Goal: Task Accomplishment & Management: Manage account settings

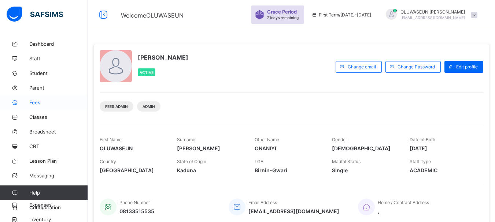
click at [42, 104] on span "Fees" at bounding box center [58, 103] width 59 height 6
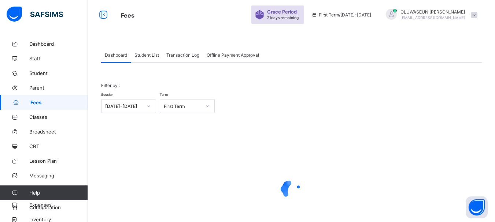
click at [152, 56] on span "Student List" at bounding box center [146, 54] width 25 height 5
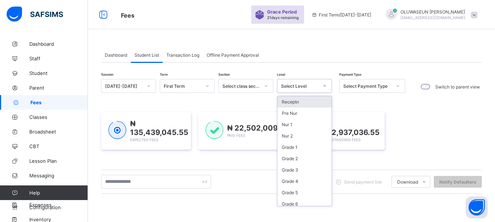
click at [324, 86] on icon at bounding box center [324, 85] width 3 height 1
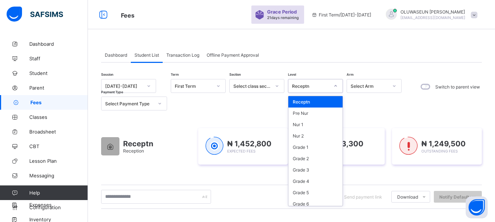
click at [334, 84] on icon at bounding box center [335, 85] width 4 height 7
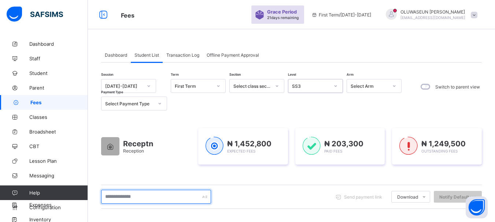
click at [136, 196] on input "text" at bounding box center [156, 197] width 110 height 14
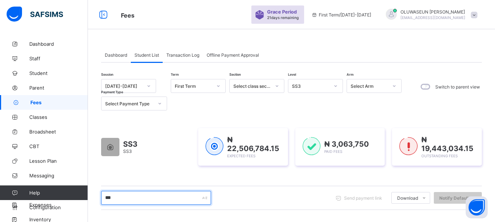
type input "**********"
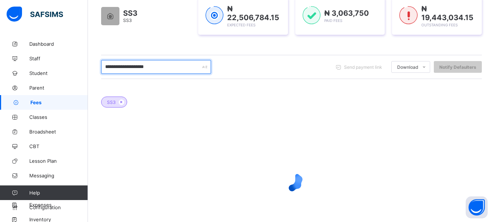
scroll to position [133, 0]
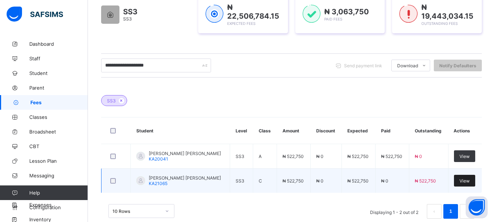
click at [470, 182] on span "View" at bounding box center [464, 180] width 10 height 5
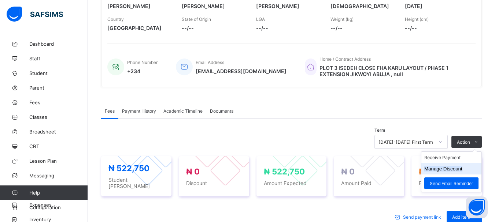
click at [450, 170] on button "Manage Discount" at bounding box center [443, 168] width 38 height 5
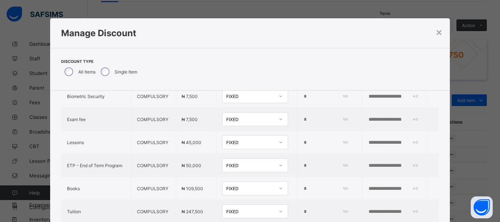
scroll to position [301, 0]
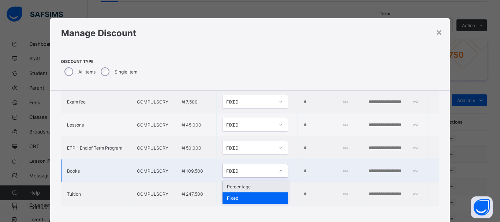
click at [279, 167] on icon at bounding box center [281, 170] width 4 height 7
click at [247, 181] on div "Percentage" at bounding box center [255, 186] width 65 height 11
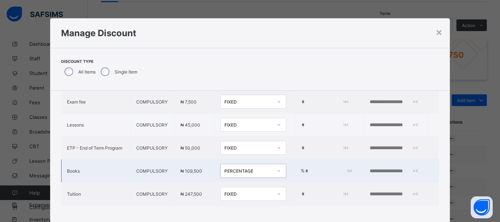
click at [305, 169] on input "*" at bounding box center [328, 172] width 46 height 6
type input "*****"
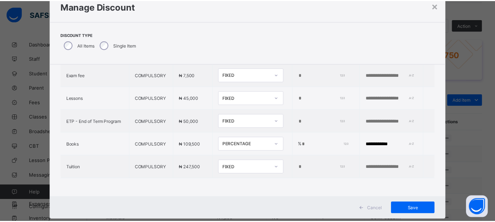
scroll to position [27, 0]
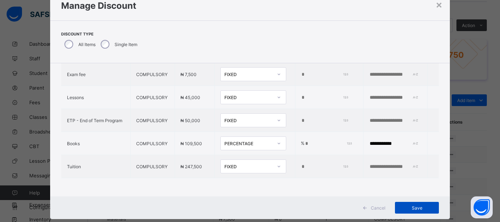
type input "**********"
click at [415, 210] on span "Save" at bounding box center [417, 208] width 33 height 5
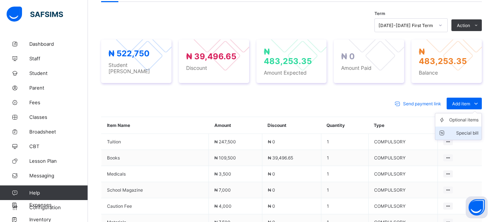
click at [471, 130] on div "Special bill" at bounding box center [463, 133] width 29 height 7
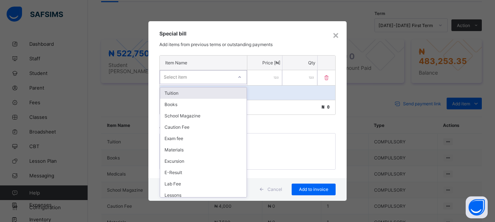
click at [215, 81] on div "Select item" at bounding box center [196, 77] width 73 height 10
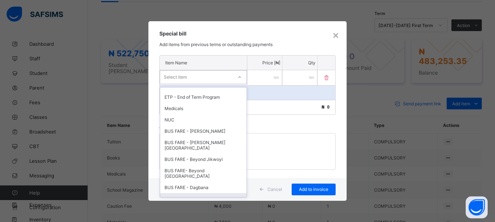
scroll to position [166, 0]
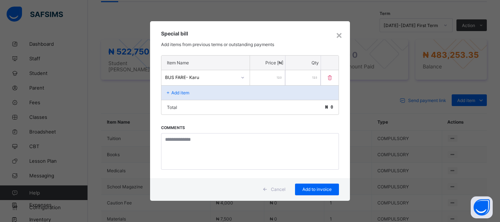
click at [276, 77] on input "number" at bounding box center [267, 77] width 35 height 15
type input "*****"
click at [312, 192] on span "Add to invoice" at bounding box center [317, 189] width 33 height 5
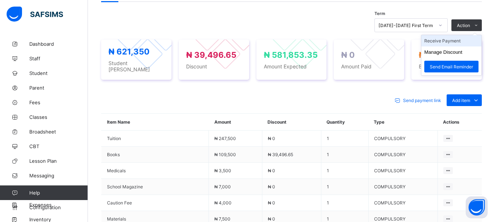
click at [455, 42] on li "Receive Payment" at bounding box center [451, 40] width 60 height 11
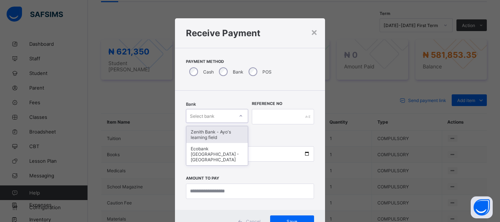
click at [239, 118] on icon at bounding box center [241, 115] width 4 height 7
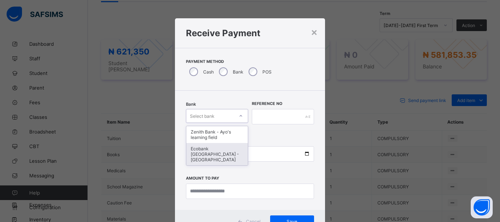
click at [225, 151] on div "Ecobank [GEOGRAPHIC_DATA] - [GEOGRAPHIC_DATA]" at bounding box center [217, 154] width 62 height 22
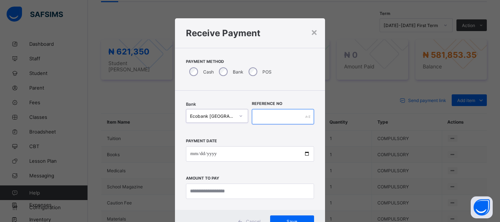
click at [264, 124] on input "text" at bounding box center [283, 116] width 62 height 15
type input "*****"
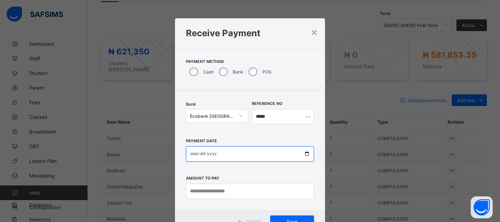
click at [192, 153] on input "date" at bounding box center [250, 154] width 128 height 15
type input "**********"
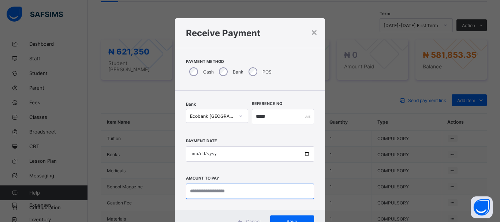
click at [203, 192] on input "currency" at bounding box center [250, 191] width 128 height 15
type input "*********"
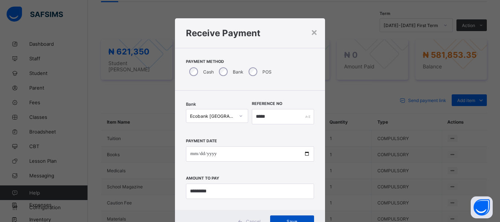
click at [284, 219] on span "Save" at bounding box center [292, 221] width 33 height 5
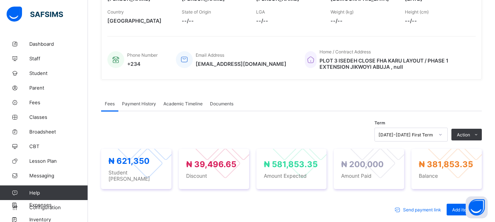
scroll to position [112, 0]
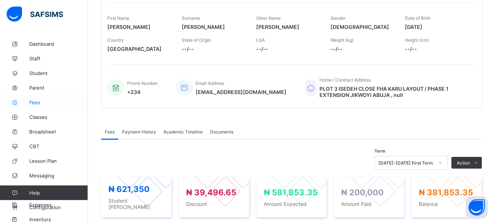
click at [36, 102] on span "Fees" at bounding box center [58, 103] width 59 height 6
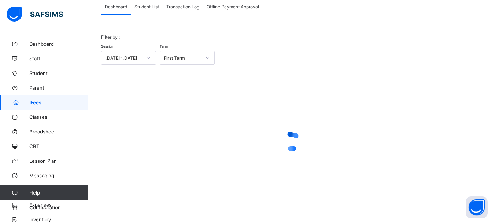
click at [147, 8] on span "Student List" at bounding box center [146, 6] width 25 height 5
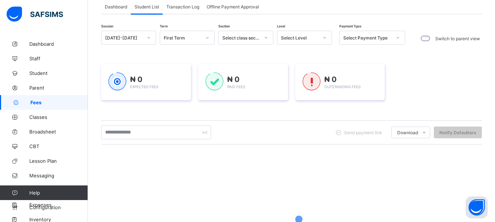
click at [323, 38] on icon at bounding box center [324, 37] width 4 height 7
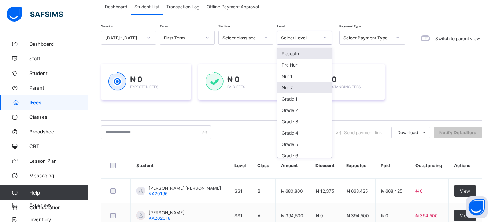
scroll to position [72, 0]
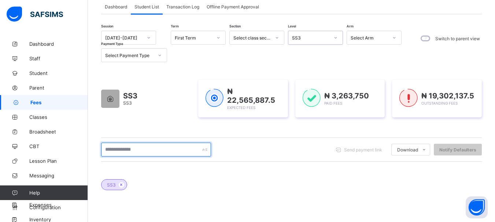
click at [143, 150] on input "text" at bounding box center [156, 150] width 110 height 14
type input "**********"
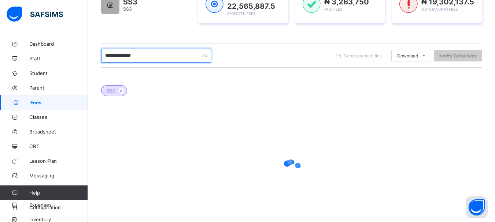
scroll to position [146, 0]
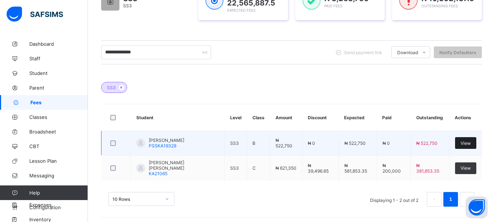
click at [469, 144] on span "View" at bounding box center [465, 143] width 10 height 5
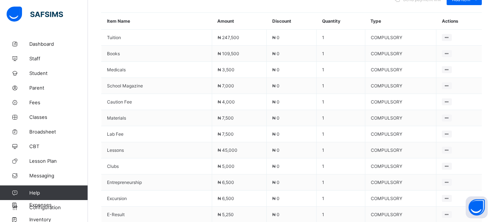
scroll to position [152, 0]
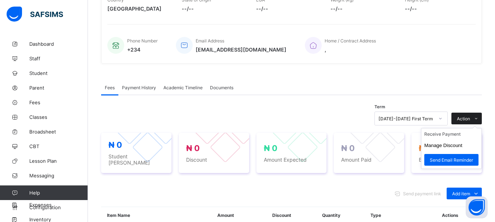
click at [477, 121] on span at bounding box center [476, 119] width 12 height 12
click at [441, 144] on button "Manage Discount" at bounding box center [443, 145] width 38 height 5
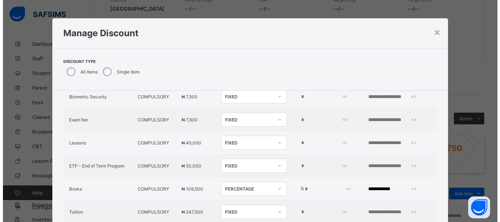
scroll to position [301, 0]
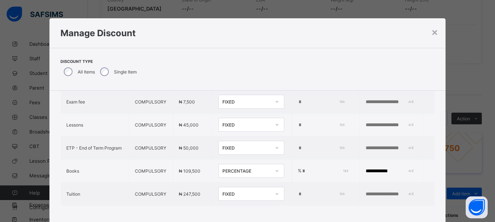
type input "*"
click at [439, 30] on div "×" at bounding box center [439, 32] width 7 height 12
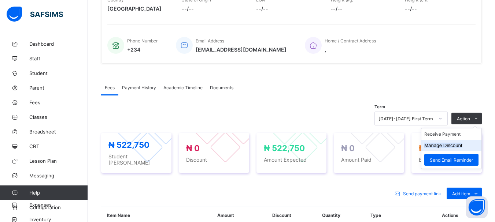
click at [450, 144] on button "Manage Discount" at bounding box center [443, 145] width 38 height 5
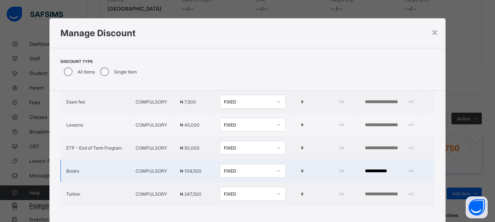
click at [242, 169] on div "FIXED" at bounding box center [248, 171] width 48 height 5
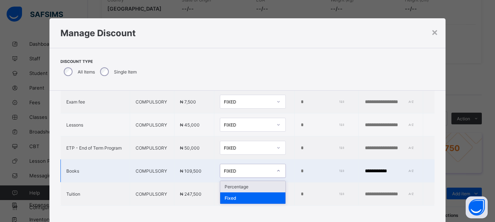
click at [238, 183] on div "Percentage" at bounding box center [252, 186] width 65 height 11
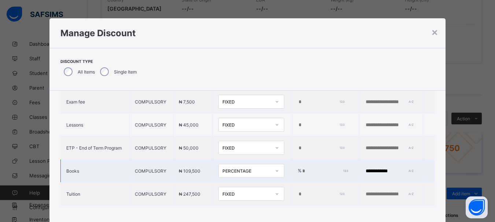
click at [302, 169] on input "*" at bounding box center [324, 172] width 45 height 6
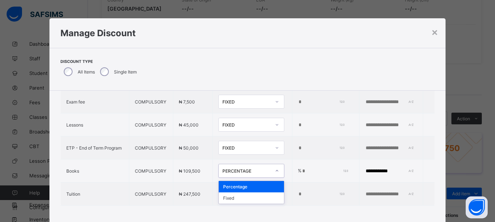
click at [275, 167] on icon at bounding box center [277, 170] width 4 height 7
click at [245, 195] on div "Fixed" at bounding box center [251, 198] width 65 height 11
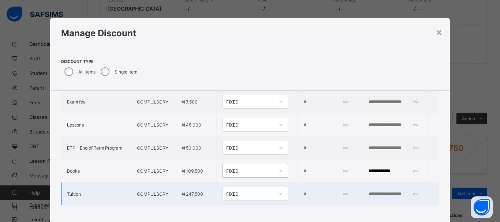
click at [251, 192] on div "FIXED" at bounding box center [250, 194] width 48 height 5
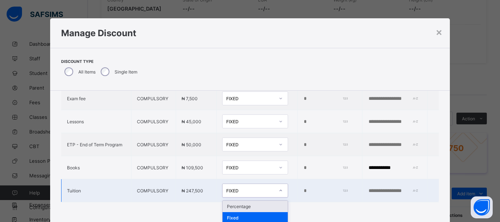
click at [244, 203] on div "Percentage" at bounding box center [255, 206] width 65 height 11
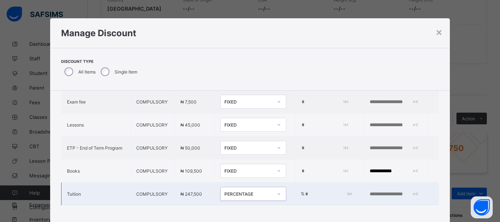
click at [305, 192] on input "*" at bounding box center [328, 195] width 46 height 6
type input "***"
click at [369, 192] on input "text" at bounding box center [394, 195] width 51 height 6
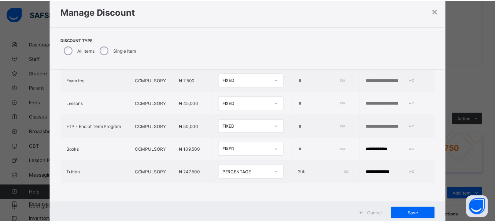
scroll to position [30, 0]
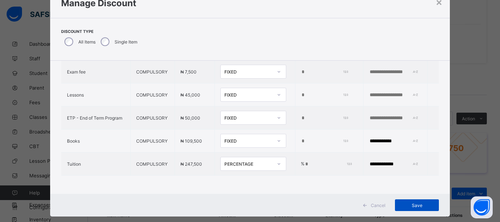
type input "**********"
click at [403, 207] on span "Save" at bounding box center [417, 205] width 33 height 5
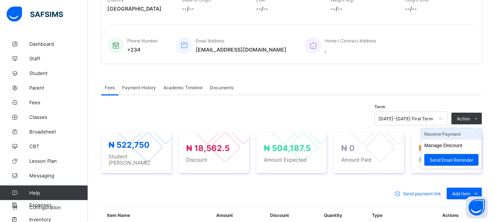
click at [456, 135] on li "Receive Payment" at bounding box center [451, 134] width 60 height 11
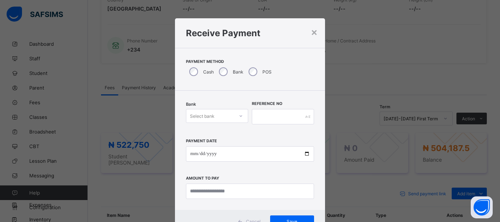
click at [223, 118] on div "Select bank" at bounding box center [210, 116] width 48 height 10
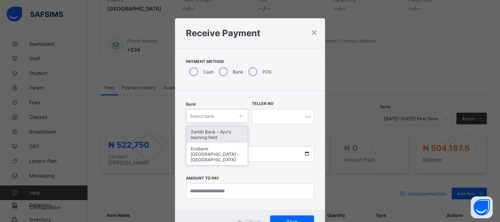
click at [239, 116] on icon at bounding box center [241, 115] width 4 height 7
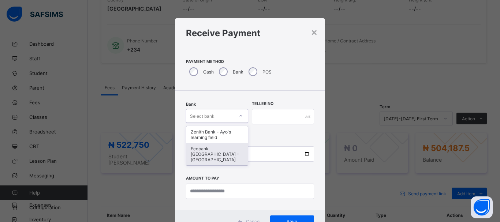
click at [215, 149] on div "Ecobank [GEOGRAPHIC_DATA] - [GEOGRAPHIC_DATA]" at bounding box center [217, 154] width 62 height 22
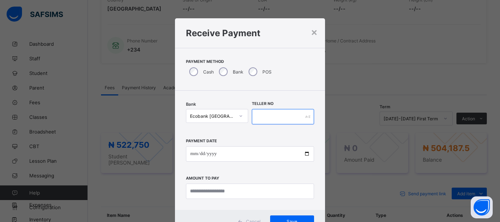
click at [271, 117] on input "text" at bounding box center [283, 116] width 62 height 15
type input "*****"
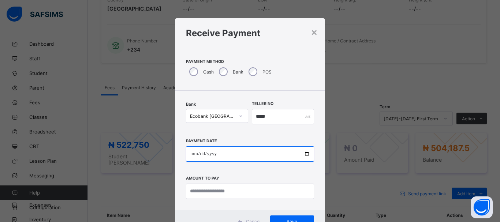
click at [192, 151] on input "date" at bounding box center [250, 154] width 128 height 15
type input "**********"
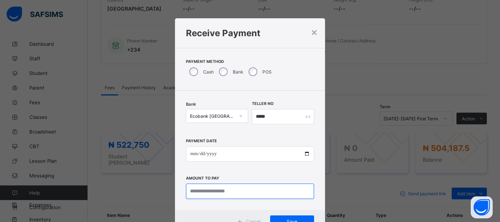
click at [196, 192] on input "currency" at bounding box center [250, 191] width 128 height 15
type input "*********"
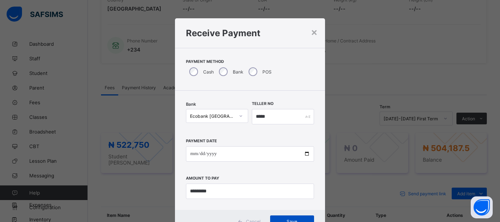
click at [275, 218] on div "Save" at bounding box center [292, 222] width 44 height 12
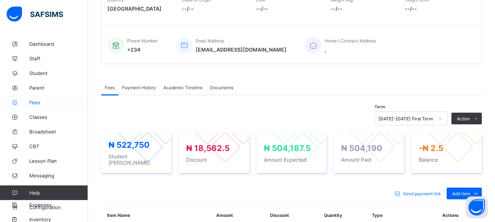
click at [36, 103] on span "Fees" at bounding box center [58, 103] width 59 height 6
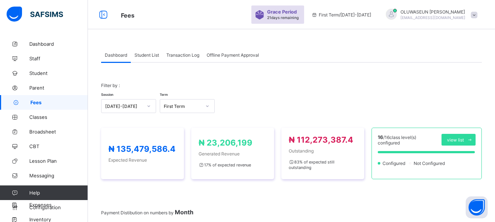
click at [152, 56] on span "Student List" at bounding box center [146, 54] width 25 height 5
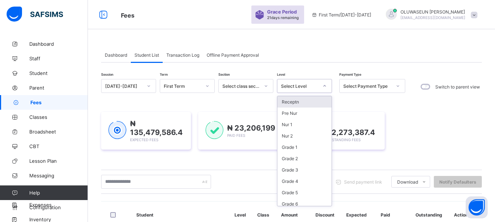
click at [324, 86] on icon at bounding box center [324, 85] width 3 height 1
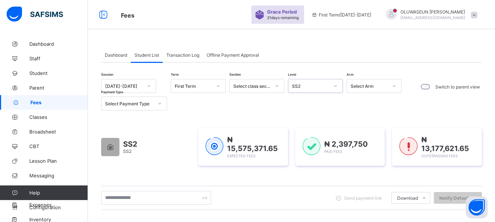
click at [336, 87] on icon at bounding box center [335, 85] width 4 height 7
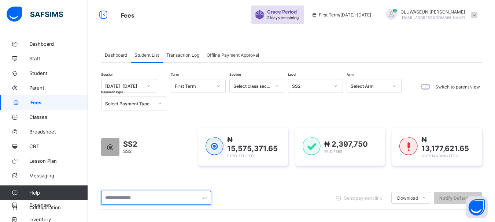
click at [158, 199] on input "text" at bounding box center [156, 198] width 110 height 14
type input "**********"
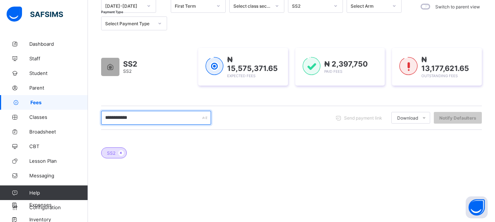
scroll to position [107, 0]
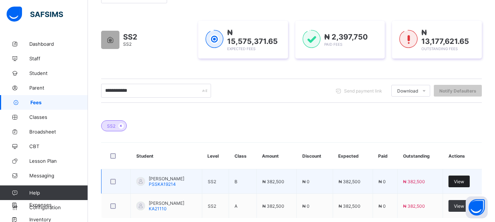
click at [463, 183] on span "View" at bounding box center [459, 181] width 10 height 5
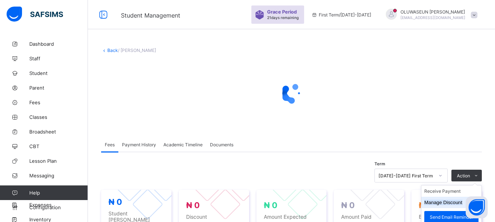
click at [440, 200] on button "Manage Discount" at bounding box center [443, 202] width 38 height 5
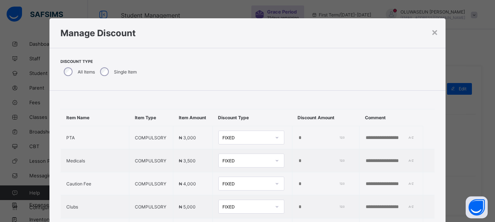
drag, startPoint x: 446, startPoint y: 128, endPoint x: 458, endPoint y: 201, distance: 74.1
click at [458, 201] on div "**********" at bounding box center [247, 111] width 495 height 222
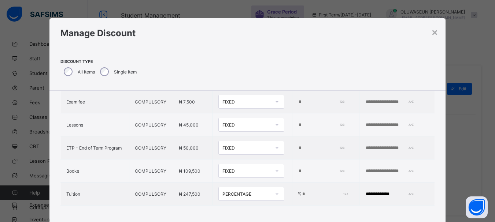
scroll to position [301, 0]
click at [437, 34] on div "×" at bounding box center [434, 32] width 7 height 12
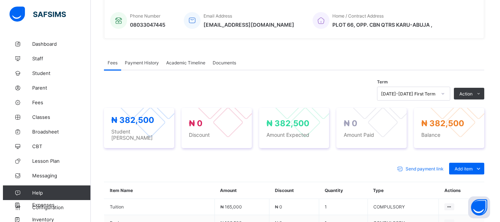
scroll to position [180, 0]
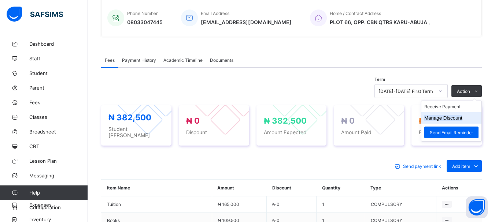
click at [442, 114] on li "Manage Discount" at bounding box center [451, 117] width 60 height 11
click at [442, 117] on button "Manage Discount" at bounding box center [443, 117] width 38 height 5
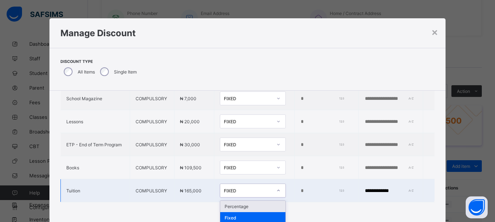
click at [276, 190] on icon at bounding box center [278, 190] width 4 height 7
click at [242, 205] on div "Percentage" at bounding box center [252, 206] width 65 height 11
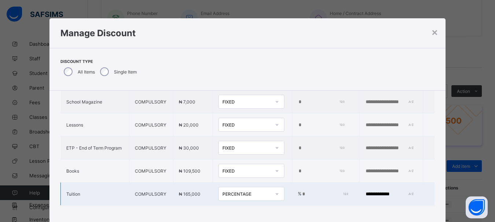
click at [302, 192] on input "*" at bounding box center [324, 195] width 45 height 6
type input "*"
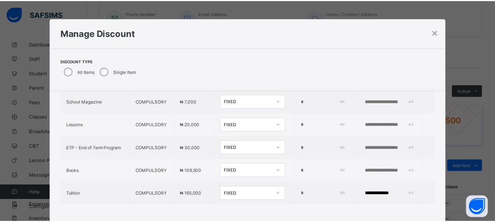
scroll to position [38, 0]
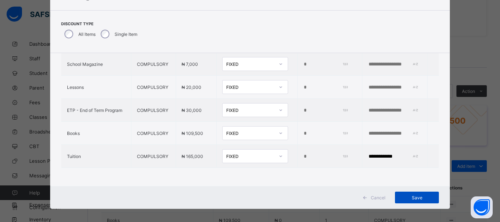
type input "***"
click at [409, 195] on div "Save" at bounding box center [417, 198] width 44 height 12
click at [409, 195] on div "Save" at bounding box center [413, 198] width 44 height 12
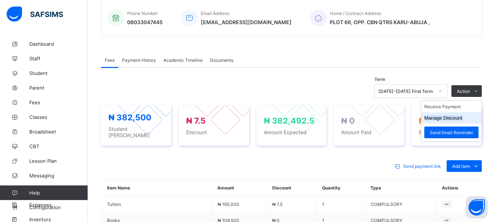
click at [462, 117] on button "Manage Discount" at bounding box center [443, 117] width 38 height 5
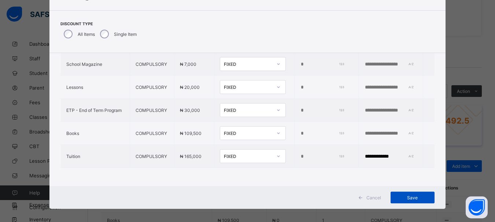
click at [408, 197] on span "Save" at bounding box center [412, 197] width 33 height 5
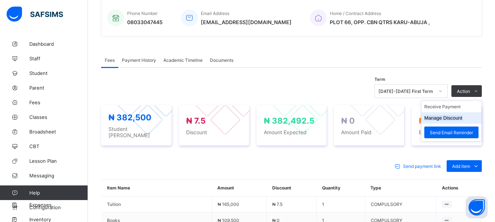
click at [455, 122] on li "Manage Discount" at bounding box center [451, 117] width 60 height 11
click at [454, 120] on button "Manage Discount" at bounding box center [443, 117] width 38 height 5
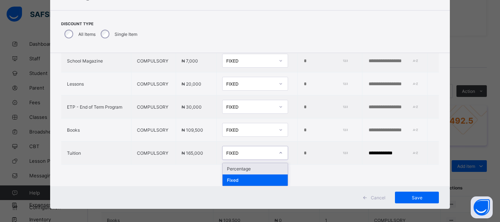
click at [279, 151] on icon at bounding box center [281, 152] width 4 height 7
click at [255, 167] on div "Percentage" at bounding box center [255, 168] width 65 height 11
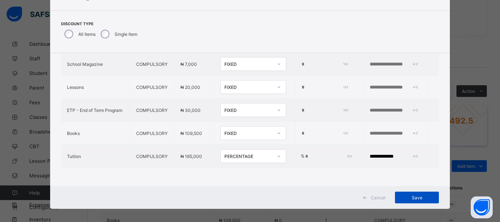
click at [407, 196] on span "Save" at bounding box center [417, 197] width 33 height 5
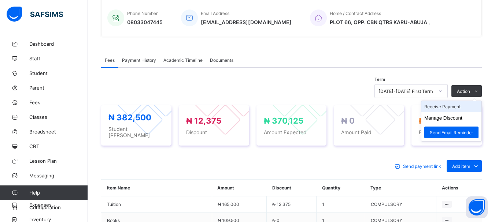
click at [448, 107] on li "Receive Payment" at bounding box center [451, 106] width 60 height 11
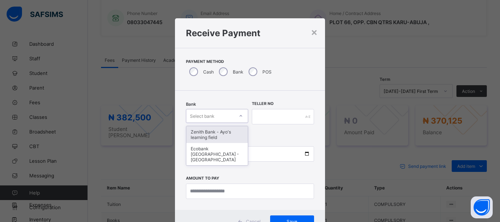
click at [240, 116] on icon at bounding box center [241, 115] width 4 height 7
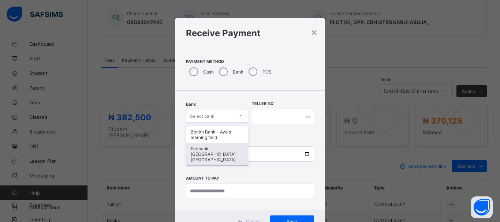
click at [208, 151] on div "Ecobank [GEOGRAPHIC_DATA] - [GEOGRAPHIC_DATA]" at bounding box center [217, 154] width 62 height 22
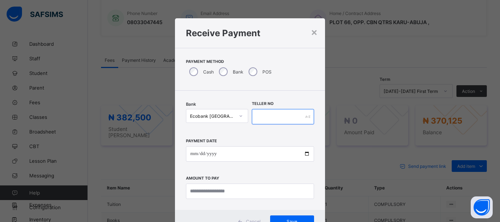
click at [273, 116] on input "text" at bounding box center [283, 116] width 62 height 15
type input "*****"
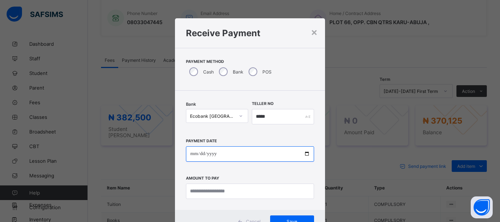
click at [190, 154] on input "date" at bounding box center [250, 154] width 128 height 15
type input "**********"
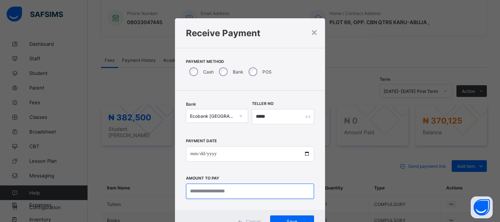
click at [197, 193] on input "currency" at bounding box center [250, 191] width 128 height 15
type input "*********"
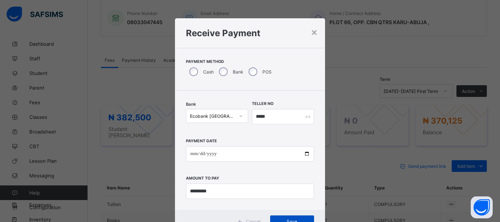
click at [280, 216] on div "Save" at bounding box center [292, 222] width 44 height 12
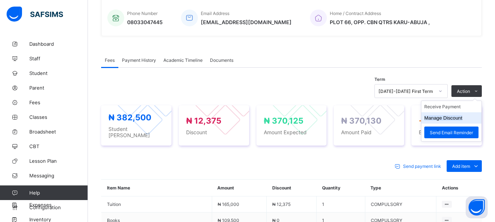
click at [448, 118] on button "Manage Discount" at bounding box center [443, 117] width 38 height 5
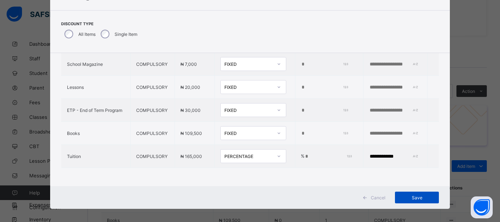
click at [414, 196] on span "Save" at bounding box center [417, 197] width 33 height 5
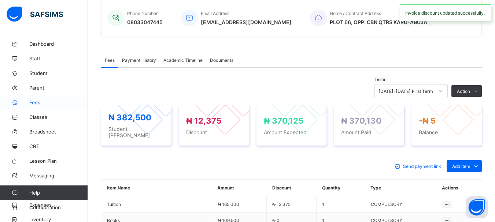
click at [38, 106] on link "Fees" at bounding box center [44, 102] width 88 height 15
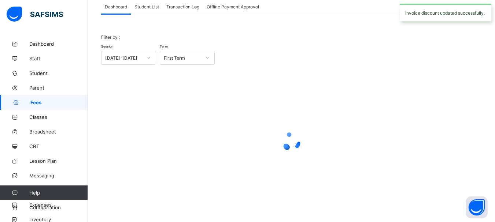
scroll to position [48, 0]
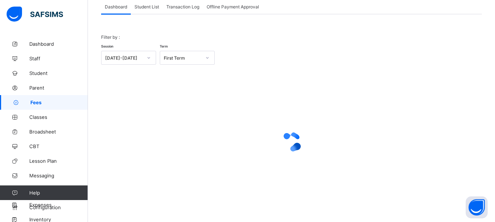
click at [144, 11] on div "Student List" at bounding box center [147, 6] width 32 height 15
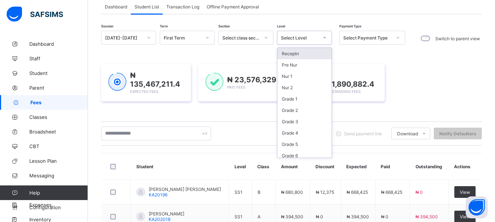
click at [324, 36] on icon at bounding box center [324, 37] width 4 height 7
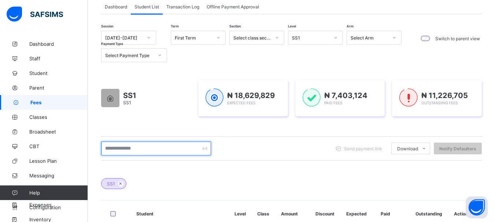
click at [136, 149] on input "text" at bounding box center [156, 149] width 110 height 14
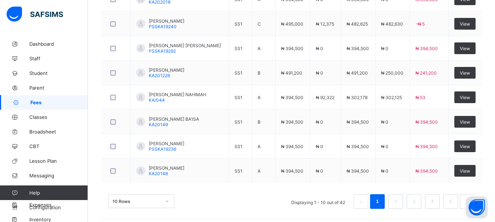
scroll to position [339, 0]
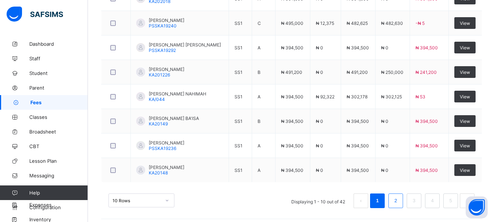
click at [399, 200] on link "2" at bounding box center [395, 201] width 7 height 10
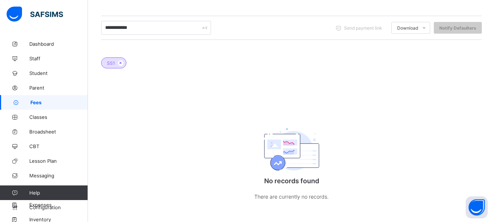
scroll to position [174, 0]
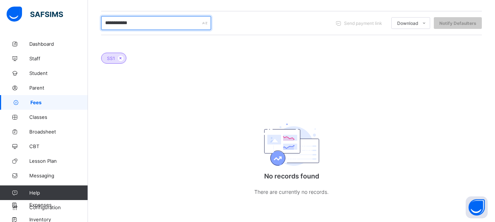
click at [120, 22] on input "**********" at bounding box center [156, 23] width 110 height 14
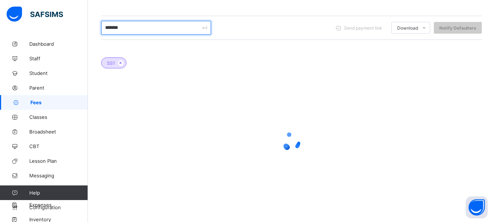
scroll to position [169, 0]
type input "**********"
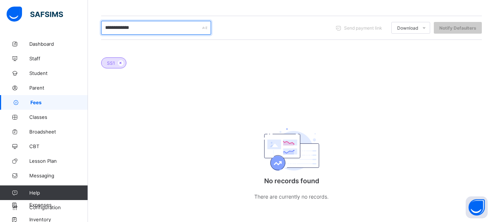
scroll to position [174, 0]
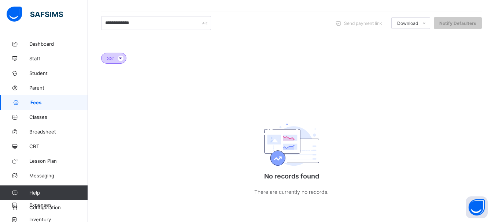
click at [121, 58] on icon at bounding box center [121, 58] width 6 height 4
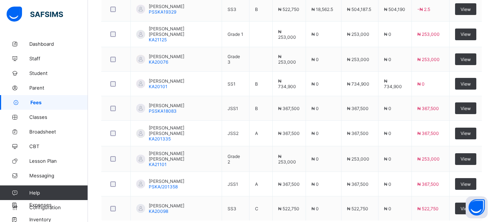
scroll to position [296, 0]
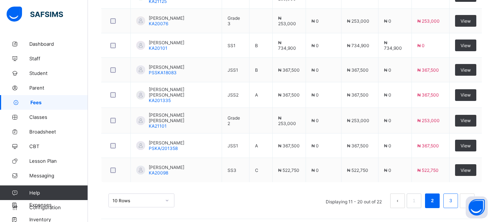
click at [454, 198] on link "3" at bounding box center [450, 201] width 7 height 10
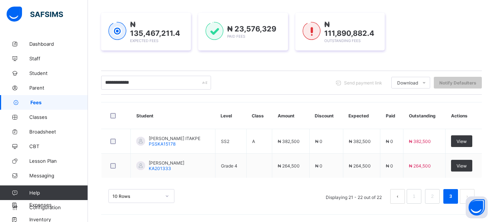
scroll to position [99, 0]
click at [417, 200] on link "1" at bounding box center [413, 197] width 7 height 10
click at [434, 197] on li "2" at bounding box center [432, 196] width 15 height 15
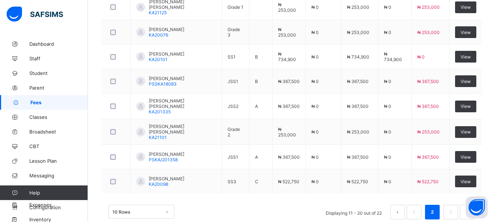
scroll to position [296, 0]
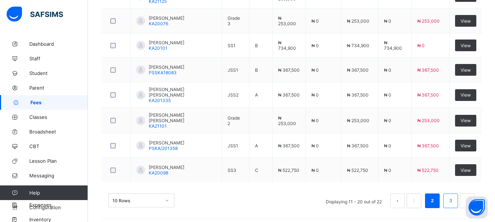
click at [454, 196] on link "3" at bounding box center [450, 201] width 7 height 10
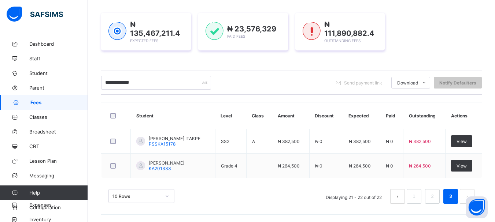
scroll to position [0, 0]
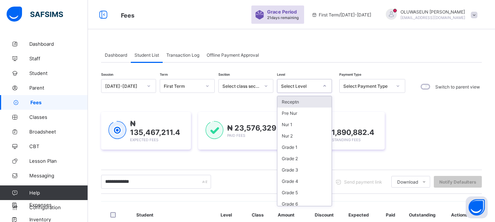
click at [322, 85] on div at bounding box center [324, 86] width 12 height 12
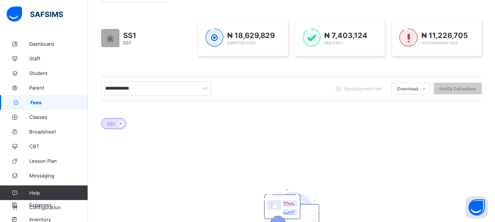
scroll to position [113, 0]
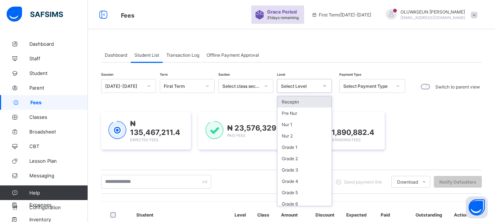
click at [328, 86] on div at bounding box center [324, 86] width 12 height 12
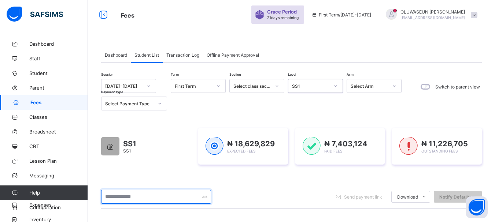
click at [124, 198] on input "text" at bounding box center [156, 197] width 110 height 14
type input "**********"
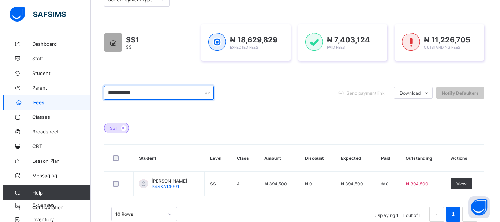
scroll to position [107, 0]
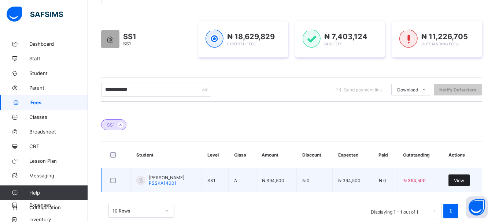
click at [469, 178] on div "View" at bounding box center [458, 181] width 21 height 12
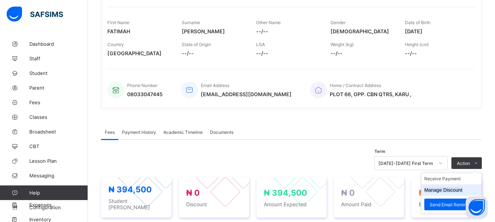
click at [450, 190] on button "Manage Discount" at bounding box center [443, 190] width 38 height 5
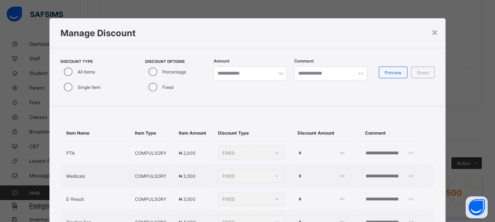
type input "*"
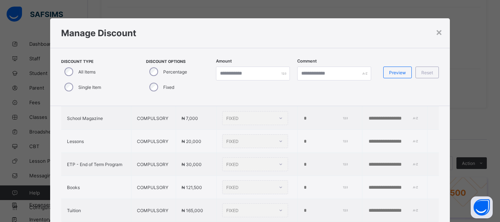
scroll to position [301, 0]
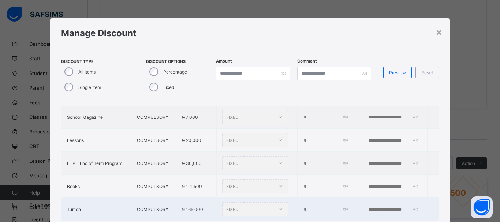
click at [256, 203] on div "FIXED" at bounding box center [255, 210] width 66 height 14
click at [267, 203] on div "FIXED" at bounding box center [255, 210] width 66 height 14
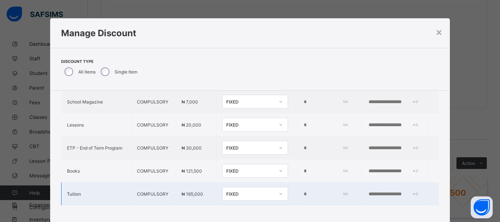
click at [279, 190] on icon at bounding box center [281, 193] width 4 height 7
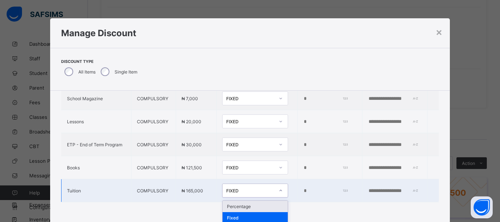
click at [255, 201] on div "Percentage" at bounding box center [255, 206] width 65 height 11
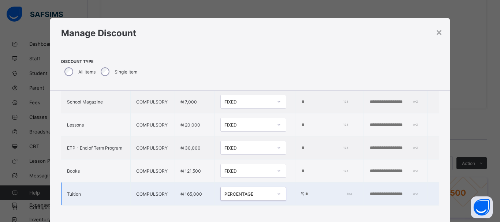
click at [305, 192] on input "*" at bounding box center [328, 195] width 46 height 6
type input "***"
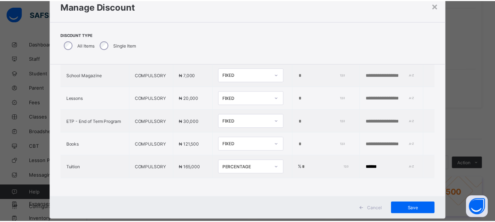
scroll to position [30, 0]
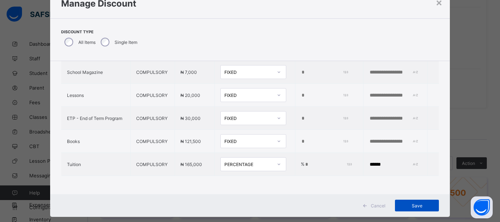
type input "******"
click at [408, 205] on span "Save" at bounding box center [417, 205] width 33 height 5
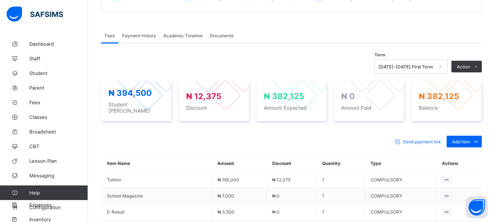
scroll to position [203, 0]
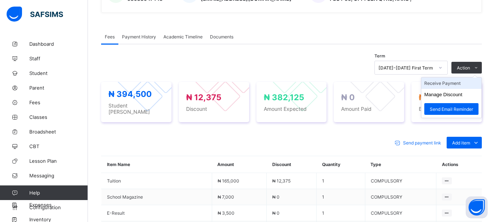
click at [458, 82] on li "Receive Payment" at bounding box center [451, 83] width 60 height 11
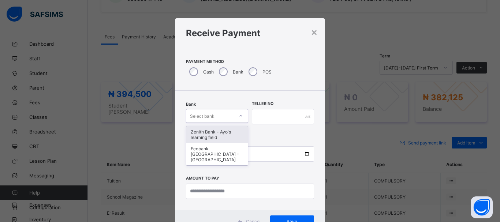
click at [240, 116] on icon at bounding box center [241, 115] width 4 height 7
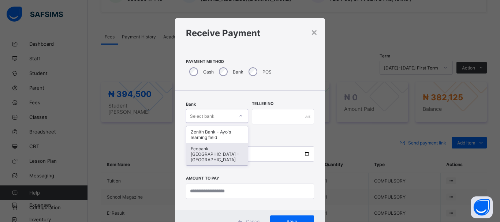
click at [227, 151] on div "Ecobank [GEOGRAPHIC_DATA] - [GEOGRAPHIC_DATA]" at bounding box center [217, 154] width 62 height 22
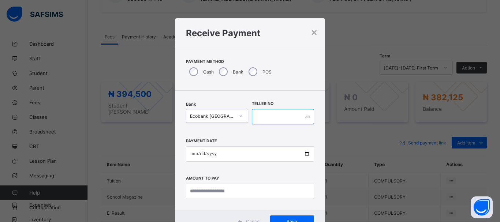
click at [264, 112] on input "text" at bounding box center [283, 116] width 62 height 15
type input "*****"
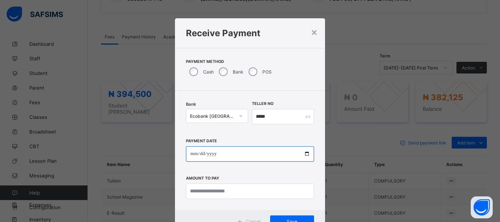
click at [192, 151] on input "date" at bounding box center [250, 154] width 128 height 15
type input "**********"
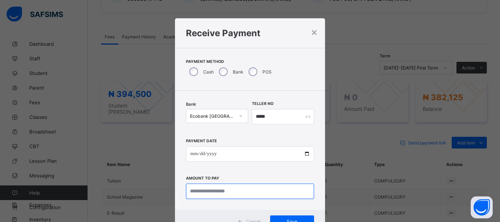
click at [197, 190] on input "currency" at bounding box center [250, 191] width 128 height 15
type input "*********"
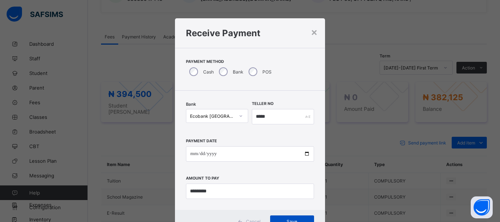
click at [302, 219] on span "Save" at bounding box center [292, 221] width 33 height 5
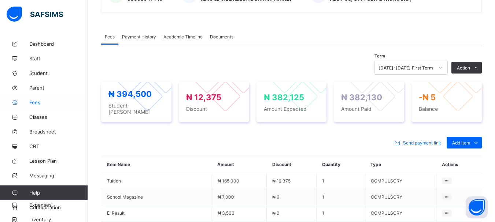
click at [41, 107] on link "Fees" at bounding box center [44, 102] width 88 height 15
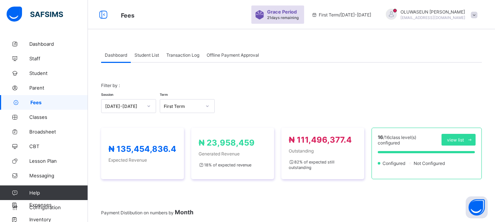
click at [147, 55] on span "Student List" at bounding box center [146, 54] width 25 height 5
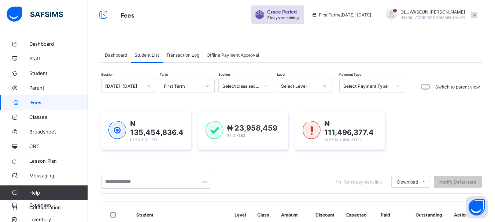
click at [325, 86] on icon at bounding box center [324, 85] width 3 height 1
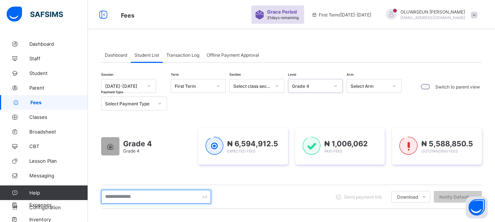
click at [164, 196] on input "text" at bounding box center [156, 197] width 110 height 14
type input "**********"
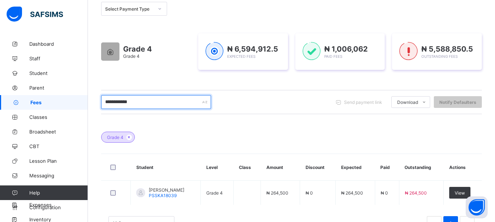
scroll to position [98, 0]
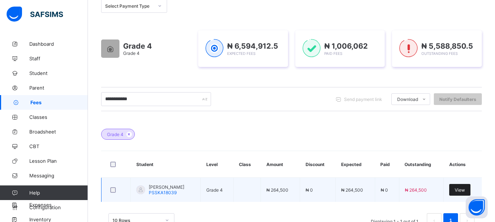
click at [462, 188] on span "View" at bounding box center [460, 190] width 10 height 5
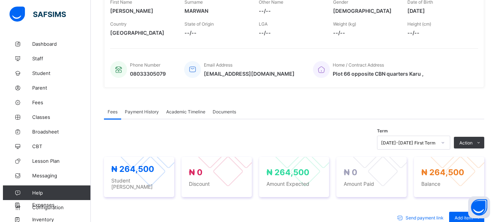
scroll to position [129, 0]
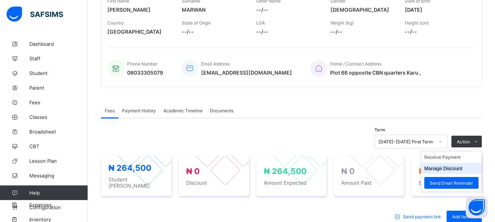
click at [456, 169] on button "Manage Discount" at bounding box center [443, 168] width 38 height 5
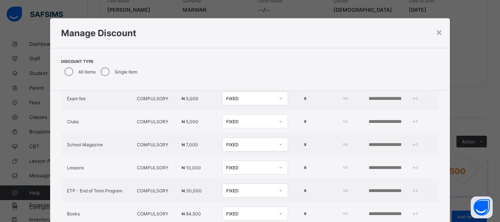
scroll to position [255, 0]
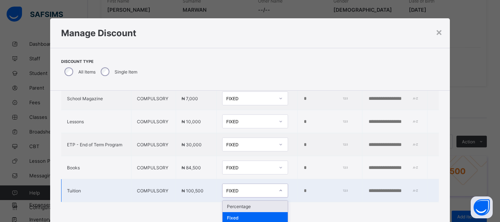
click at [279, 189] on icon at bounding box center [281, 190] width 4 height 7
click at [252, 210] on div "Percentage" at bounding box center [255, 206] width 65 height 11
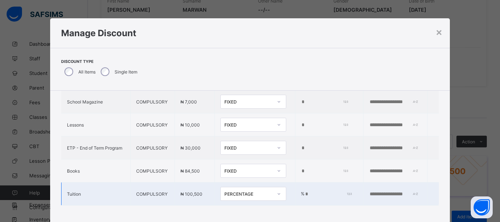
click at [305, 192] on input "*" at bounding box center [328, 195] width 46 height 6
type input "****"
click at [369, 192] on input "text" at bounding box center [394, 195] width 51 height 6
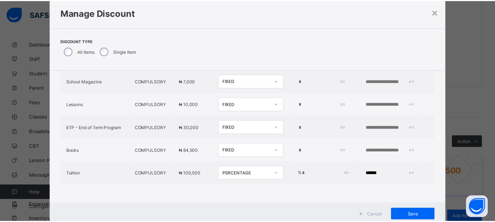
scroll to position [22, 0]
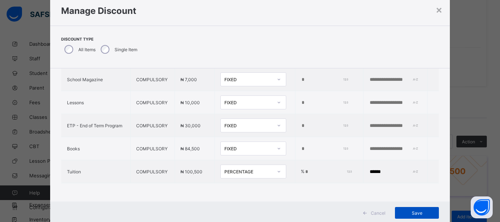
type input "******"
click at [412, 209] on div "Save" at bounding box center [417, 213] width 44 height 12
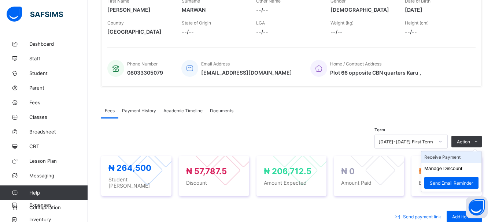
click at [451, 155] on li "Receive Payment" at bounding box center [451, 157] width 60 height 11
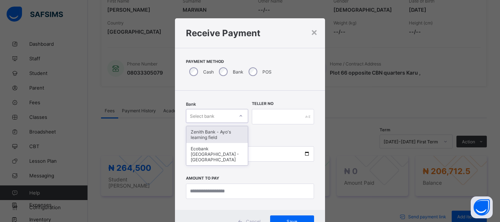
click at [240, 116] on icon at bounding box center [241, 115] width 4 height 7
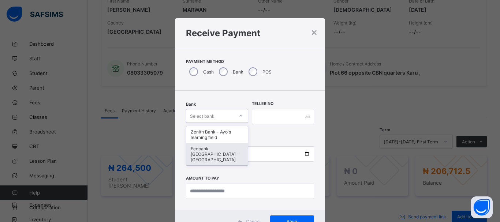
click at [224, 155] on div "Ecobank [GEOGRAPHIC_DATA] - [GEOGRAPHIC_DATA]" at bounding box center [217, 154] width 62 height 22
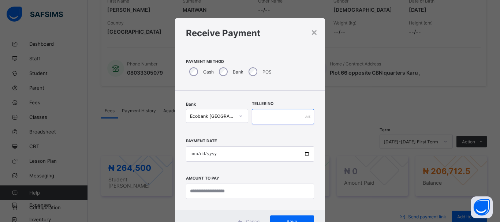
click at [267, 112] on input "text" at bounding box center [283, 116] width 62 height 15
type input "*****"
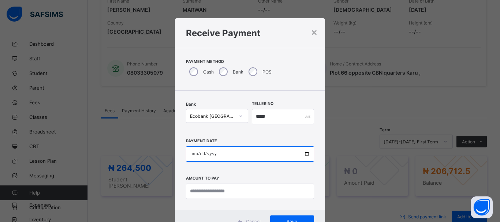
click at [192, 156] on input "date" at bounding box center [250, 154] width 128 height 15
type input "**********"
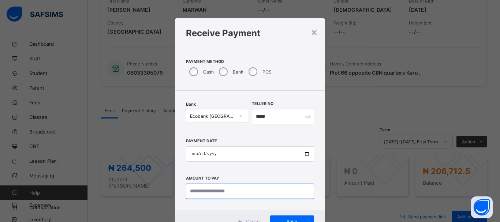
click at [197, 193] on input "currency" at bounding box center [250, 191] width 128 height 15
type input "*********"
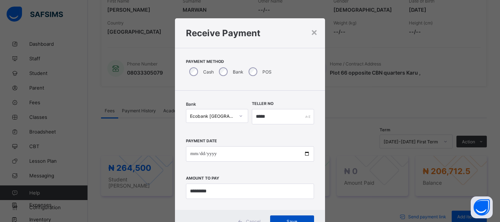
click at [290, 219] on span "Save" at bounding box center [292, 221] width 33 height 5
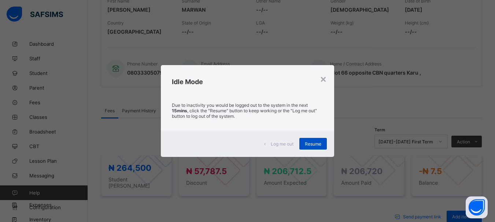
click at [313, 147] on span "Resume" at bounding box center [313, 143] width 16 height 5
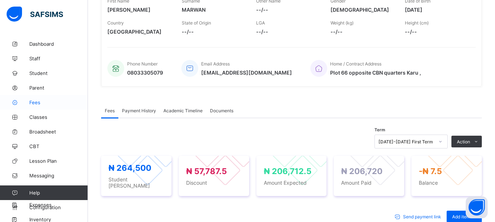
click at [35, 101] on span "Fees" at bounding box center [58, 103] width 59 height 6
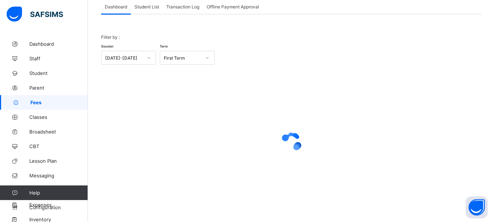
click at [149, 7] on span "Student List" at bounding box center [146, 6] width 25 height 5
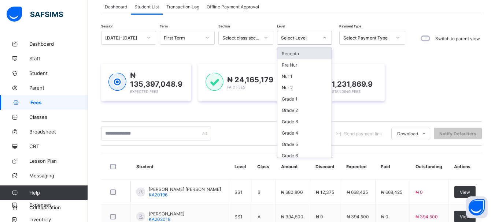
click at [323, 34] on div at bounding box center [324, 38] width 12 height 12
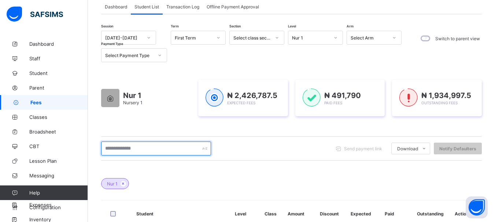
click at [149, 151] on input "text" at bounding box center [156, 149] width 110 height 14
type input "**********"
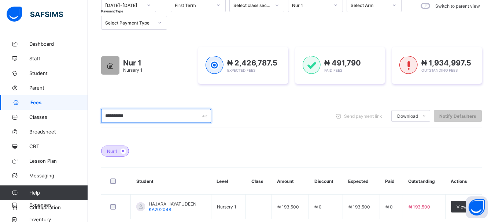
scroll to position [103, 0]
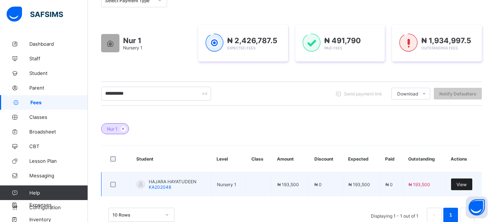
click at [462, 184] on span "View" at bounding box center [461, 184] width 10 height 5
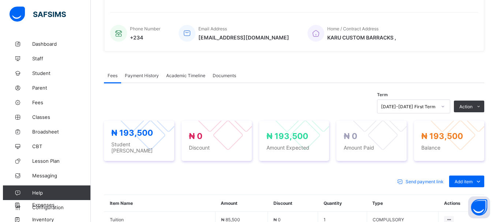
scroll to position [205, 0]
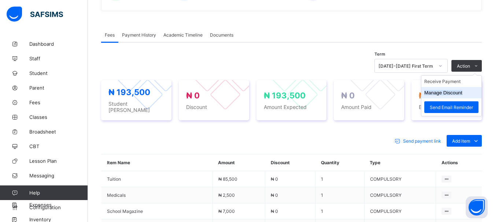
click at [460, 93] on button "Manage Discount" at bounding box center [443, 92] width 38 height 5
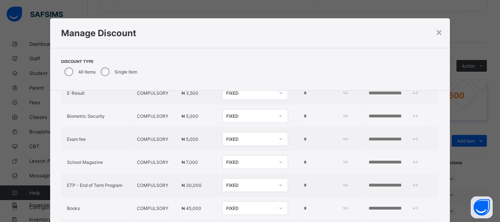
scroll to position [208, 0]
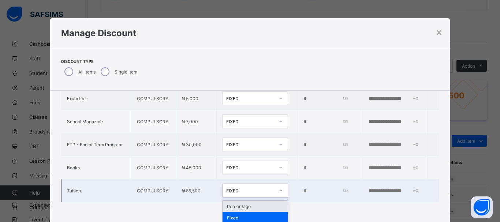
click at [279, 188] on icon at bounding box center [281, 190] width 4 height 7
click at [256, 202] on div "Percentage" at bounding box center [255, 206] width 65 height 11
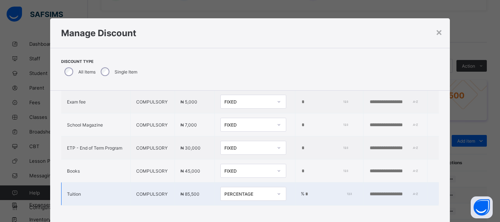
click at [305, 192] on input "*" at bounding box center [328, 195] width 46 height 6
type input "****"
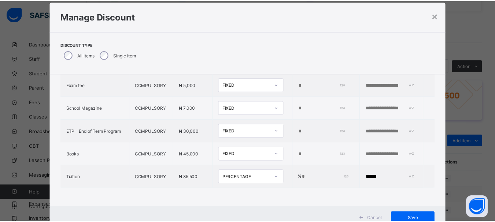
scroll to position [18, 0]
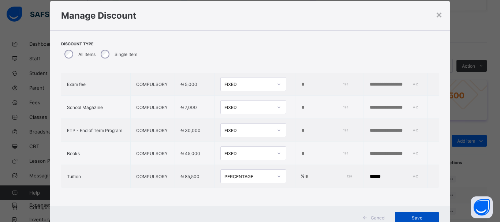
type input "******"
click at [428, 218] on span "Save" at bounding box center [417, 217] width 33 height 5
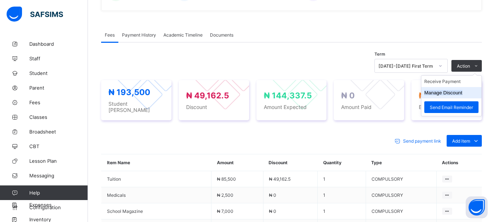
click at [450, 95] on button "Manage Discount" at bounding box center [443, 92] width 38 height 5
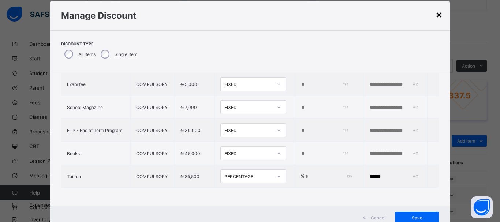
click at [440, 15] on div "×" at bounding box center [439, 14] width 7 height 12
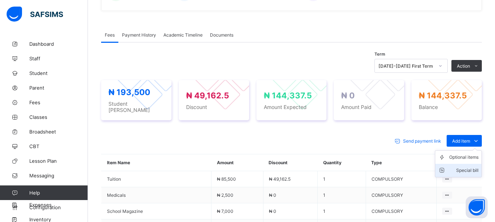
click at [468, 167] on div "Special bill" at bounding box center [463, 170] width 29 height 7
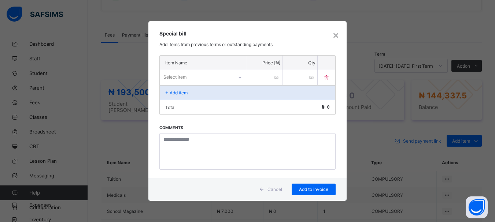
click at [238, 78] on icon at bounding box center [240, 77] width 4 height 7
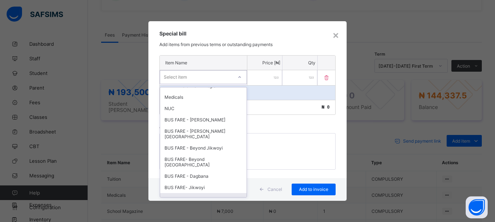
scroll to position [178, 0]
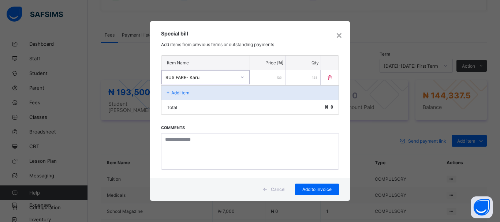
click at [270, 79] on input "number" at bounding box center [267, 77] width 35 height 15
type input "*****"
click at [314, 186] on div "Add to invoice" at bounding box center [317, 190] width 44 height 12
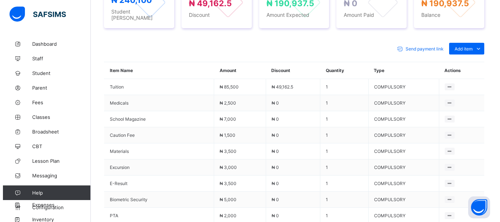
scroll to position [419, 0]
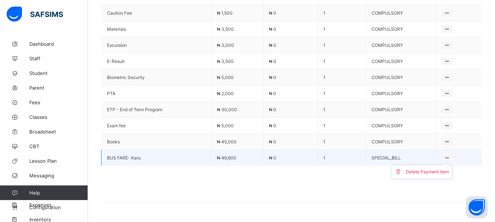
click at [450, 155] on icon at bounding box center [447, 157] width 6 height 5
click at [437, 169] on div "Delete Payment Item" at bounding box center [427, 172] width 43 height 7
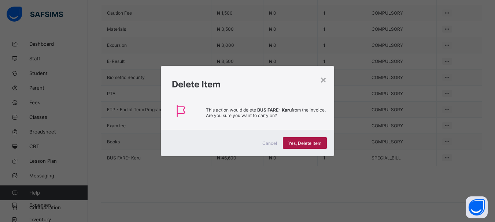
click at [304, 144] on span "Yes, Delete Item" at bounding box center [304, 143] width 33 height 5
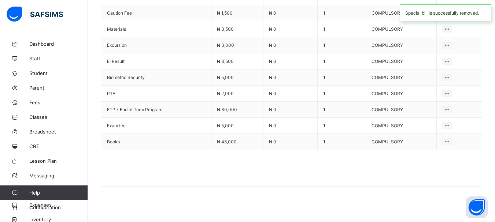
scroll to position [225, 0]
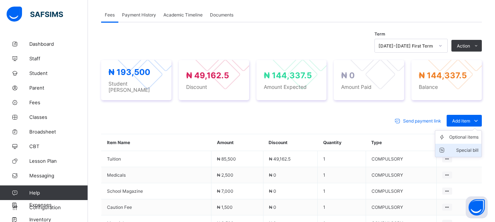
click at [478, 147] on div "Special bill" at bounding box center [463, 150] width 29 height 7
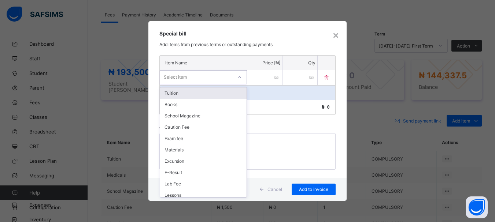
click at [240, 78] on icon at bounding box center [239, 77] width 4 height 7
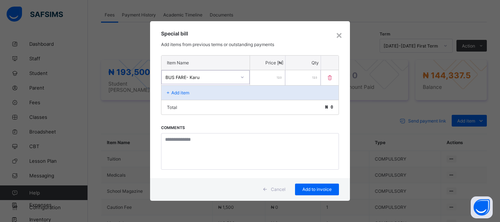
click at [269, 76] on input "number" at bounding box center [267, 77] width 35 height 15
type input "*****"
click at [312, 188] on span "Add to invoice" at bounding box center [317, 189] width 33 height 5
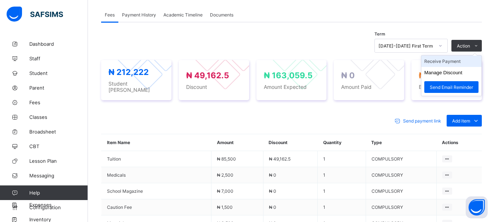
click at [453, 63] on li "Receive Payment" at bounding box center [451, 61] width 60 height 11
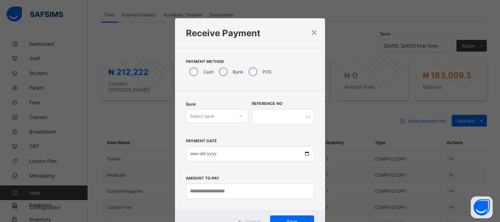
click at [240, 117] on icon at bounding box center [241, 115] width 4 height 7
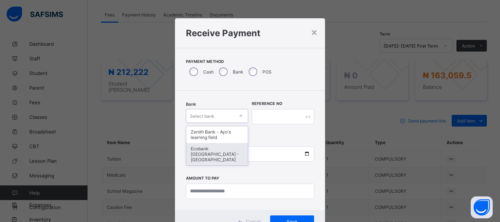
click at [225, 149] on div "Ecobank Nigeria - Ayos learning field" at bounding box center [217, 154] width 62 height 22
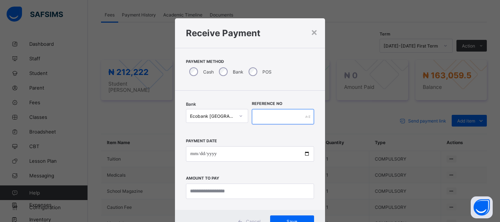
click at [268, 117] on input "text" at bounding box center [283, 116] width 62 height 15
type input "*****"
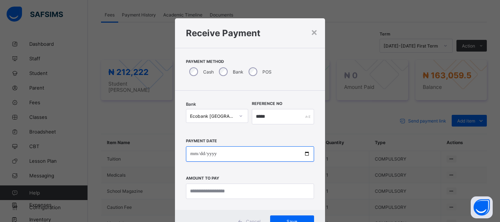
click at [194, 155] on input "date" at bounding box center [250, 154] width 128 height 15
type input "**********"
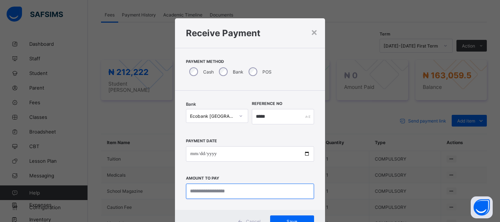
click at [196, 189] on input "currency" at bounding box center [250, 191] width 128 height 15
type input "*********"
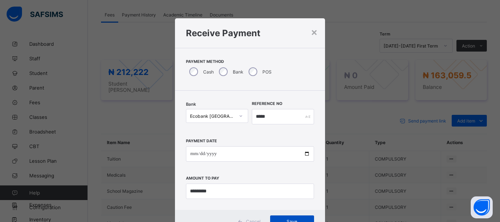
click at [294, 219] on span "Save" at bounding box center [292, 221] width 33 height 5
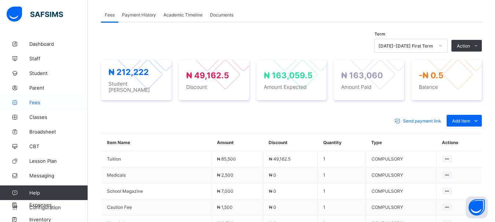
click at [38, 101] on span "Fees" at bounding box center [58, 103] width 59 height 6
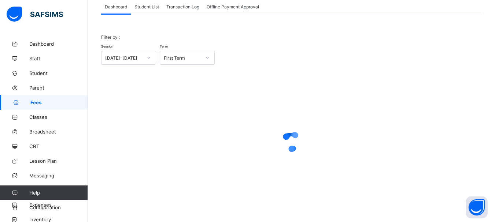
scroll to position [48, 0]
click at [145, 6] on span "Student List" at bounding box center [146, 6] width 25 height 5
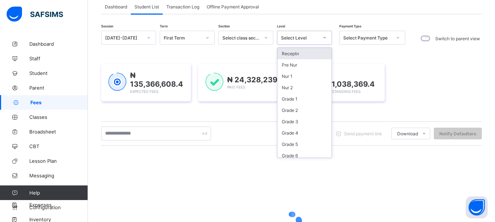
click at [324, 38] on icon at bounding box center [324, 37] width 3 height 1
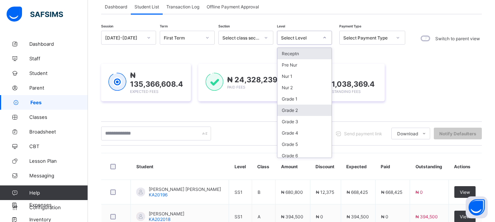
click at [293, 112] on div "Grade 2" at bounding box center [304, 110] width 54 height 11
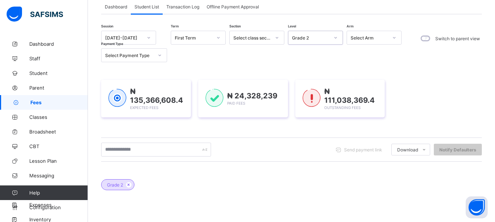
click at [293, 111] on div "₦ 135,366,608.4 Expected Fees ₦ 24,328,239 Paid Fees ₦ 111,038,369.4 Outstandin…" at bounding box center [291, 99] width 381 height 38
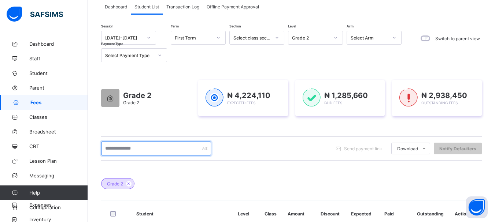
click at [130, 151] on input "text" at bounding box center [156, 149] width 110 height 14
type input "**********"
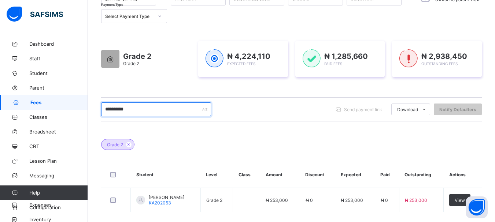
scroll to position [93, 0]
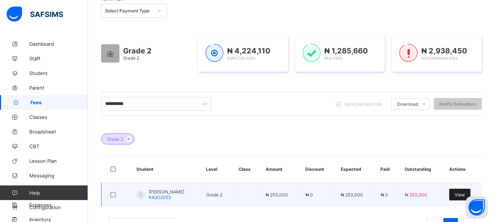
click at [461, 196] on span "View" at bounding box center [460, 194] width 10 height 5
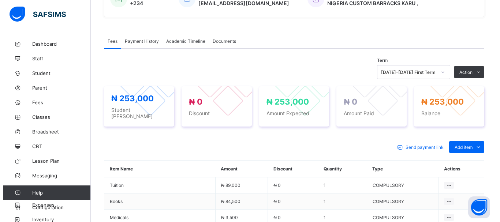
scroll to position [200, 0]
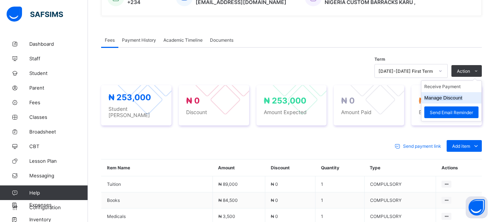
click at [450, 101] on li "Manage Discount" at bounding box center [451, 97] width 60 height 11
click at [449, 99] on button "Manage Discount" at bounding box center [443, 97] width 38 height 5
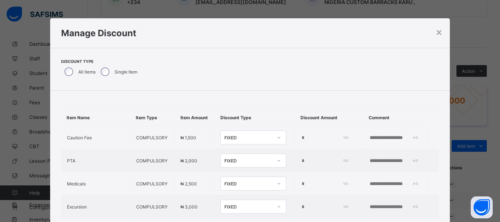
type input "*"
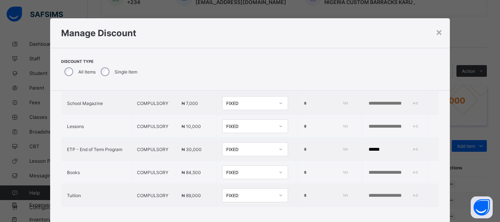
scroll to position [255, 0]
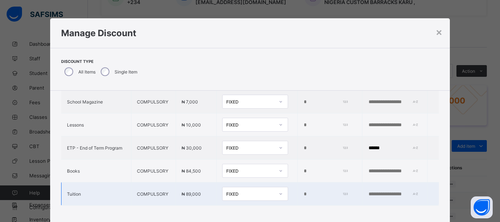
click at [280, 193] on icon at bounding box center [281, 193] width 3 height 1
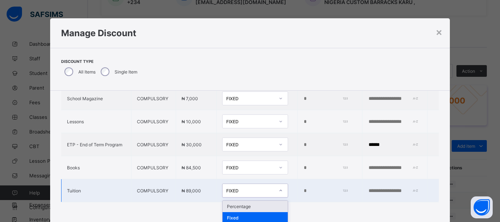
click at [244, 209] on div "Percentage" at bounding box center [255, 206] width 65 height 11
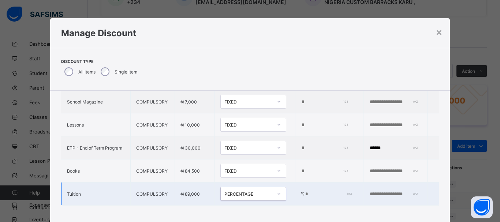
click at [305, 192] on input "*" at bounding box center [328, 195] width 46 height 6
type input "***"
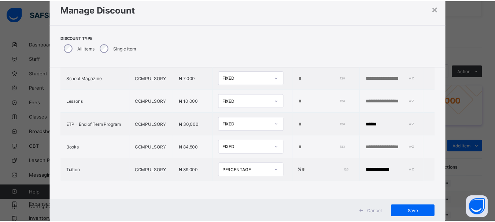
scroll to position [27, 0]
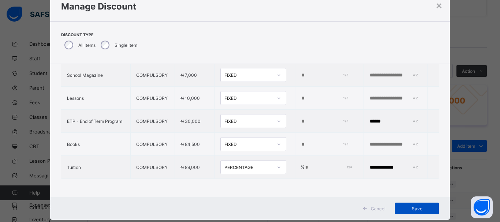
type input "**********"
click at [424, 208] on span "Save" at bounding box center [417, 208] width 33 height 5
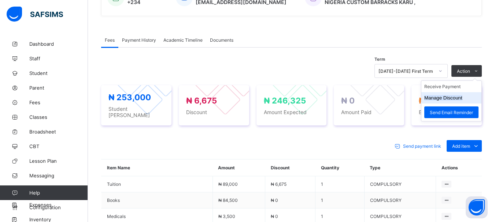
click at [451, 101] on li "Manage Discount" at bounding box center [451, 97] width 60 height 11
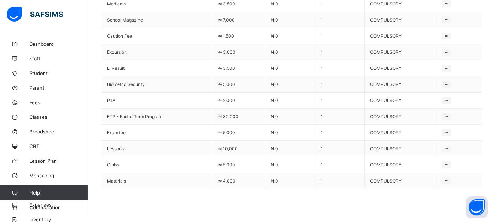
scroll to position [218, 0]
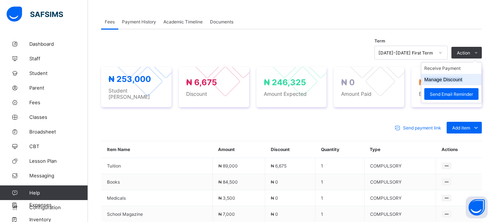
click at [440, 81] on button "Manage Discount" at bounding box center [443, 79] width 38 height 5
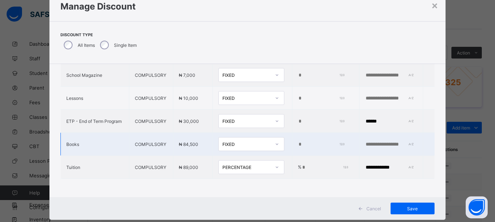
click at [275, 141] on icon at bounding box center [277, 144] width 4 height 7
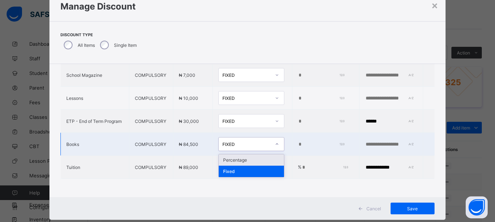
click at [238, 155] on div "Percentage" at bounding box center [251, 160] width 65 height 11
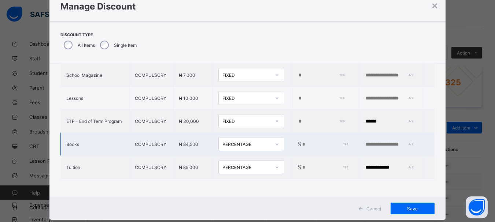
click at [302, 142] on input "*" at bounding box center [324, 145] width 45 height 6
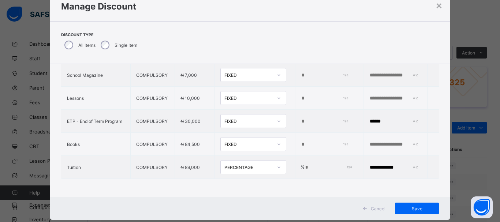
click at [277, 141] on icon at bounding box center [279, 144] width 4 height 7
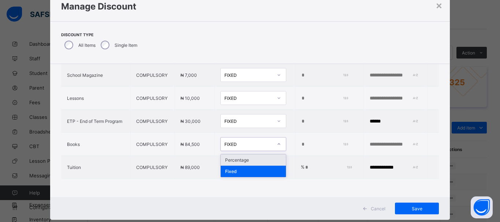
click at [235, 155] on div "Percentage" at bounding box center [253, 160] width 65 height 11
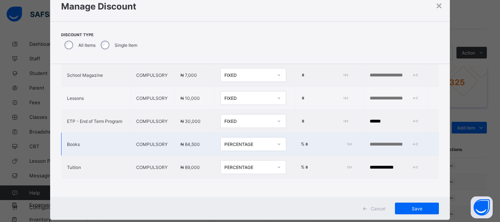
click at [305, 142] on input "*" at bounding box center [328, 145] width 46 height 6
type input "*****"
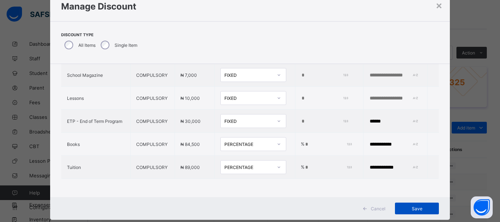
type input "**********"
click at [410, 210] on span "Save" at bounding box center [417, 208] width 33 height 5
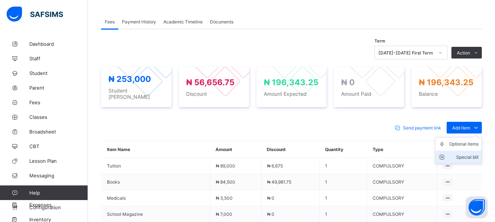
click at [473, 154] on div "Special bill" at bounding box center [463, 157] width 29 height 7
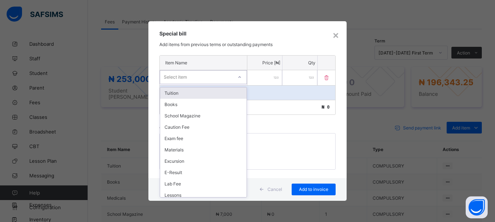
click at [239, 80] on div at bounding box center [239, 77] width 12 height 12
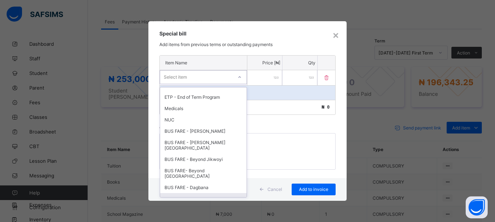
scroll to position [166, 0]
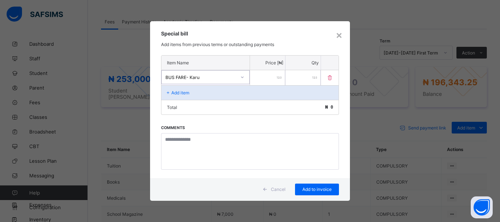
click at [267, 80] on input "number" at bounding box center [267, 77] width 35 height 15
type input "*****"
click at [330, 193] on div "Add to invoice" at bounding box center [317, 190] width 44 height 12
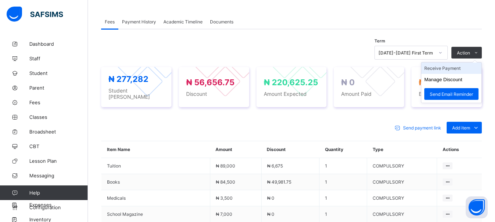
click at [456, 69] on li "Receive Payment" at bounding box center [451, 68] width 60 height 11
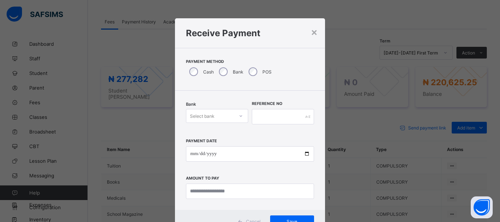
click at [240, 117] on icon at bounding box center [241, 115] width 3 height 1
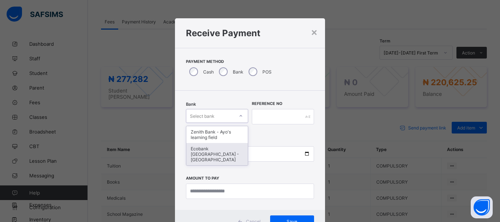
click at [226, 155] on div "Ecobank [GEOGRAPHIC_DATA] - [GEOGRAPHIC_DATA]" at bounding box center [217, 154] width 62 height 22
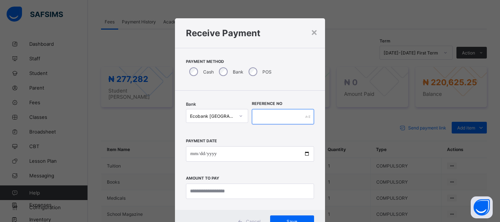
click at [258, 118] on input "text" at bounding box center [283, 116] width 62 height 15
type input "*****"
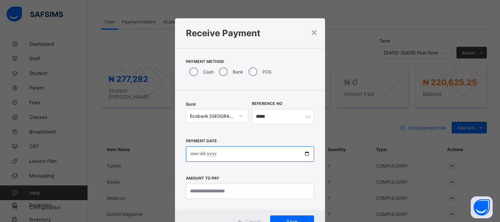
click at [192, 153] on input "date" at bounding box center [250, 154] width 128 height 15
type input "**********"
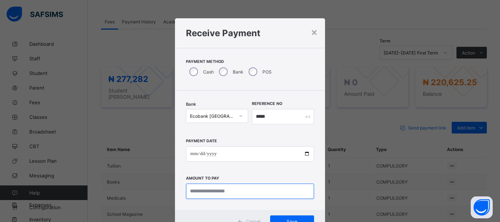
click at [201, 192] on input "currency" at bounding box center [250, 191] width 128 height 15
type input "*********"
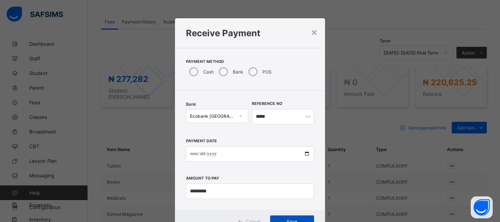
click at [289, 219] on span "Save" at bounding box center [292, 221] width 33 height 5
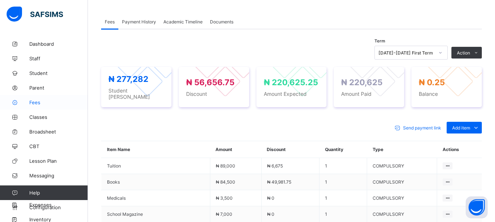
click at [38, 101] on span "Fees" at bounding box center [58, 103] width 59 height 6
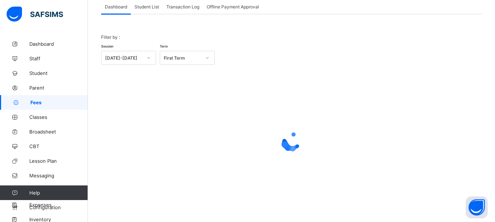
scroll to position [48, 0]
click at [145, 7] on span "Student List" at bounding box center [146, 6] width 25 height 5
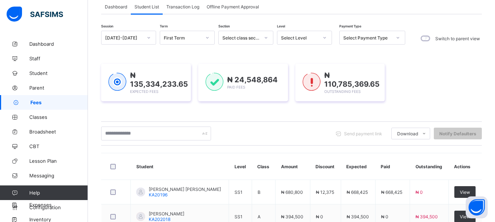
click at [325, 38] on icon at bounding box center [324, 37] width 3 height 1
click at [325, 37] on icon at bounding box center [324, 37] width 4 height 7
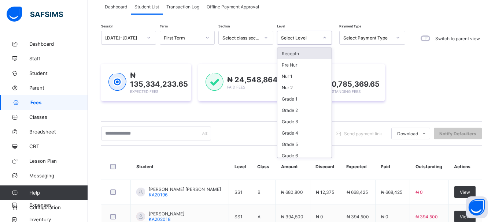
click at [324, 38] on icon at bounding box center [324, 37] width 3 height 1
click at [289, 133] on div "Grade 4" at bounding box center [304, 132] width 54 height 11
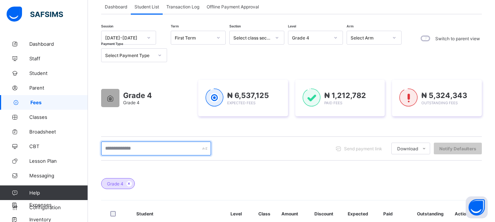
click at [147, 153] on input "text" at bounding box center [156, 149] width 110 height 14
type input "*"
type input "**********"
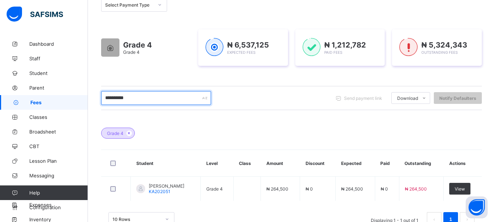
scroll to position [122, 0]
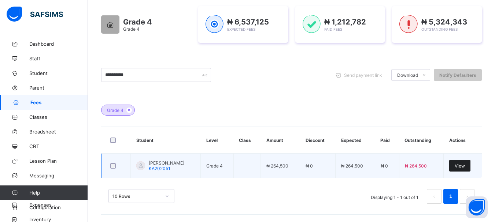
click at [470, 166] on div "View" at bounding box center [459, 166] width 21 height 12
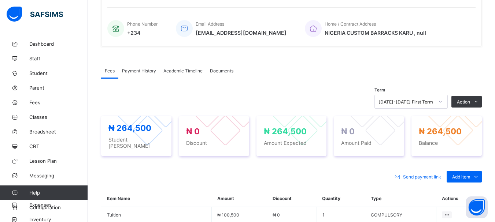
scroll to position [213, 0]
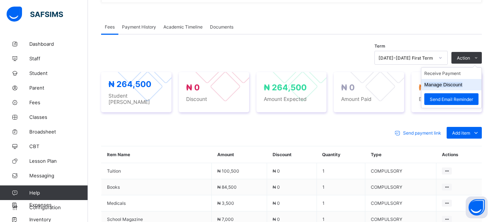
click at [443, 81] on li "Manage Discount" at bounding box center [451, 84] width 60 height 11
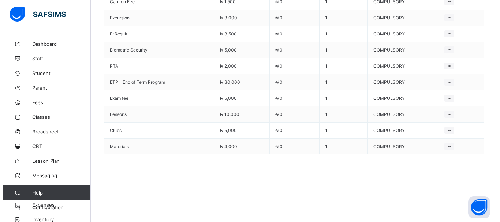
scroll to position [245, 0]
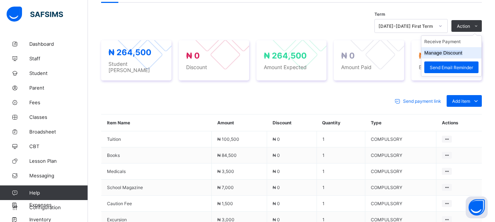
click at [448, 53] on button "Manage Discount" at bounding box center [443, 52] width 38 height 5
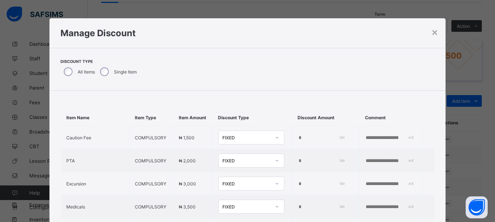
type input "*"
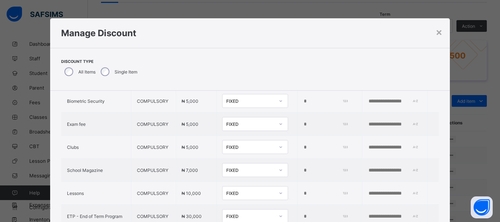
scroll to position [255, 0]
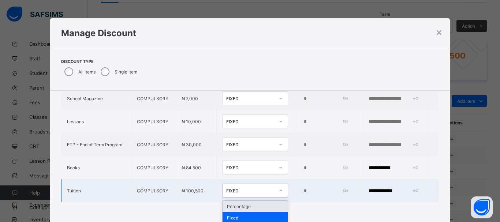
click at [279, 189] on icon at bounding box center [281, 190] width 4 height 7
click at [232, 202] on div "Percentage" at bounding box center [255, 206] width 65 height 11
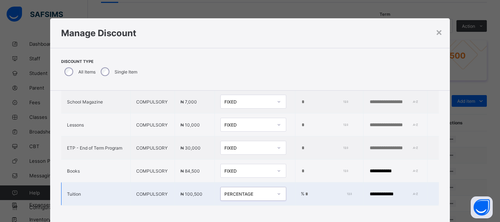
click at [305, 192] on input "*" at bounding box center [328, 195] width 46 height 6
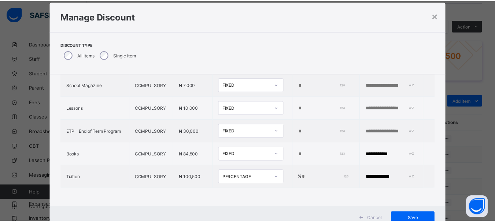
scroll to position [18, 0]
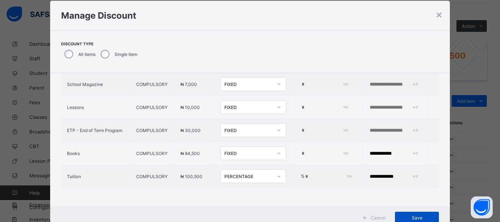
type input "***"
click at [426, 214] on div "Save" at bounding box center [417, 218] width 44 height 12
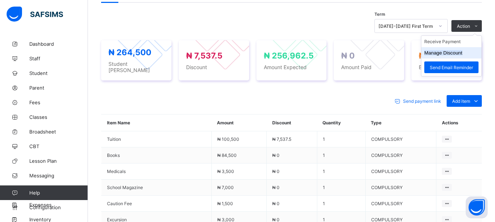
click at [447, 55] on button "Manage Discount" at bounding box center [443, 52] width 38 height 5
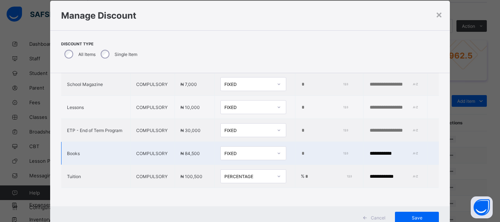
click at [278, 153] on icon at bounding box center [279, 153] width 3 height 1
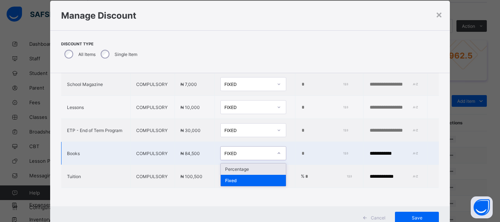
click at [232, 165] on div "Percentage" at bounding box center [253, 169] width 65 height 11
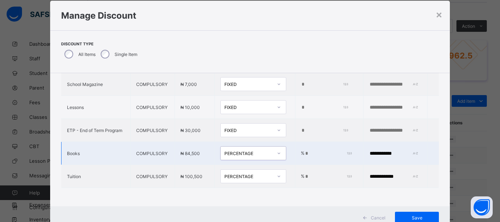
click at [305, 151] on input "*" at bounding box center [328, 154] width 46 height 6
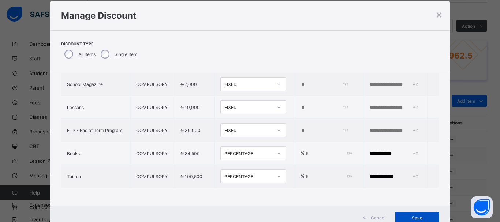
type input "*****"
click at [421, 217] on span "Save" at bounding box center [417, 217] width 33 height 5
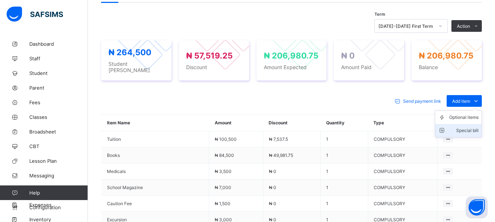
click at [476, 127] on div "Special bill" at bounding box center [463, 130] width 29 height 7
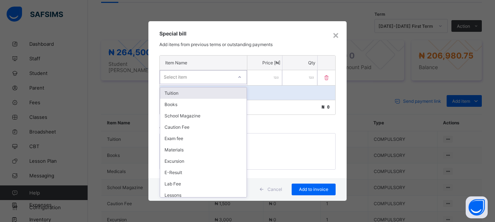
click at [240, 78] on icon at bounding box center [239, 77] width 4 height 7
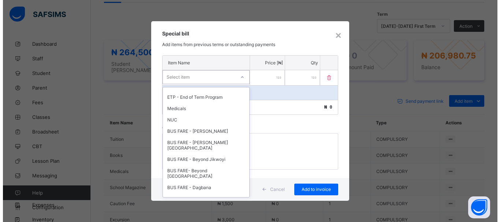
scroll to position [166, 0]
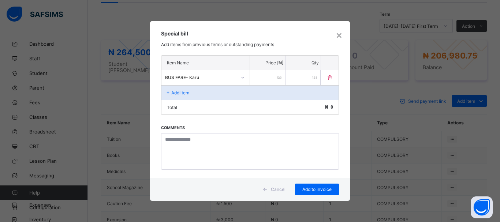
click at [268, 76] on input "number" at bounding box center [267, 77] width 35 height 15
type input "*****"
click at [182, 94] on p "Add item" at bounding box center [180, 92] width 18 height 5
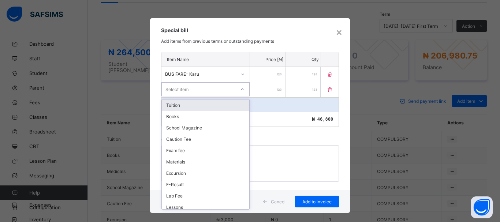
click at [190, 91] on div "Select item" at bounding box center [199, 89] width 74 height 10
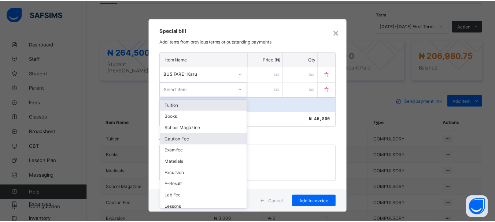
scroll to position [254, 0]
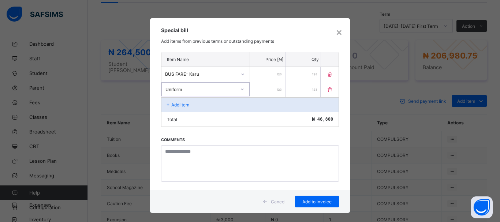
click at [271, 88] on input "number" at bounding box center [267, 89] width 35 height 15
type input "*****"
click at [315, 202] on span "Add to invoice" at bounding box center [317, 201] width 33 height 5
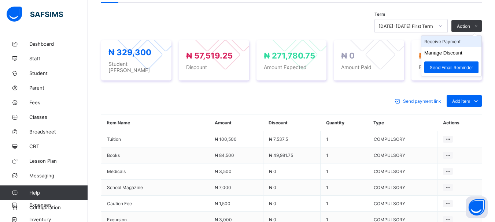
click at [447, 44] on li "Receive Payment" at bounding box center [451, 41] width 60 height 11
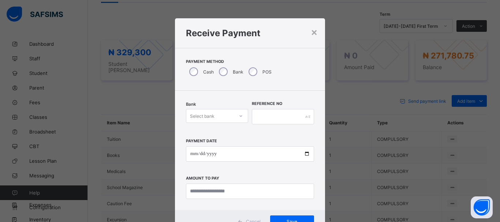
click at [239, 116] on icon at bounding box center [241, 115] width 4 height 7
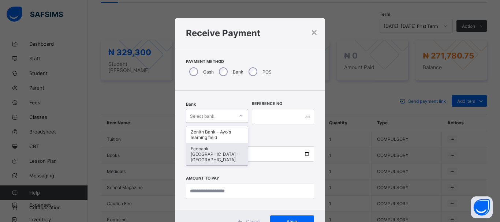
click at [215, 158] on div "Ecobank [GEOGRAPHIC_DATA] - [GEOGRAPHIC_DATA]" at bounding box center [217, 154] width 62 height 22
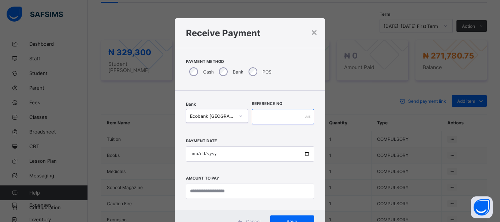
click at [253, 116] on input "text" at bounding box center [283, 116] width 62 height 15
type input "*****"
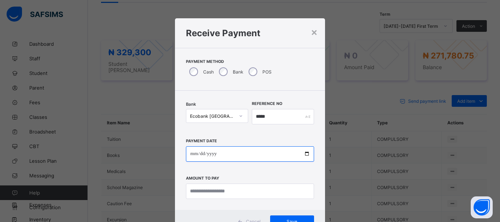
click at [195, 153] on input "date" at bounding box center [250, 154] width 128 height 15
type input "**********"
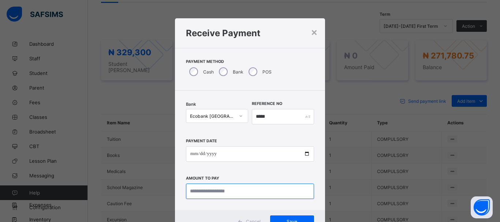
click at [198, 190] on input "currency" at bounding box center [250, 191] width 128 height 15
type input "*********"
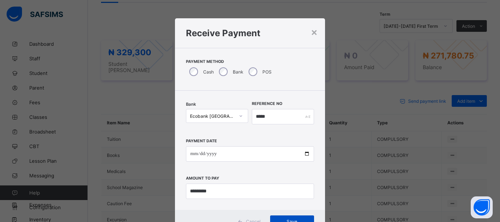
click at [273, 218] on div "Save" at bounding box center [292, 222] width 44 height 12
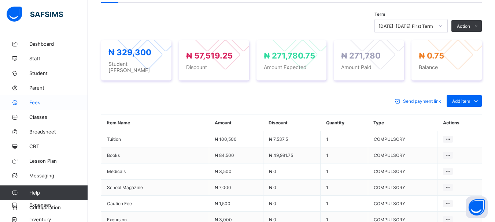
click at [33, 102] on span "Fees" at bounding box center [58, 103] width 59 height 6
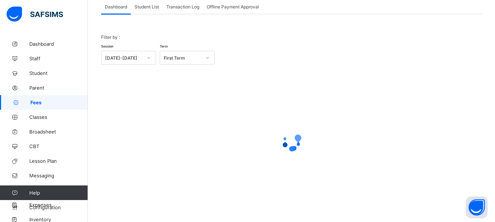
scroll to position [48, 0]
click at [147, 7] on span "Student List" at bounding box center [146, 6] width 25 height 5
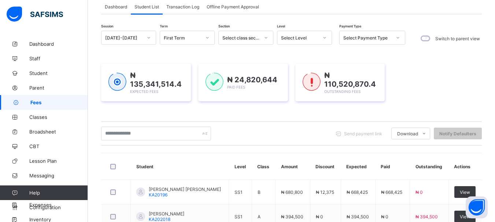
scroll to position [48, 0]
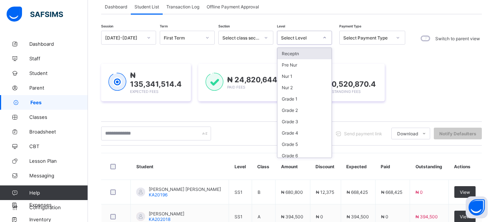
click at [323, 38] on icon at bounding box center [324, 37] width 4 height 7
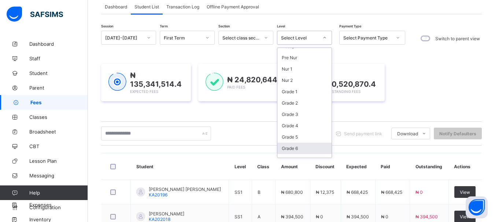
scroll to position [19, 0]
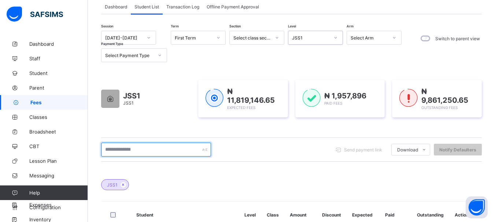
click at [154, 152] on input "text" at bounding box center [156, 150] width 110 height 14
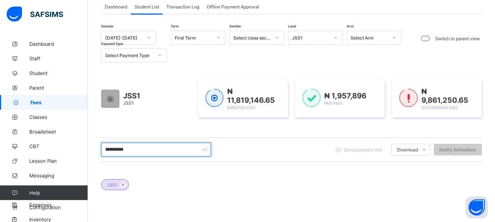
type input "**********"
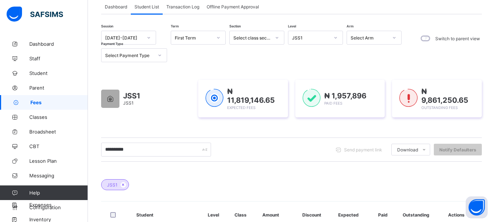
drag, startPoint x: 499, startPoint y: 171, endPoint x: 484, endPoint y: 178, distance: 16.4
click at [482, 178] on div "JSS1" at bounding box center [291, 182] width 381 height 26
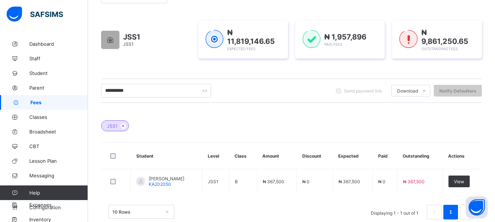
scroll to position [108, 0]
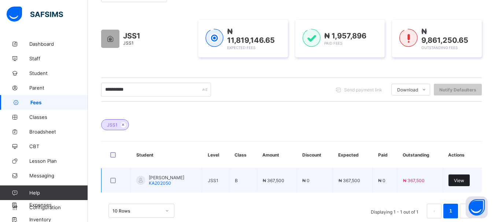
click at [464, 179] on span "View" at bounding box center [459, 180] width 10 height 5
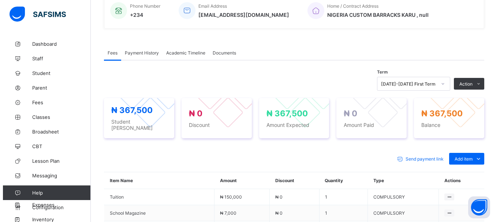
scroll to position [190, 0]
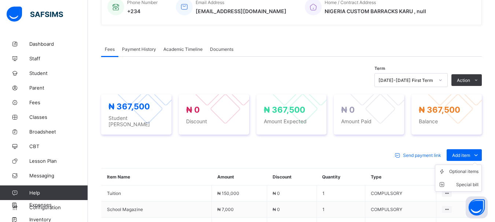
click at [474, 165] on ul "Optional items Special bill" at bounding box center [458, 178] width 47 height 27
click at [476, 182] on div "Special bill" at bounding box center [463, 184] width 29 height 7
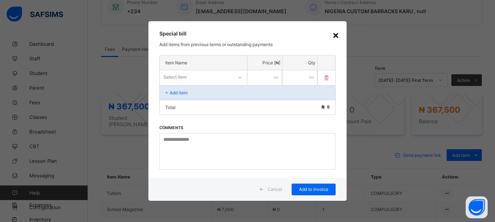
click at [337, 34] on div "×" at bounding box center [335, 35] width 7 height 12
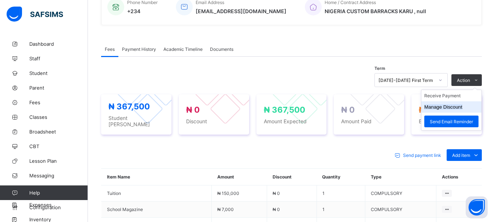
click at [458, 107] on button "Manage Discount" at bounding box center [443, 106] width 38 height 5
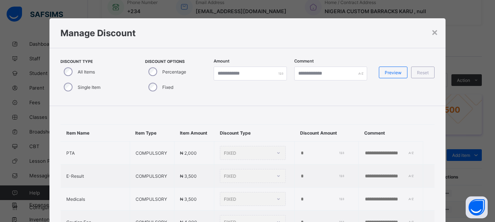
type input "*"
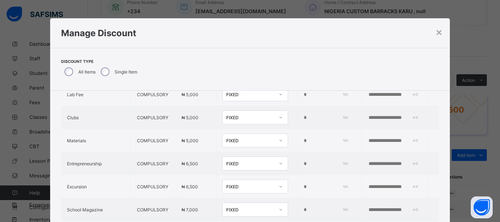
scroll to position [301, 0]
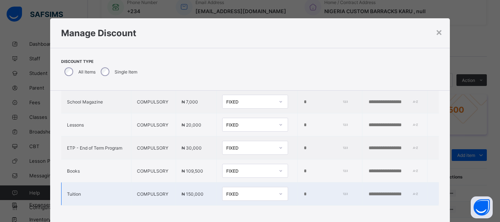
click at [279, 190] on icon at bounding box center [281, 193] width 4 height 7
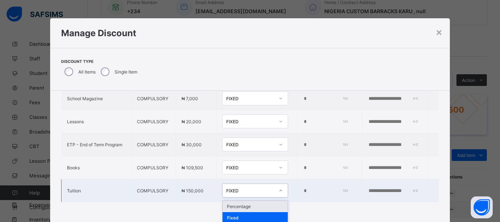
click at [254, 205] on div "Percentage" at bounding box center [255, 206] width 65 height 11
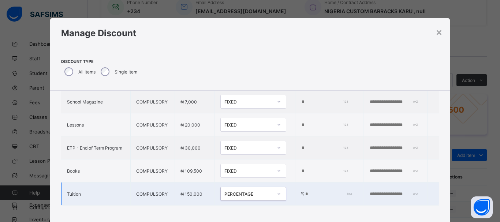
click at [305, 192] on input "*" at bounding box center [328, 195] width 46 height 6
type input "***"
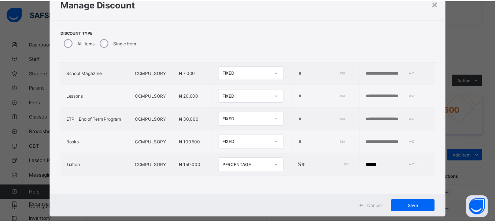
scroll to position [30, 0]
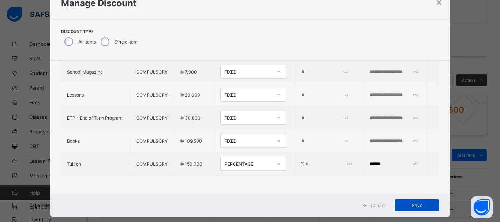
type input "******"
click at [414, 207] on span "Save" at bounding box center [417, 205] width 33 height 5
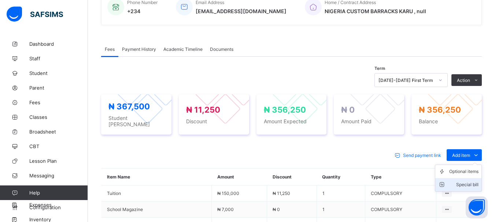
click at [475, 181] on div "Special bill" at bounding box center [463, 184] width 29 height 7
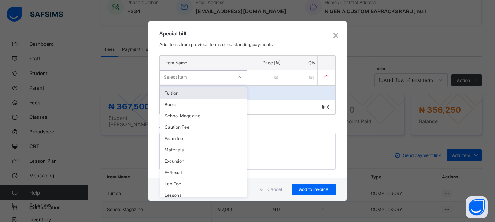
click at [241, 78] on icon at bounding box center [239, 77] width 4 height 7
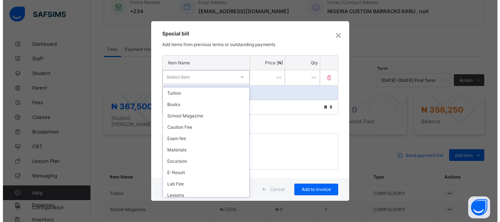
scroll to position [254, 0]
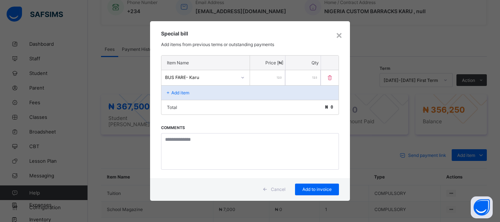
click at [270, 79] on input "number" at bounding box center [267, 77] width 35 height 15
type input "*****"
click at [181, 94] on p "Add item" at bounding box center [180, 92] width 18 height 5
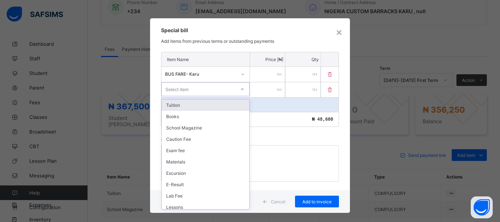
click at [241, 90] on icon at bounding box center [242, 89] width 4 height 7
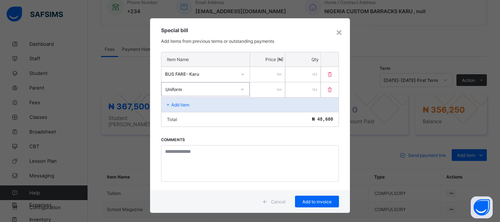
click at [259, 90] on input "number" at bounding box center [267, 89] width 35 height 15
type input "******"
click at [318, 200] on span "Add to invoice" at bounding box center [317, 201] width 33 height 5
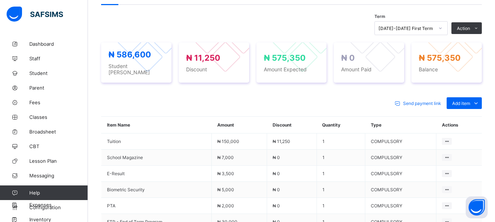
scroll to position [248, 0]
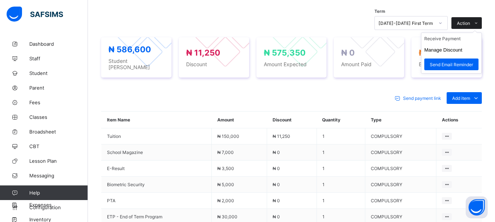
click at [469, 24] on span "Action" at bounding box center [463, 23] width 13 height 5
click at [458, 38] on li "Receive Payment" at bounding box center [451, 38] width 60 height 11
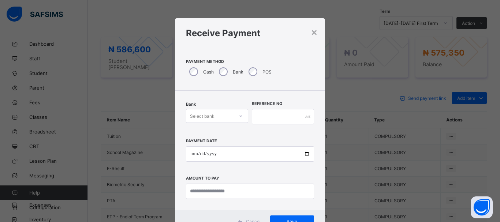
click at [239, 116] on icon at bounding box center [241, 115] width 4 height 7
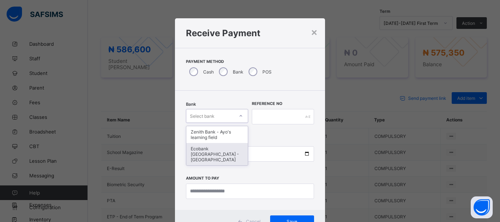
click at [223, 155] on div "Ecobank [GEOGRAPHIC_DATA] - [GEOGRAPHIC_DATA]" at bounding box center [217, 154] width 62 height 22
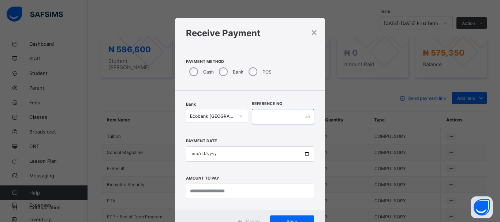
click at [267, 117] on input "text" at bounding box center [283, 116] width 62 height 15
type input "*****"
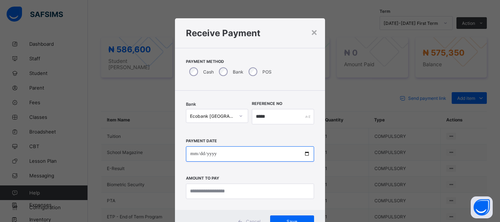
click at [191, 155] on input "date" at bounding box center [250, 154] width 128 height 15
type input "**********"
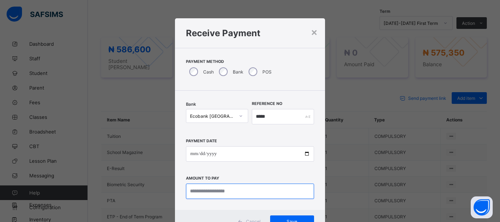
click at [205, 189] on input "currency" at bounding box center [250, 191] width 128 height 15
type input "*********"
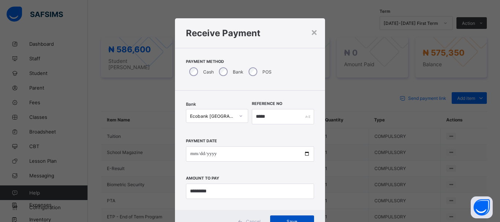
click at [278, 218] on div "Save" at bounding box center [292, 222] width 44 height 12
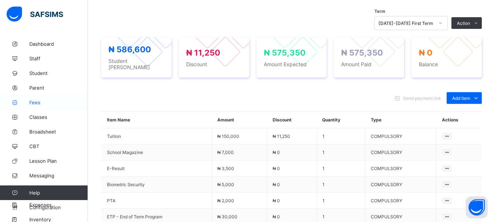
click at [37, 103] on span "Fees" at bounding box center [58, 103] width 59 height 6
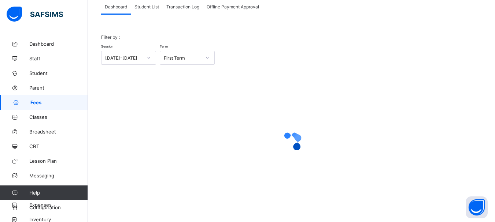
click at [142, 7] on span "Student List" at bounding box center [146, 6] width 25 height 5
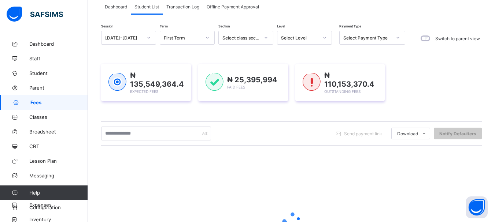
click at [323, 38] on icon at bounding box center [324, 37] width 4 height 7
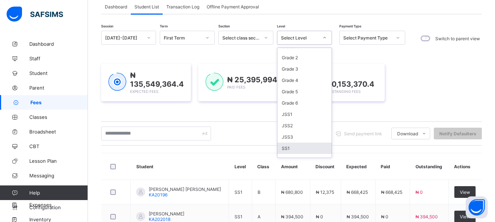
scroll to position [64, 0]
click at [289, 113] on div "JSS2" at bounding box center [304, 114] width 54 height 11
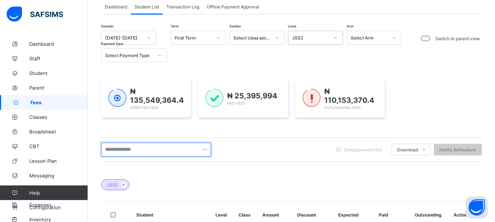
click at [146, 151] on input "text" at bounding box center [156, 150] width 110 height 14
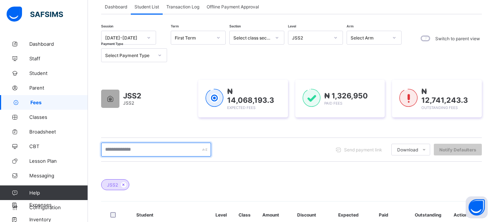
type input "*"
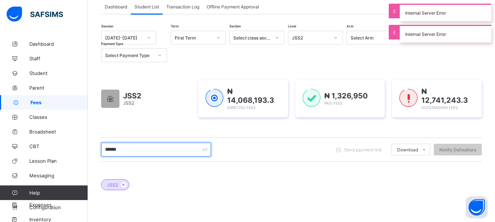
type input "******"
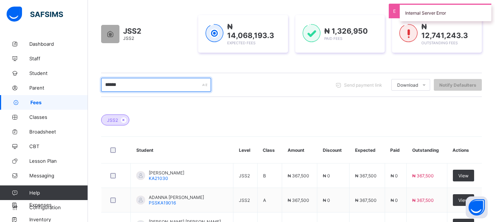
scroll to position [114, 0]
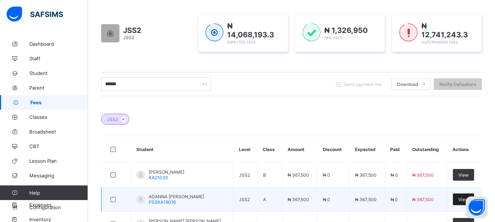
click at [462, 197] on span "View" at bounding box center [463, 199] width 10 height 5
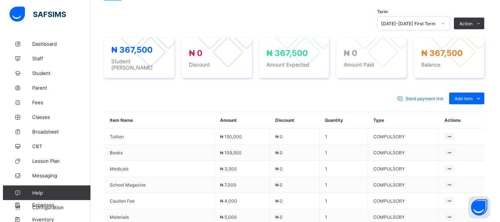
scroll to position [254, 0]
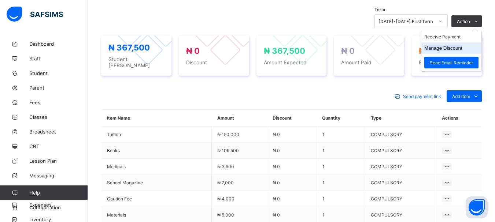
click at [458, 45] on button "Manage Discount" at bounding box center [443, 47] width 38 height 5
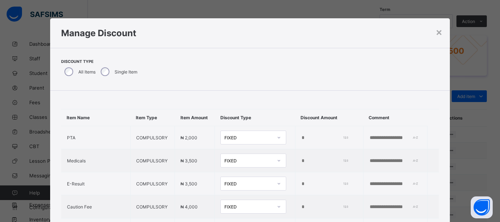
type input "*"
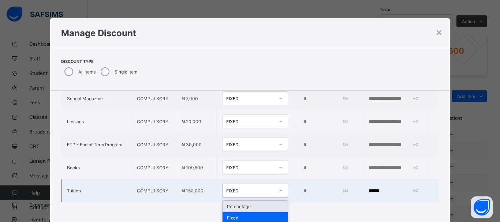
scroll to position [5, 0]
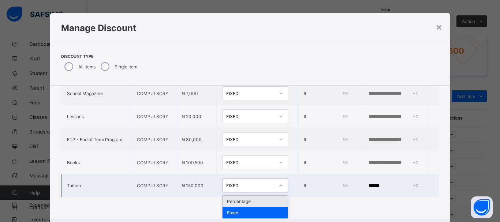
click at [275, 192] on div at bounding box center [281, 186] width 12 height 12
click at [243, 202] on div "Percentage" at bounding box center [255, 201] width 65 height 11
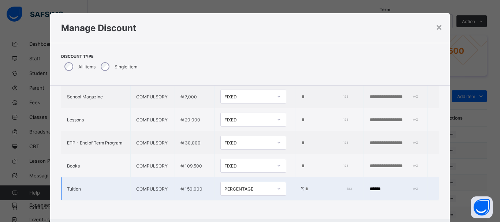
click at [305, 186] on input "*" at bounding box center [328, 189] width 46 height 6
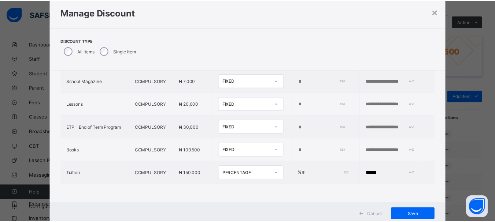
scroll to position [22, 0]
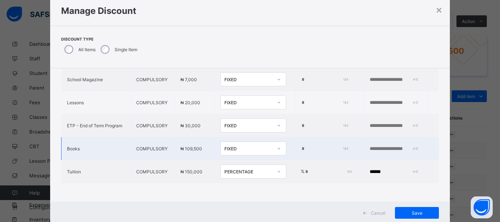
type input "***"
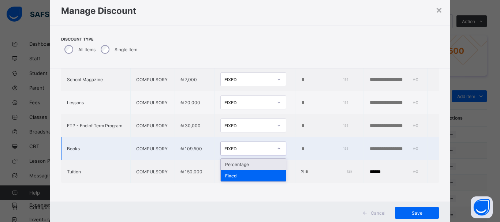
click at [277, 145] on icon at bounding box center [279, 148] width 4 height 7
click at [245, 160] on div "Percentage" at bounding box center [253, 164] width 65 height 11
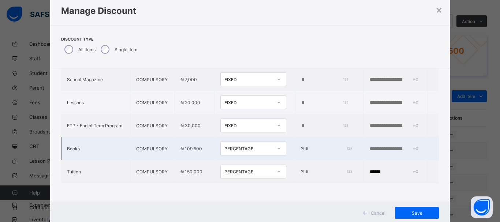
click at [305, 148] on input "*" at bounding box center [328, 149] width 46 height 6
type input "*****"
click at [369, 146] on input "text" at bounding box center [394, 149] width 51 height 6
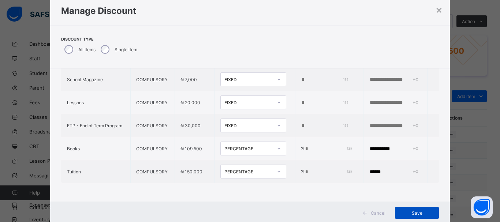
type input "**********"
click at [419, 211] on span "Save" at bounding box center [417, 213] width 33 height 5
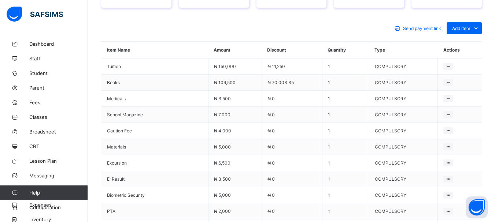
scroll to position [318, 0]
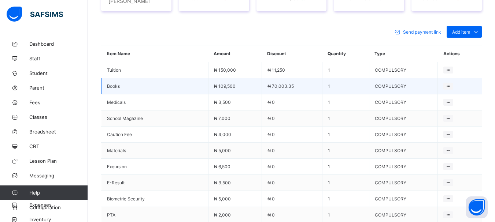
click at [459, 80] on td at bounding box center [460, 86] width 44 height 16
click at [451, 84] on icon at bounding box center [448, 86] width 6 height 5
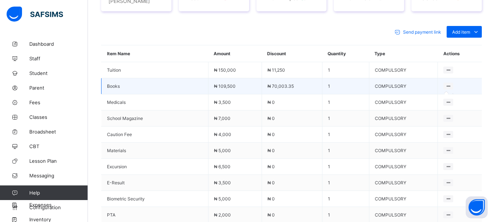
click at [451, 84] on icon at bounding box center [448, 86] width 6 height 5
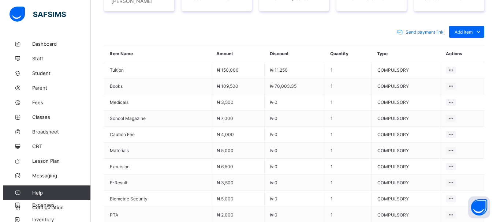
scroll to position [123, 0]
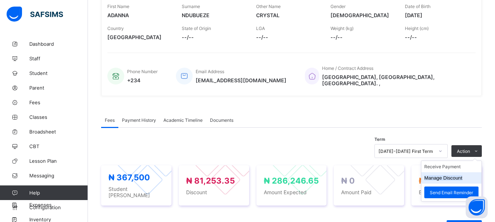
click at [455, 175] on button "Manage Discount" at bounding box center [443, 177] width 38 height 5
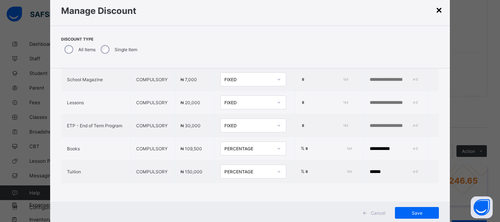
click at [437, 13] on div "×" at bounding box center [439, 9] width 7 height 12
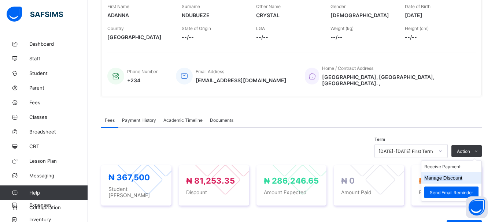
click at [442, 175] on button "Manage Discount" at bounding box center [443, 177] width 38 height 5
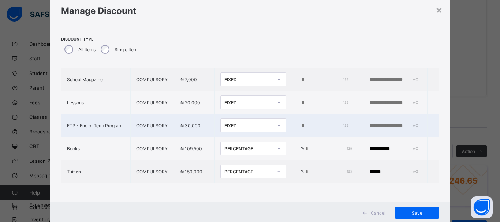
click at [273, 123] on div at bounding box center [279, 126] width 12 height 12
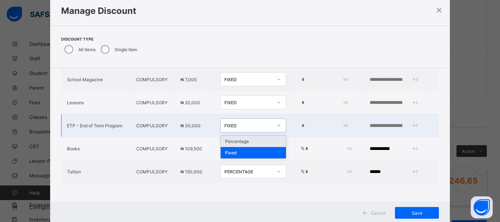
click at [243, 141] on div "Percentage" at bounding box center [253, 141] width 65 height 11
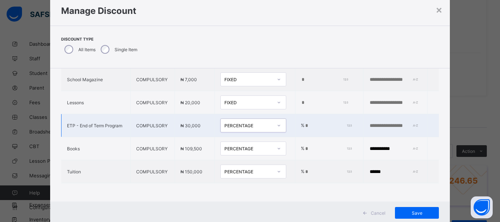
click at [306, 124] on input "*" at bounding box center [328, 126] width 46 height 6
type input "***"
type input "******"
click at [407, 215] on span "Save" at bounding box center [417, 213] width 33 height 5
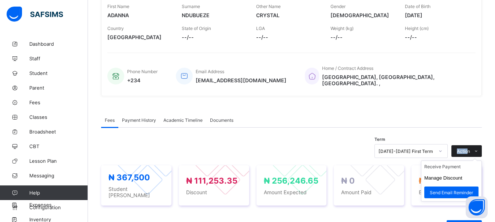
drag, startPoint x: 463, startPoint y: 131, endPoint x: 472, endPoint y: 148, distance: 18.7
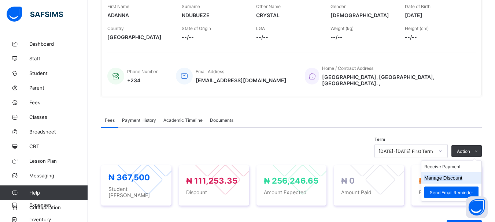
click at [440, 178] on li "Manage Discount" at bounding box center [451, 178] width 60 height 11
click at [440, 176] on button "Manage Discount" at bounding box center [443, 177] width 38 height 5
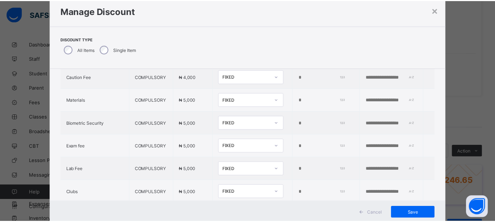
scroll to position [100, 0]
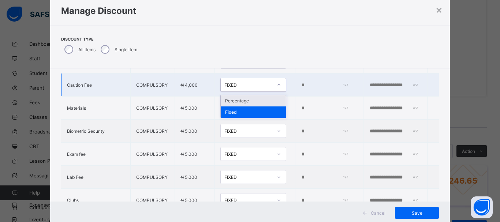
click at [277, 89] on icon at bounding box center [279, 84] width 4 height 7
click at [255, 102] on div "Percentage" at bounding box center [253, 100] width 65 height 11
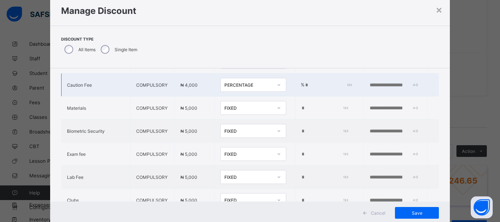
click at [305, 88] on input "*" at bounding box center [328, 85] width 46 height 6
type input "***"
type input "*"
click at [410, 211] on span "Save" at bounding box center [417, 213] width 33 height 5
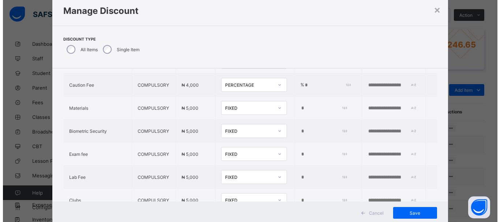
scroll to position [261, 0]
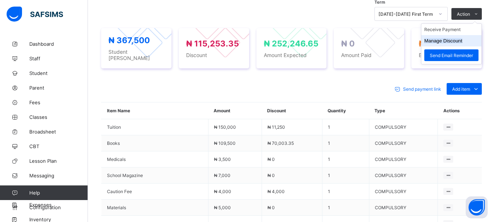
click at [459, 40] on li "Manage Discount" at bounding box center [451, 40] width 60 height 11
click at [459, 38] on button "Manage Discount" at bounding box center [443, 40] width 38 height 5
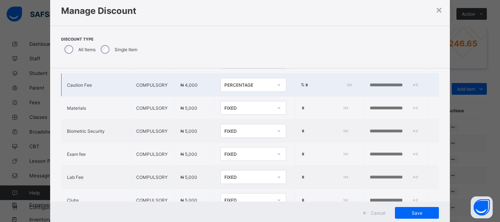
click at [302, 94] on td "% ***" at bounding box center [329, 85] width 68 height 23
click at [305, 88] on input "***" at bounding box center [328, 85] width 46 height 6
type input "*"
click at [277, 89] on icon at bounding box center [279, 84] width 4 height 7
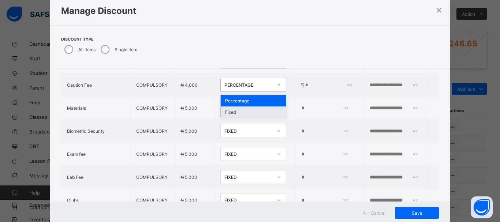
click at [241, 115] on div "Fixed" at bounding box center [253, 112] width 65 height 11
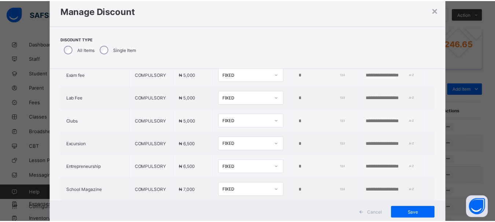
scroll to position [180, 0]
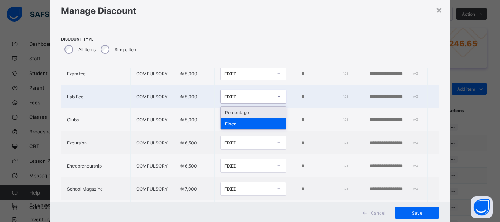
click at [277, 100] on icon at bounding box center [279, 96] width 4 height 7
click at [245, 118] on div "Percentage" at bounding box center [253, 112] width 65 height 11
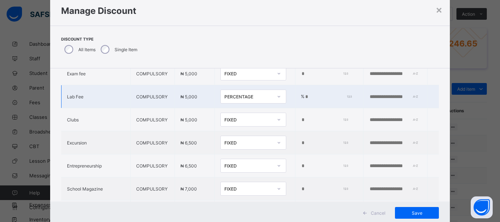
click at [305, 100] on input "*" at bounding box center [328, 97] width 46 height 6
type input "***"
click at [421, 211] on span "Save" at bounding box center [417, 213] width 33 height 5
click at [397, 216] on span "Save" at bounding box center [412, 213] width 33 height 5
click at [403, 214] on span "Save" at bounding box center [412, 213] width 33 height 5
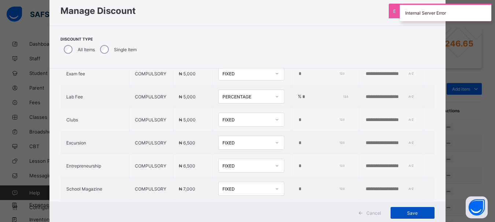
click at [403, 214] on span "Save" at bounding box center [412, 213] width 33 height 5
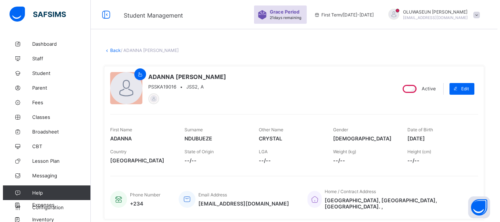
scroll to position [261, 0]
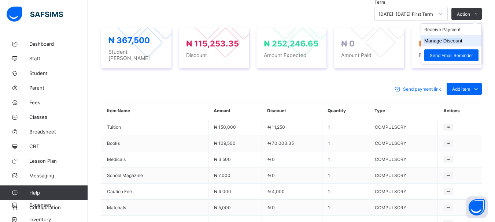
click at [446, 38] on button "Manage Discount" at bounding box center [443, 40] width 38 height 5
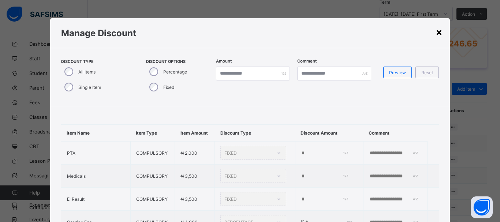
click at [438, 32] on div "×" at bounding box center [439, 32] width 7 height 12
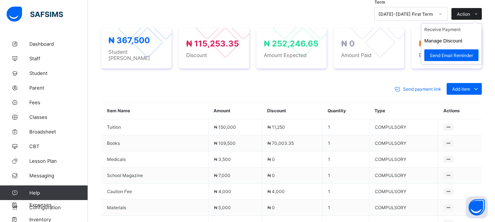
click at [470, 11] on span "Action" at bounding box center [463, 13] width 13 height 5
click at [458, 38] on button "Manage Discount" at bounding box center [443, 40] width 38 height 5
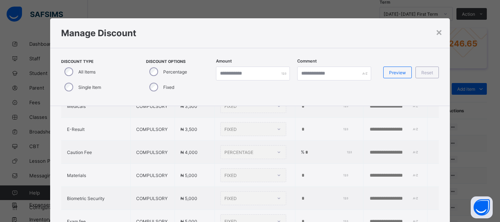
scroll to position [68, 0]
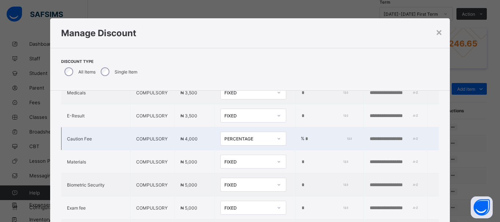
click at [305, 142] on input "***" at bounding box center [328, 139] width 46 height 6
type input "*"
click at [277, 143] on icon at bounding box center [279, 138] width 4 height 7
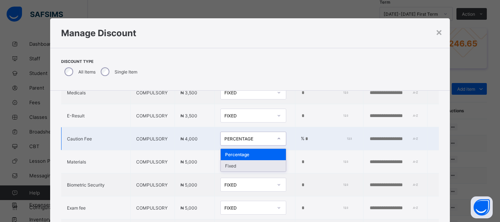
click at [228, 170] on div "Fixed" at bounding box center [253, 165] width 65 height 11
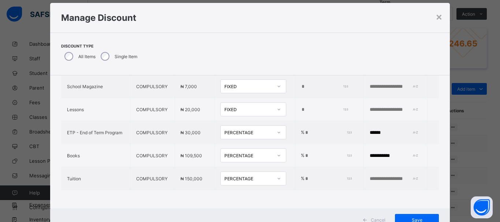
scroll to position [18, 0]
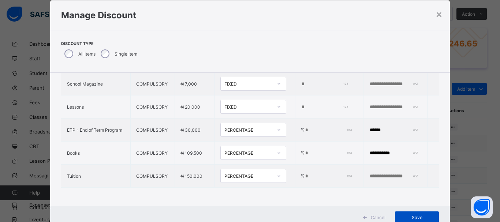
click at [414, 214] on div "Save" at bounding box center [417, 218] width 44 height 12
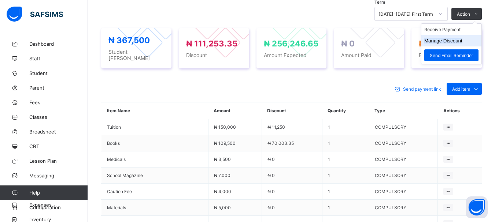
click at [440, 38] on button "Manage Discount" at bounding box center [443, 40] width 38 height 5
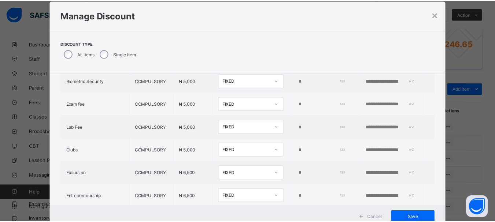
scroll to position [152, 0]
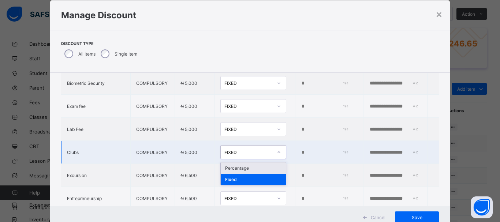
click at [277, 156] on icon at bounding box center [279, 152] width 4 height 7
click at [237, 173] on div "Percentage" at bounding box center [253, 168] width 65 height 11
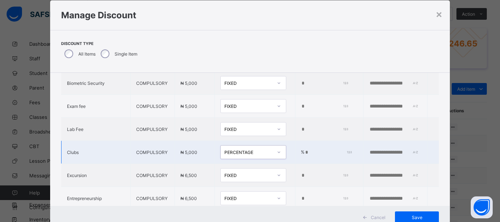
click at [305, 156] on input "*" at bounding box center [328, 153] width 46 height 6
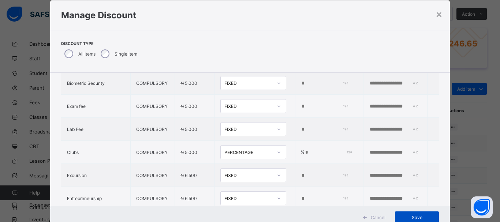
type input "***"
click at [405, 217] on span "Save" at bounding box center [417, 217] width 33 height 5
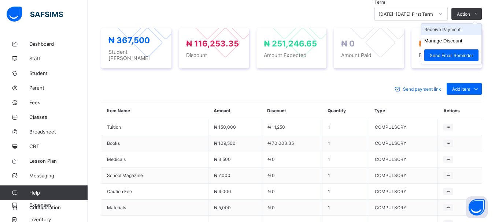
click at [456, 27] on li "Receive Payment" at bounding box center [451, 29] width 60 height 11
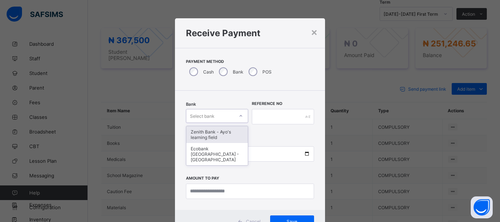
click at [217, 118] on div "Select bank" at bounding box center [210, 116] width 48 height 10
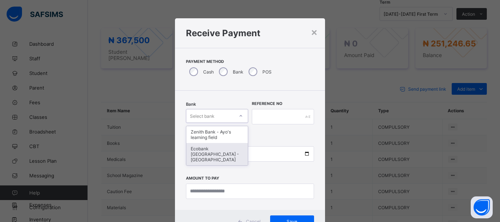
click at [214, 147] on div "Ecobank [GEOGRAPHIC_DATA] - [GEOGRAPHIC_DATA]" at bounding box center [217, 154] width 62 height 22
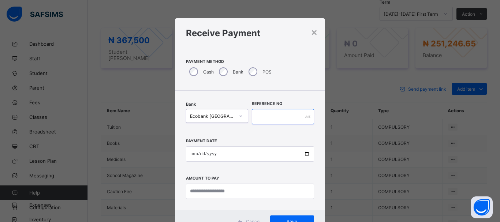
click at [264, 116] on input "text" at bounding box center [283, 116] width 62 height 15
type input "*****"
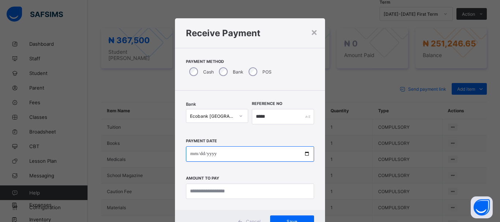
click at [193, 154] on input "date" at bounding box center [250, 154] width 128 height 15
type input "**********"
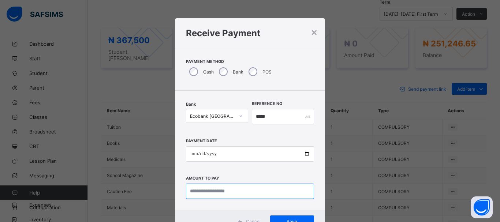
click at [191, 191] on input "currency" at bounding box center [250, 191] width 128 height 15
type input "*********"
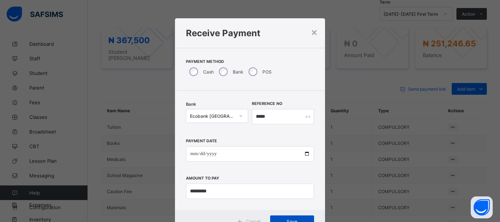
click at [284, 218] on div "Save" at bounding box center [292, 222] width 44 height 12
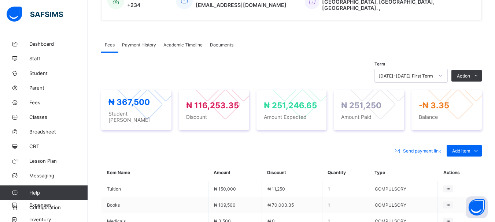
scroll to position [200, 0]
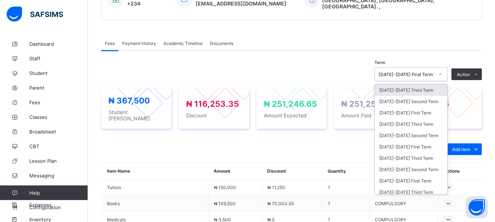
click at [442, 74] on icon at bounding box center [440, 74] width 3 height 1
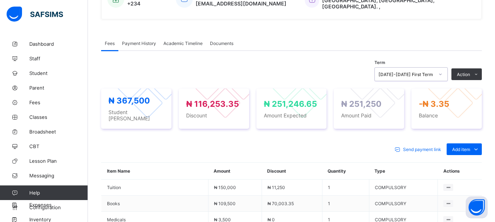
click at [433, 69] on div "[DATE]-[DATE] First Term" at bounding box center [404, 74] width 59 height 10
click at [147, 41] on span "Payment History" at bounding box center [139, 43] width 34 height 5
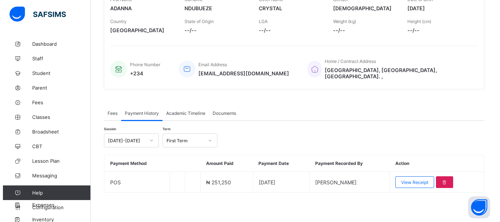
scroll to position [126, 0]
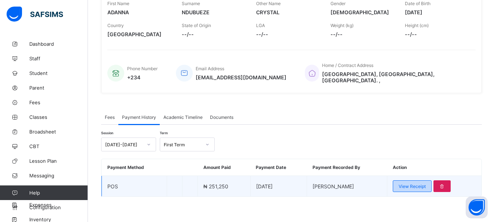
click at [426, 184] on span "View Receipt" at bounding box center [412, 186] width 27 height 5
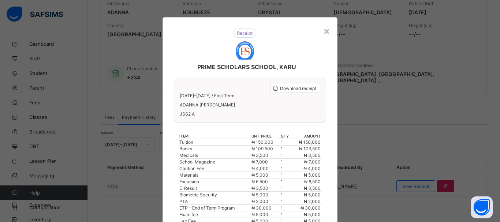
scroll to position [0, 0]
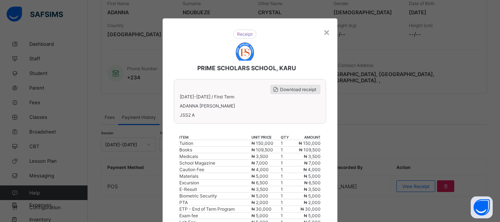
click at [304, 87] on span "Download receipt" at bounding box center [298, 89] width 36 height 5
click at [326, 34] on div "×" at bounding box center [326, 32] width 7 height 12
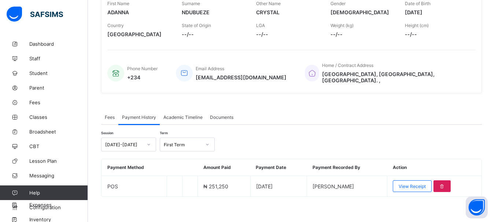
click at [218, 115] on span "Documents" at bounding box center [221, 117] width 23 height 5
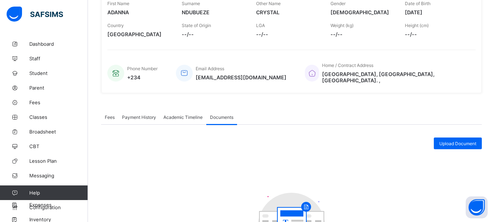
click at [184, 115] on span "Academic Timeline" at bounding box center [182, 117] width 39 height 5
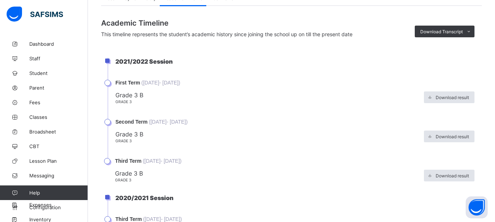
scroll to position [237, 0]
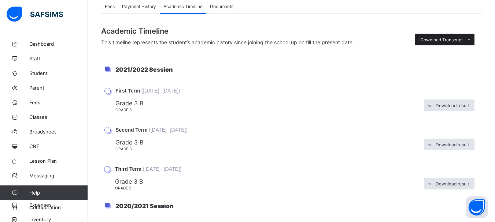
click at [439, 37] on span "Download Transcript" at bounding box center [441, 39] width 42 height 5
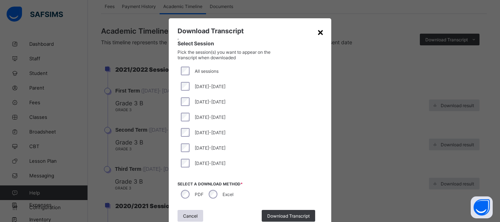
click at [319, 33] on div "×" at bounding box center [320, 32] width 7 height 12
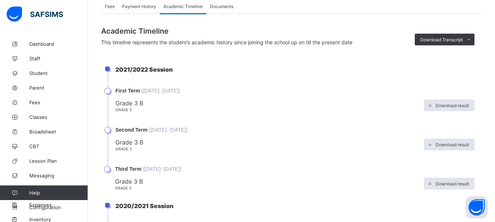
click at [129, 4] on span "Payment History" at bounding box center [139, 6] width 34 height 5
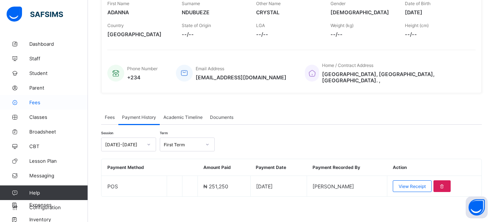
click at [33, 103] on span "Fees" at bounding box center [58, 103] width 59 height 6
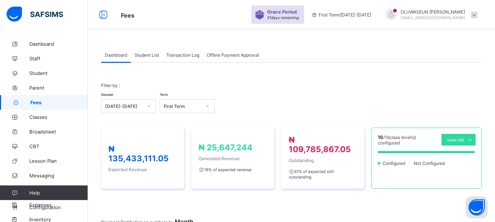
click at [149, 56] on span "Student List" at bounding box center [146, 54] width 25 height 5
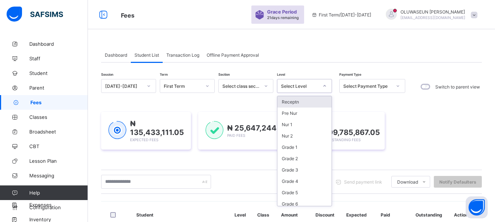
click at [325, 86] on icon at bounding box center [324, 85] width 4 height 7
click at [293, 170] on div "Grade 3" at bounding box center [304, 169] width 54 height 11
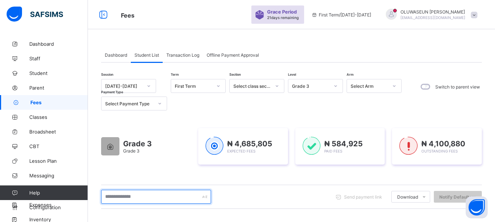
click at [116, 199] on input "text" at bounding box center [156, 197] width 110 height 14
type input "*********"
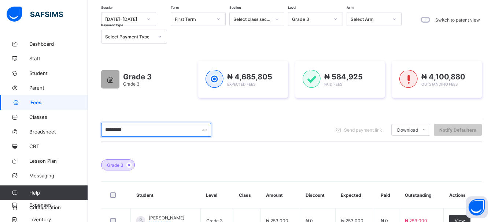
scroll to position [98, 0]
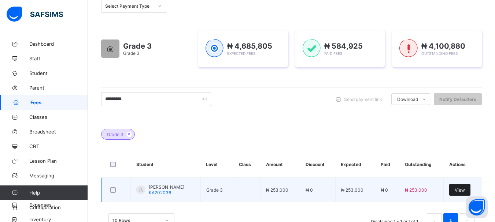
click at [462, 192] on span "View" at bounding box center [460, 190] width 10 height 5
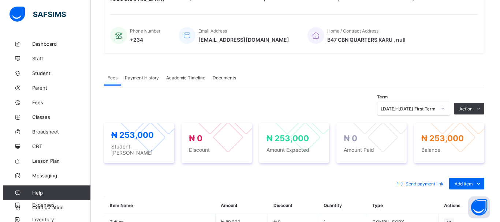
scroll to position [158, 0]
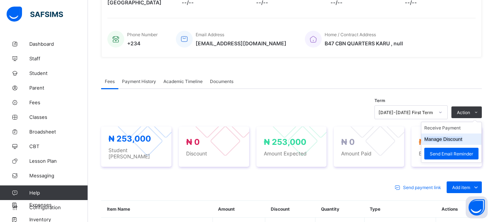
click at [457, 140] on button "Manage Discount" at bounding box center [443, 139] width 38 height 5
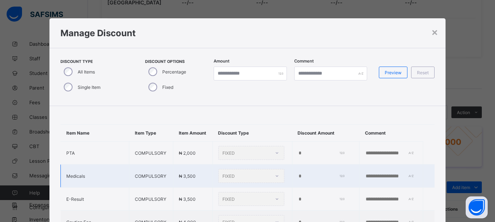
type input "*"
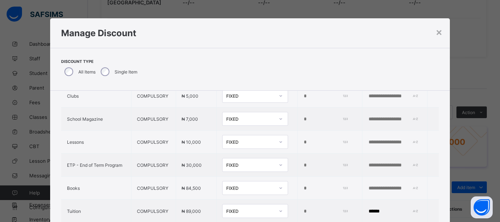
scroll to position [255, 0]
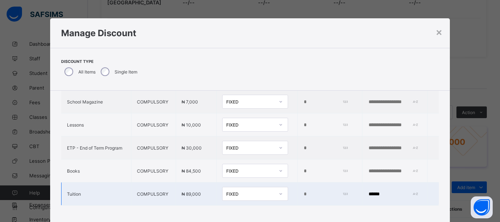
click at [279, 190] on icon at bounding box center [281, 193] width 4 height 7
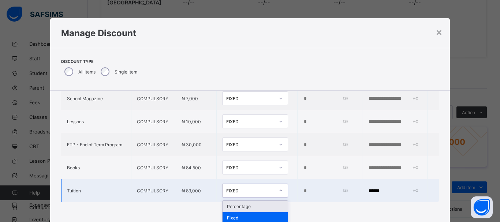
click at [238, 206] on div "Percentage" at bounding box center [255, 206] width 65 height 11
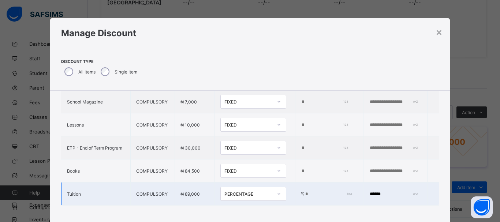
click at [305, 192] on input "*" at bounding box center [328, 195] width 46 height 6
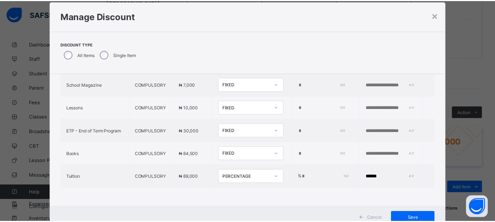
scroll to position [18, 0]
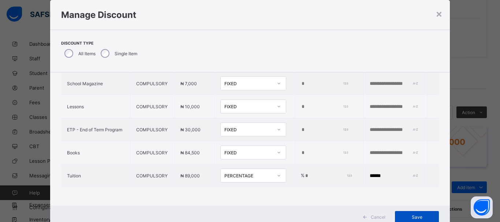
type input "****"
click at [427, 216] on span "Save" at bounding box center [417, 217] width 33 height 5
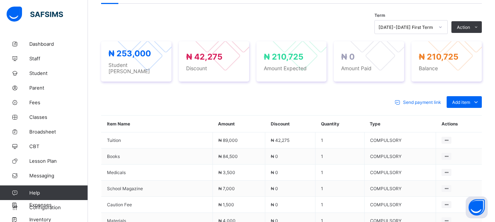
scroll to position [243, 0]
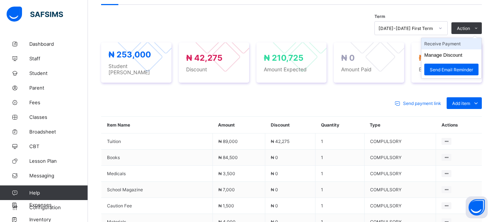
click at [460, 43] on li "Receive Payment" at bounding box center [451, 43] width 60 height 11
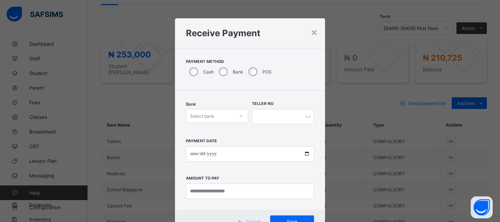
click at [239, 118] on icon at bounding box center [241, 115] width 4 height 7
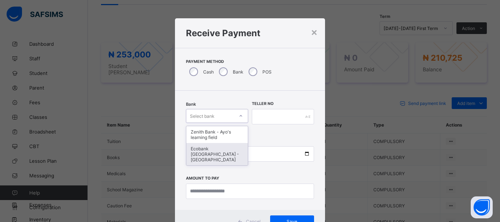
click at [225, 150] on div "Ecobank [GEOGRAPHIC_DATA] - [GEOGRAPHIC_DATA]" at bounding box center [217, 154] width 62 height 22
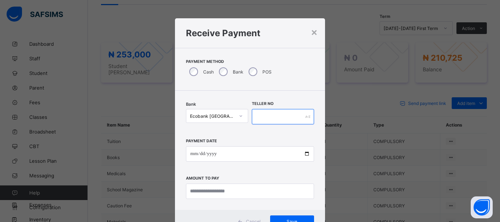
click at [257, 117] on input "text" at bounding box center [283, 116] width 62 height 15
type input "*****"
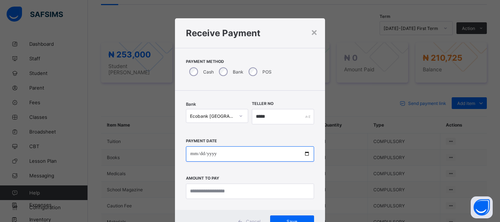
click at [190, 156] on input "date" at bounding box center [250, 154] width 128 height 15
type input "**********"
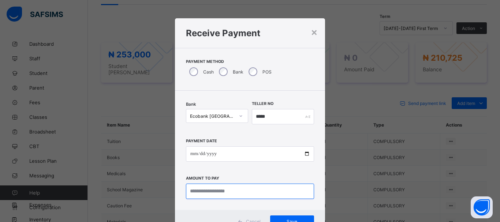
click at [190, 193] on input "currency" at bounding box center [250, 191] width 128 height 15
type input "*********"
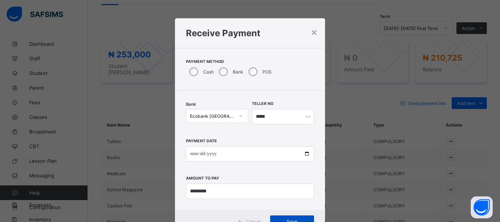
click at [279, 217] on div "Save" at bounding box center [292, 222] width 44 height 12
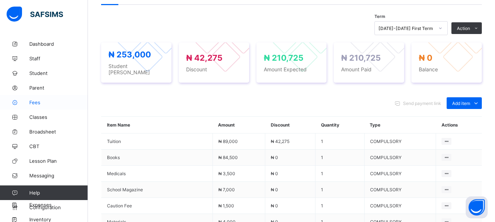
click at [35, 107] on link "Fees" at bounding box center [44, 102] width 88 height 15
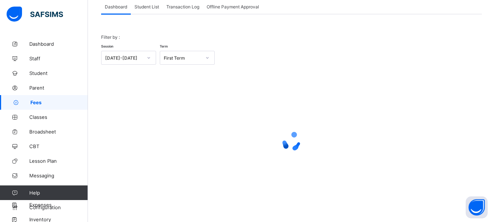
scroll to position [48, 0]
click at [144, 5] on span "Student List" at bounding box center [146, 6] width 25 height 5
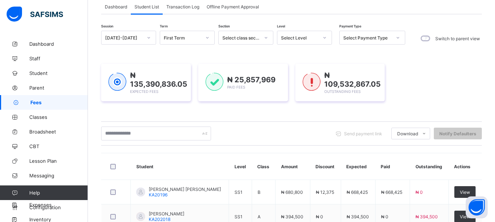
click at [322, 40] on div at bounding box center [324, 38] width 12 height 12
click at [323, 39] on icon at bounding box center [324, 37] width 4 height 7
click at [325, 38] on icon at bounding box center [324, 37] width 3 height 1
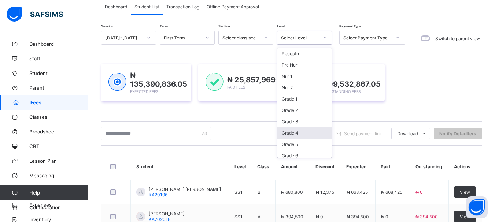
click at [294, 135] on div "Grade 4" at bounding box center [304, 132] width 54 height 11
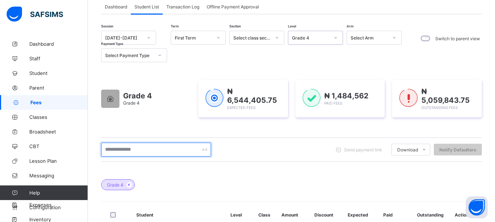
click at [146, 149] on input "text" at bounding box center [156, 150] width 110 height 14
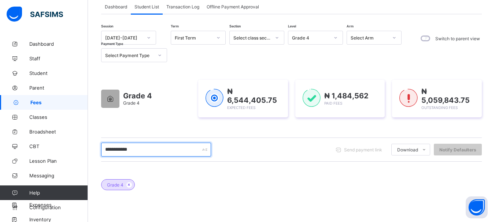
type input "**********"
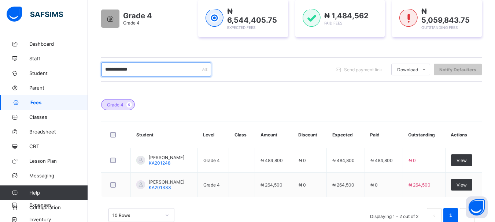
scroll to position [130, 0]
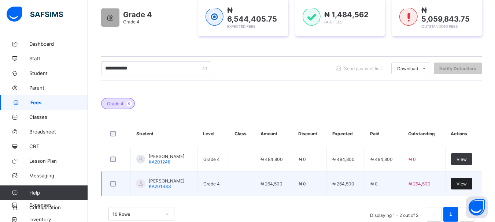
click at [467, 184] on span "View" at bounding box center [461, 183] width 10 height 5
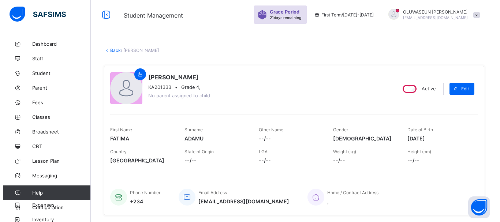
scroll to position [195, 0]
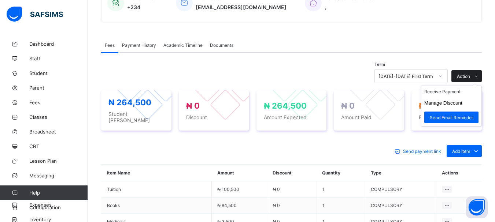
click at [470, 75] on span "Action" at bounding box center [463, 76] width 13 height 5
click at [455, 99] on li "Manage Discount" at bounding box center [451, 102] width 60 height 11
click at [452, 105] on button "Manage Discount" at bounding box center [443, 102] width 38 height 5
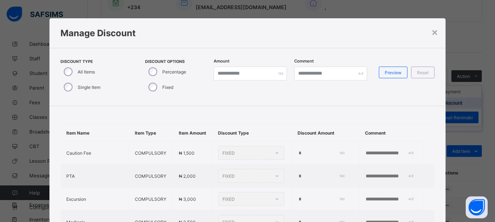
type input "*"
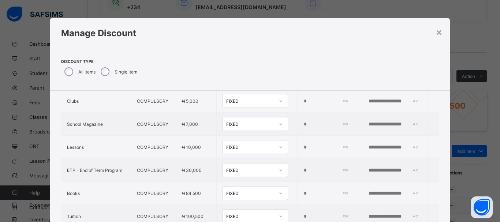
scroll to position [255, 0]
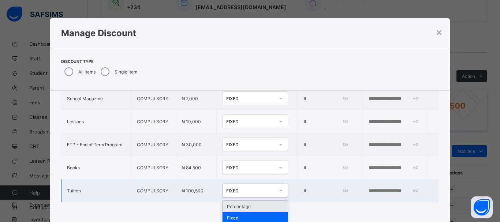
click at [279, 188] on icon at bounding box center [281, 190] width 4 height 7
click at [243, 205] on div "Percentage" at bounding box center [255, 206] width 65 height 11
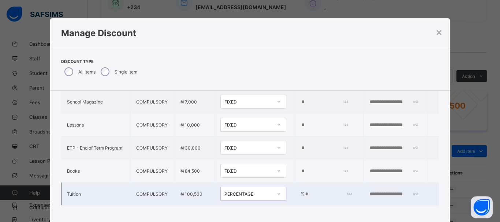
click at [305, 192] on input "*" at bounding box center [328, 195] width 46 height 6
type input "***"
click at [370, 192] on input "text" at bounding box center [394, 195] width 51 height 6
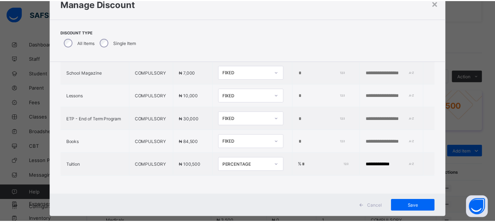
scroll to position [30, 0]
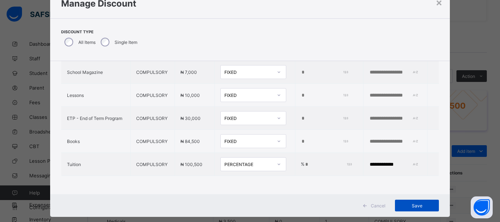
type input "**********"
click at [414, 206] on span "Save" at bounding box center [417, 205] width 33 height 5
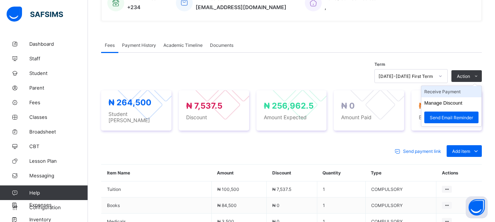
click at [455, 96] on li "Receive Payment" at bounding box center [451, 91] width 60 height 11
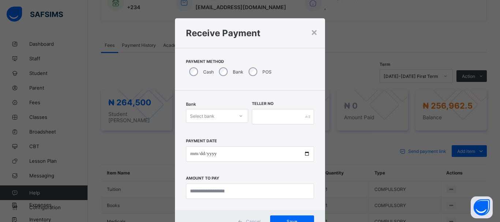
click at [239, 118] on icon at bounding box center [241, 115] width 4 height 7
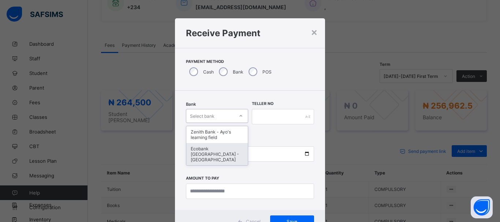
click at [222, 151] on div "Ecobank Nigeria - Ayos learning field" at bounding box center [217, 154] width 62 height 22
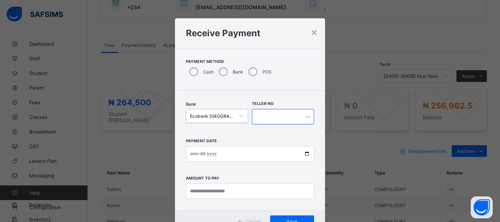
click at [256, 121] on input "text" at bounding box center [283, 116] width 62 height 15
type input "*****"
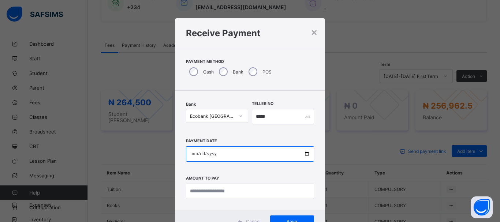
click at [192, 155] on input "date" at bounding box center [250, 154] width 128 height 15
type input "**********"
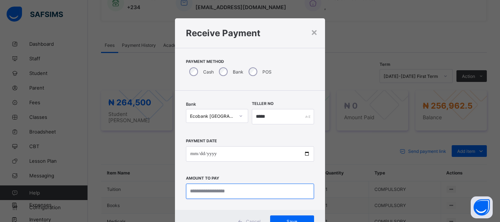
click at [205, 191] on input "currency" at bounding box center [250, 191] width 128 height 15
type input "*********"
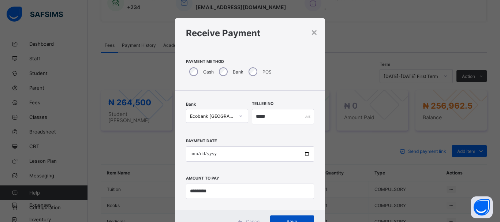
click at [292, 217] on div "Save" at bounding box center [292, 222] width 44 height 12
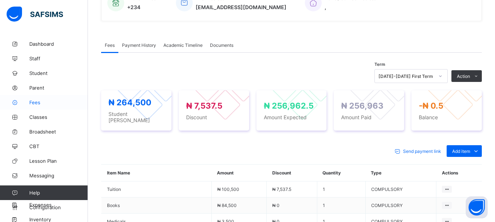
click at [33, 102] on span "Fees" at bounding box center [58, 103] width 59 height 6
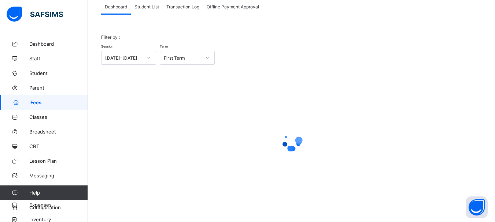
scroll to position [48, 0]
click at [152, 5] on span "Student List" at bounding box center [146, 6] width 25 height 5
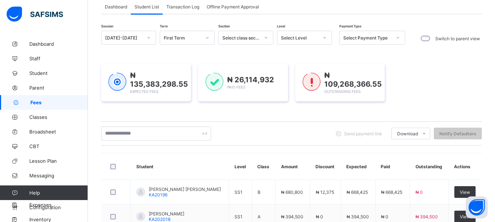
click at [324, 38] on icon at bounding box center [324, 37] width 4 height 7
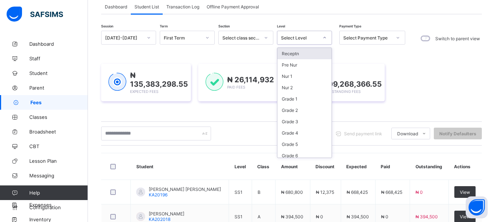
click at [325, 38] on icon at bounding box center [324, 37] width 3 height 1
click at [325, 38] on icon at bounding box center [324, 37] width 4 height 7
click at [300, 143] on div "Grade 5" at bounding box center [304, 144] width 54 height 11
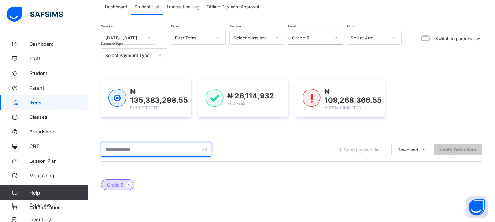
click at [190, 152] on input "text" at bounding box center [156, 150] width 110 height 14
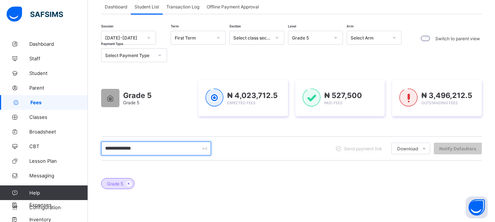
type input "**********"
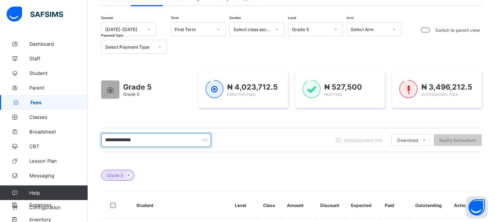
scroll to position [49, 0]
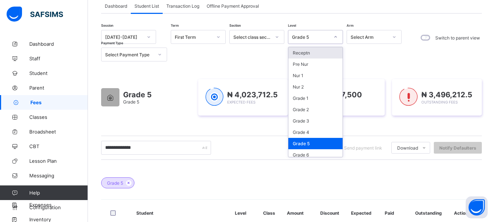
click at [337, 38] on icon at bounding box center [335, 36] width 4 height 7
click at [310, 152] on div "Grade 6" at bounding box center [315, 154] width 54 height 11
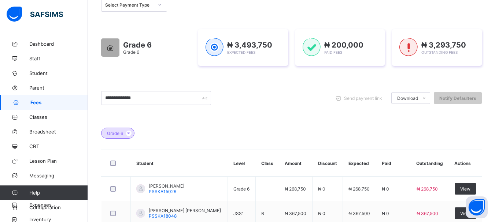
scroll to position [105, 0]
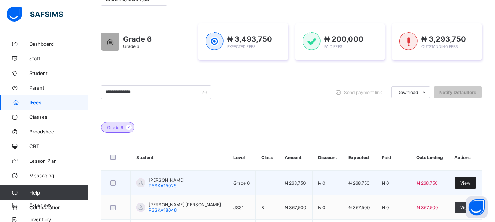
click at [470, 185] on span "View" at bounding box center [465, 183] width 10 height 5
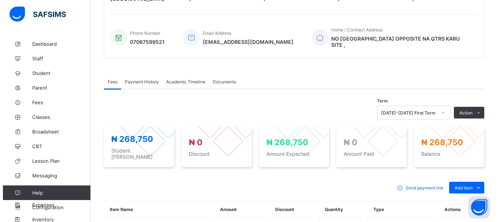
scroll to position [164, 0]
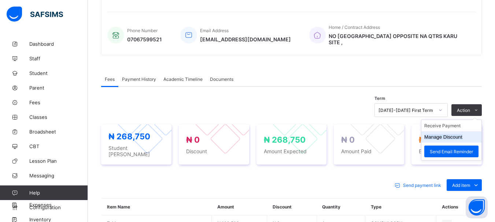
click at [460, 135] on button "Manage Discount" at bounding box center [443, 136] width 38 height 5
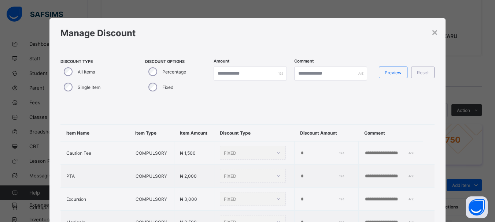
type input "*"
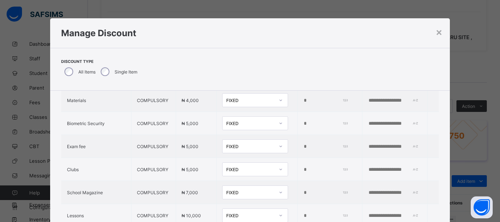
scroll to position [255, 0]
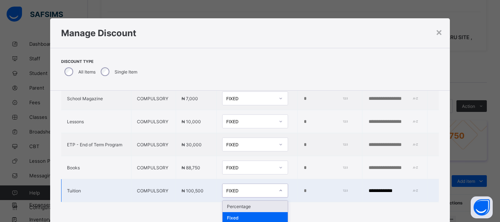
click at [279, 188] on icon at bounding box center [281, 190] width 4 height 7
click at [243, 207] on div "Percentage" at bounding box center [255, 206] width 65 height 11
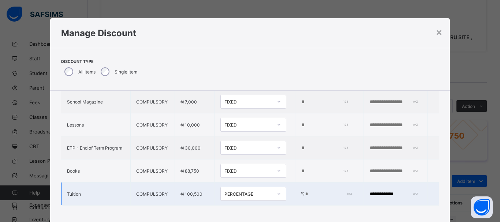
click at [305, 192] on input "*" at bounding box center [328, 195] width 46 height 6
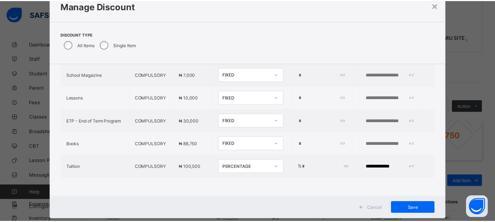
scroll to position [29, 0]
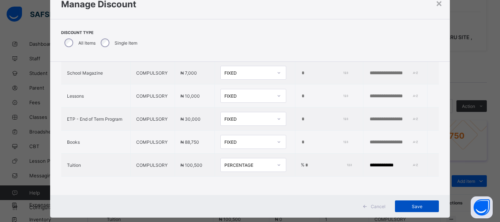
type input "***"
click at [421, 208] on span "Save" at bounding box center [417, 206] width 33 height 5
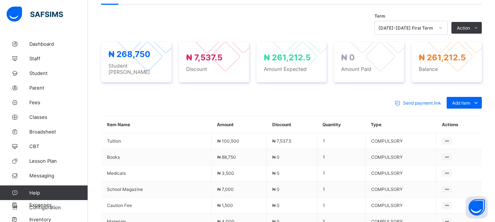
scroll to position [249, 0]
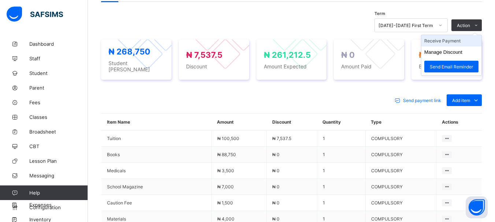
click at [456, 38] on li "Receive Payment" at bounding box center [451, 40] width 60 height 11
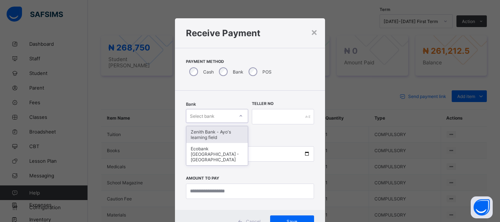
click at [238, 114] on div at bounding box center [241, 116] width 12 height 12
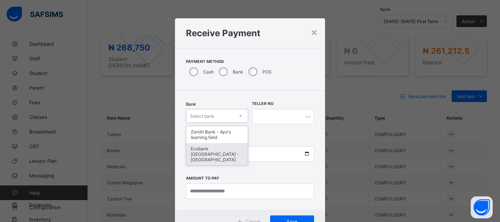
click at [233, 149] on div "Ecobank [GEOGRAPHIC_DATA] - [GEOGRAPHIC_DATA]" at bounding box center [217, 154] width 62 height 22
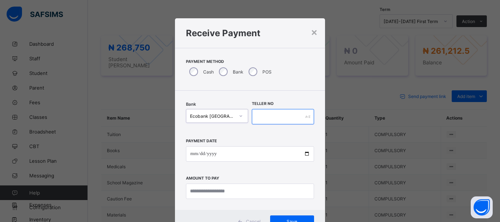
click at [258, 116] on input "text" at bounding box center [283, 116] width 62 height 15
type input "*****"
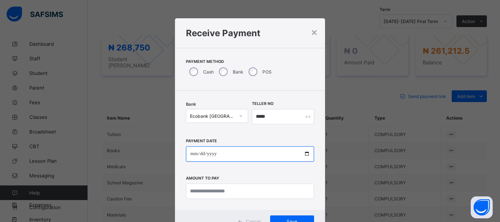
click at [194, 157] on input "date" at bounding box center [250, 154] width 128 height 15
type input "**********"
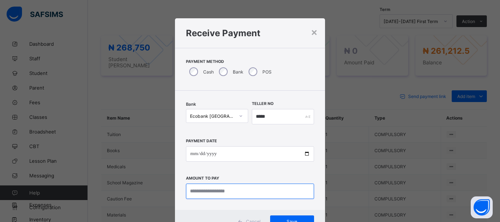
click at [192, 194] on input "currency" at bounding box center [250, 191] width 128 height 15
type input "*********"
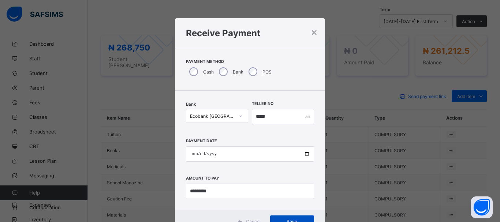
click at [292, 218] on div "Save" at bounding box center [292, 222] width 44 height 12
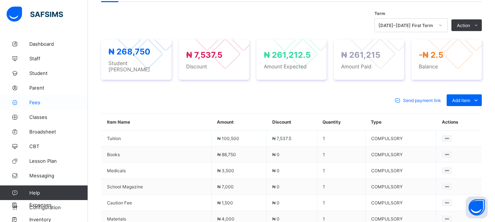
click at [40, 104] on span "Fees" at bounding box center [58, 103] width 59 height 6
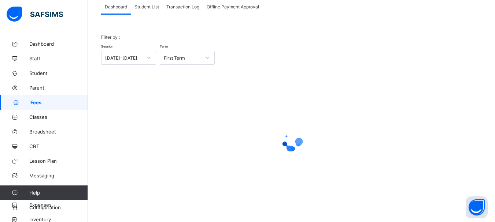
scroll to position [48, 0]
click at [150, 4] on span "Student List" at bounding box center [146, 6] width 25 height 5
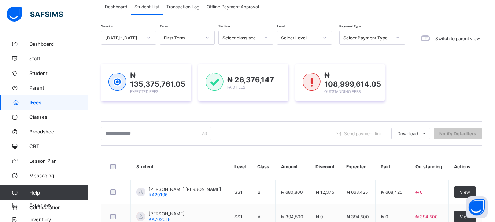
click at [323, 37] on icon at bounding box center [324, 37] width 3 height 1
click at [325, 37] on icon at bounding box center [324, 37] width 4 height 7
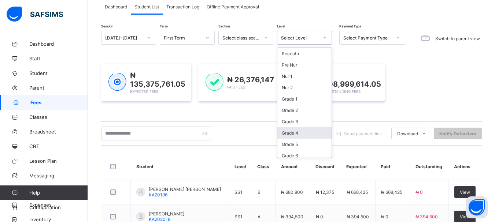
click at [292, 131] on div "Grade 4" at bounding box center [304, 132] width 54 height 11
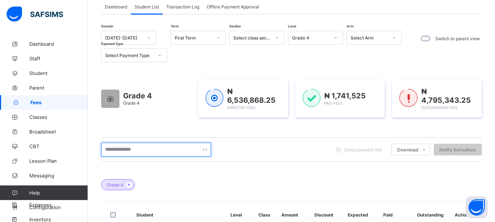
click at [151, 152] on input "text" at bounding box center [156, 150] width 110 height 14
type input "*****"
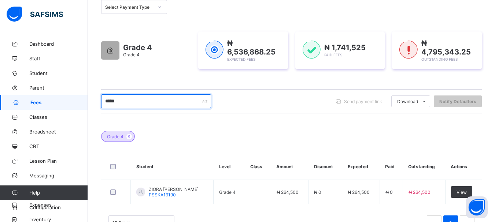
scroll to position [100, 0]
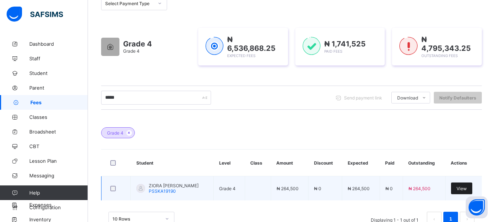
click at [462, 189] on span "View" at bounding box center [461, 188] width 10 height 5
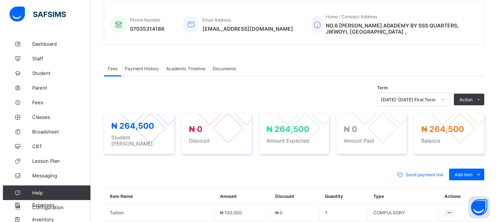
scroll to position [181, 0]
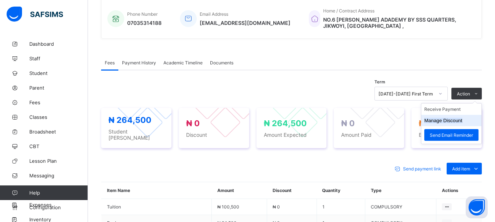
click at [448, 121] on button "Manage Discount" at bounding box center [443, 120] width 38 height 5
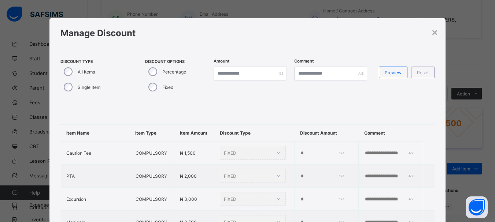
type input "*"
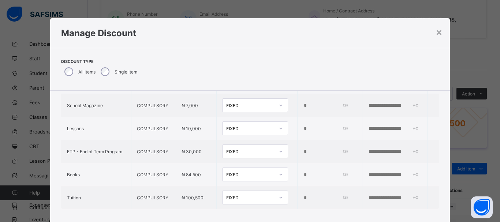
scroll to position [255, 0]
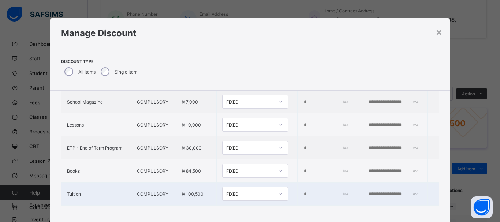
click at [279, 190] on icon at bounding box center [281, 193] width 4 height 7
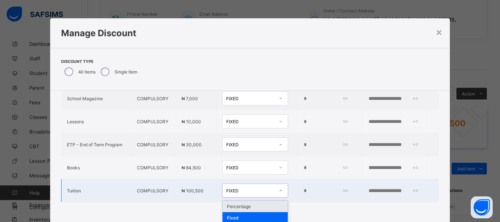
click at [236, 203] on div "Percentage" at bounding box center [255, 206] width 65 height 11
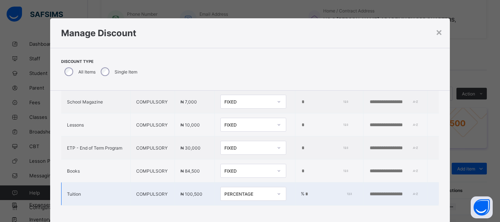
click at [305, 192] on input "*" at bounding box center [328, 195] width 46 height 6
type input "***"
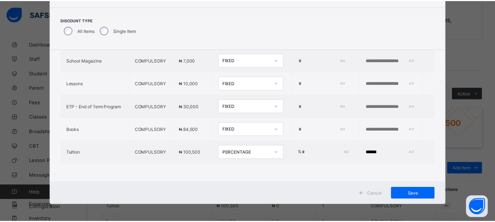
scroll to position [43, 0]
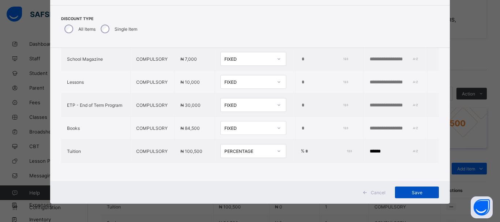
type input "******"
click at [426, 195] on span "Save" at bounding box center [417, 192] width 33 height 5
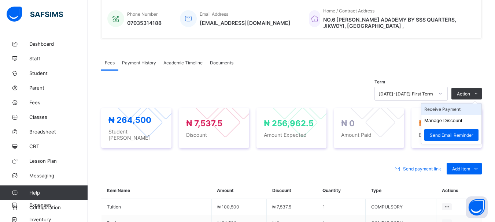
click at [447, 112] on li "Receive Payment" at bounding box center [451, 109] width 60 height 11
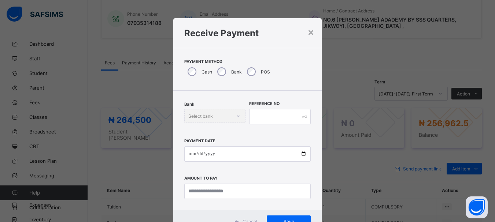
click at [236, 118] on div "Bank Select bank" at bounding box center [215, 116] width 62 height 14
click at [236, 116] on div "Bank Select bank" at bounding box center [215, 116] width 62 height 14
click at [240, 116] on icon at bounding box center [241, 115] width 3 height 1
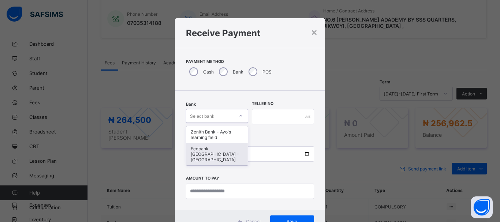
click at [210, 159] on div "Ecobank [GEOGRAPHIC_DATA] - [GEOGRAPHIC_DATA]" at bounding box center [217, 154] width 62 height 22
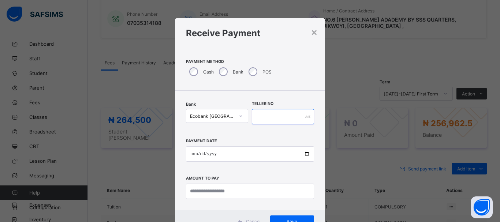
click at [269, 118] on input "text" at bounding box center [283, 116] width 62 height 15
type input "*"
type input "*****"
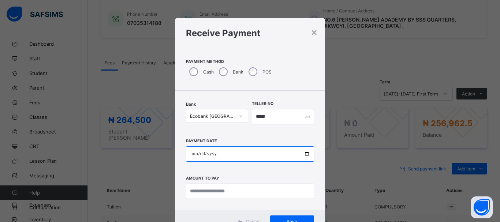
click at [192, 156] on input "date" at bounding box center [250, 154] width 128 height 15
type input "**********"
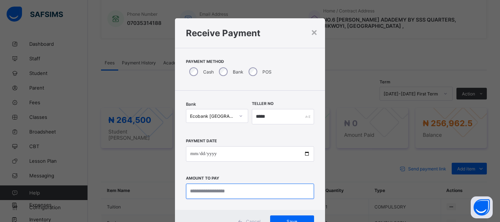
click at [196, 190] on input "currency" at bounding box center [250, 191] width 128 height 15
type input "*********"
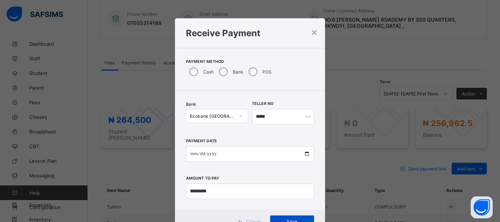
click at [272, 219] on div "Save" at bounding box center [292, 222] width 44 height 12
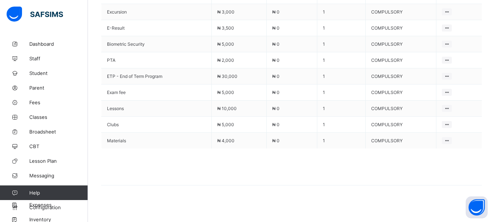
scroll to position [181, 0]
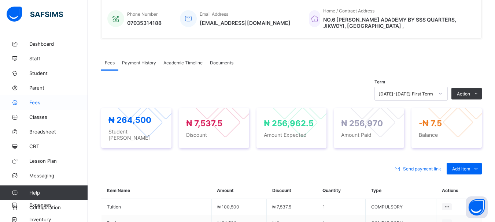
click at [34, 103] on span "Fees" at bounding box center [58, 103] width 59 height 6
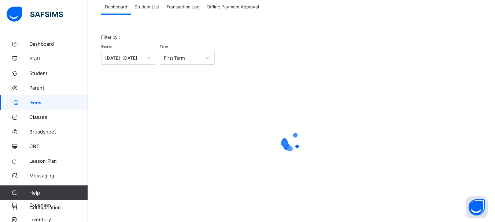
scroll to position [48, 0]
click at [149, 7] on span "Student List" at bounding box center [146, 6] width 25 height 5
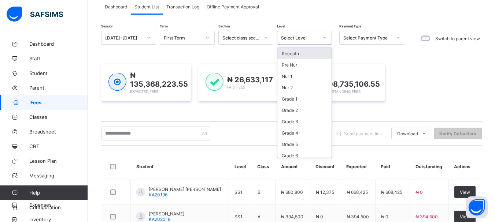
click at [323, 38] on icon at bounding box center [324, 37] width 4 height 7
click at [295, 133] on div "Grade 4" at bounding box center [304, 132] width 54 height 11
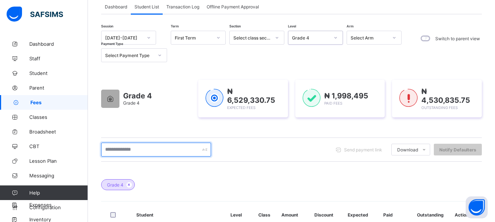
click at [124, 152] on input "text" at bounding box center [156, 150] width 110 height 14
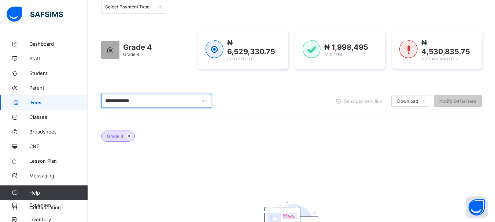
scroll to position [96, 0]
click at [118, 102] on input "**********" at bounding box center [156, 102] width 110 height 14
click at [137, 104] on input "**********" at bounding box center [156, 102] width 110 height 14
type input "*"
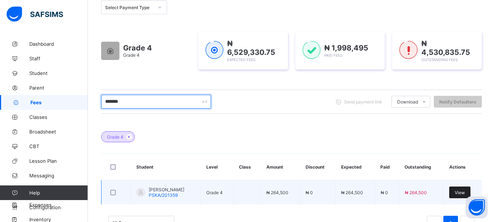
type input "*******"
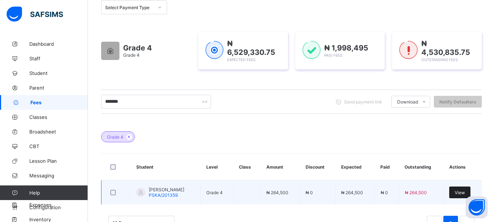
click at [462, 193] on span "View" at bounding box center [460, 192] width 10 height 5
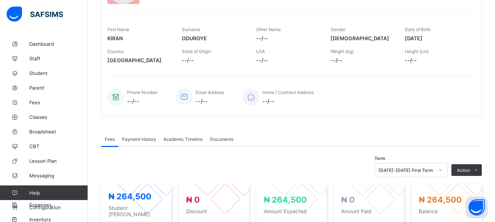
scroll to position [197, 0]
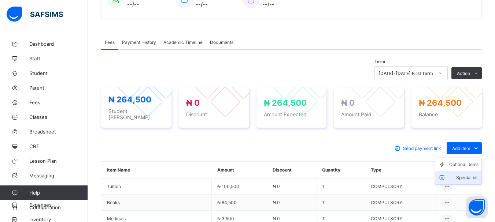
click at [474, 174] on div "Special bill" at bounding box center [463, 177] width 29 height 7
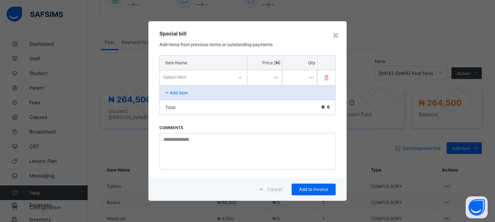
click at [239, 78] on icon at bounding box center [240, 77] width 4 height 7
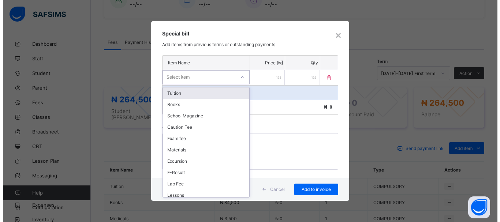
scroll to position [254, 0]
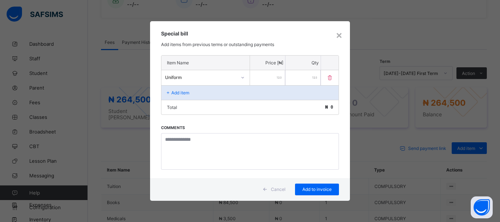
click at [260, 75] on input "number" at bounding box center [267, 77] width 35 height 15
type input "*****"
click at [180, 95] on p "Add item" at bounding box center [180, 92] width 18 height 5
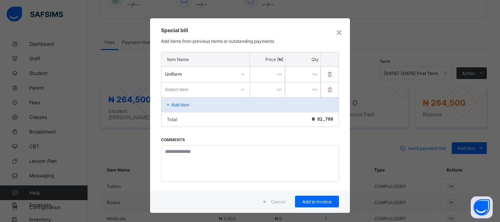
click at [243, 93] on div at bounding box center [243, 90] width 12 height 12
click at [264, 93] on input "number" at bounding box center [267, 89] width 35 height 15
type input "*****"
click at [317, 201] on span "Add to invoice" at bounding box center [317, 201] width 33 height 5
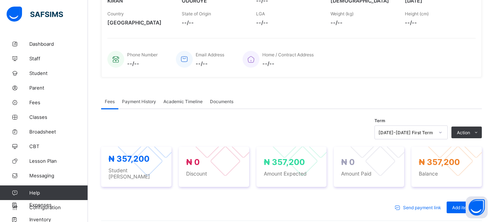
scroll to position [141, 0]
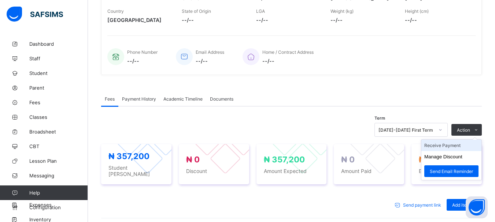
click at [439, 148] on li "Receive Payment" at bounding box center [451, 145] width 60 height 11
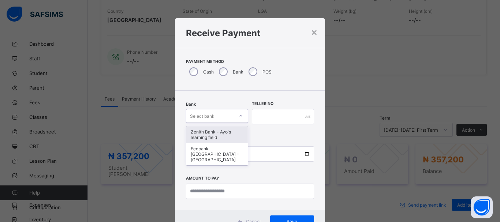
click at [239, 116] on icon at bounding box center [241, 115] width 4 height 7
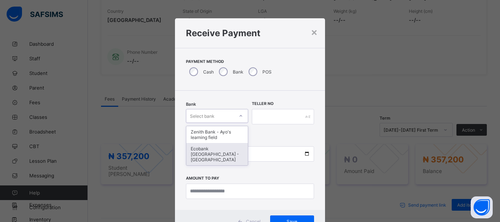
click at [212, 150] on div "Ecobank [GEOGRAPHIC_DATA] - [GEOGRAPHIC_DATA]" at bounding box center [217, 154] width 62 height 22
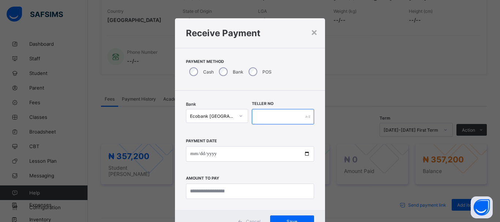
click at [261, 118] on input "text" at bounding box center [283, 116] width 62 height 15
type input "*****"
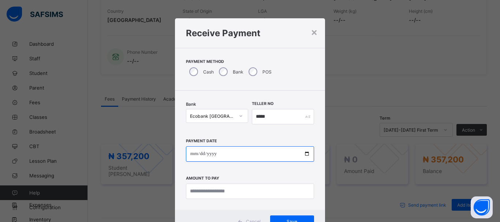
click at [193, 153] on input "date" at bounding box center [250, 154] width 128 height 15
type input "**********"
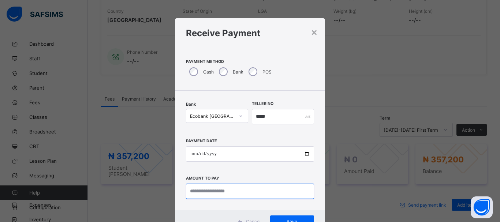
click at [191, 195] on input "currency" at bounding box center [250, 191] width 128 height 15
type input "*********"
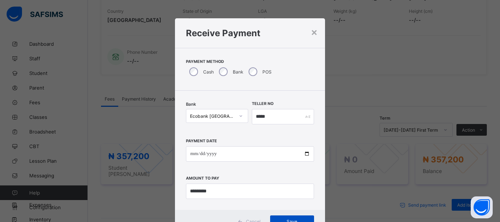
click at [298, 217] on div "Save" at bounding box center [292, 222] width 44 height 12
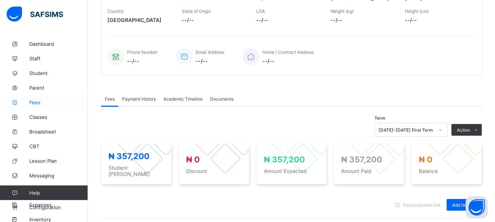
click at [35, 103] on span "Fees" at bounding box center [58, 103] width 59 height 6
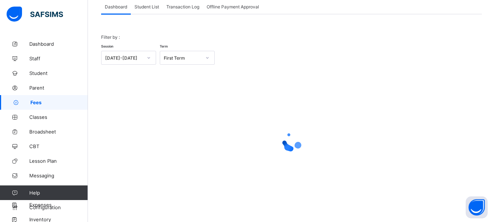
scroll to position [48, 0]
click at [148, 8] on span "Student List" at bounding box center [146, 6] width 25 height 5
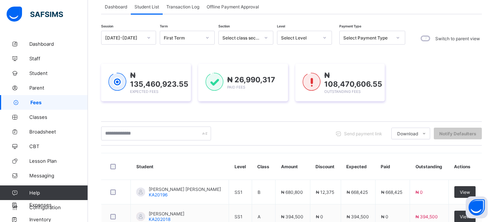
click at [323, 39] on icon at bounding box center [324, 37] width 4 height 7
click at [325, 38] on icon at bounding box center [324, 37] width 4 height 7
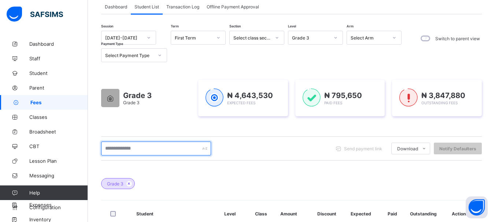
click at [137, 147] on input "text" at bounding box center [156, 149] width 110 height 14
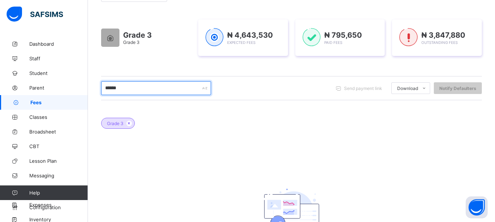
scroll to position [101, 0]
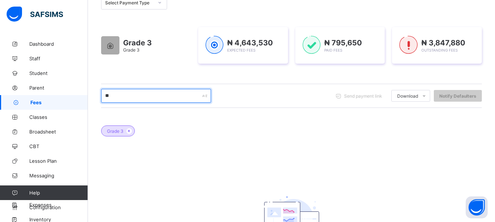
type input "*"
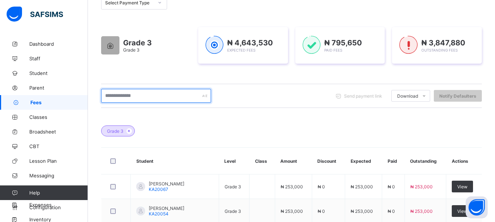
type input "*"
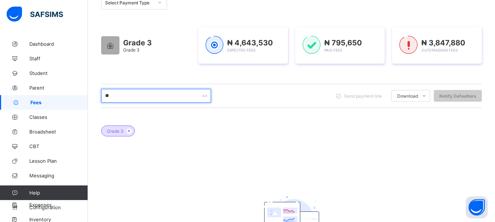
type input "*"
type input "******"
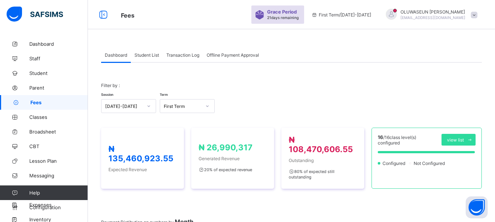
click at [150, 56] on span "Student List" at bounding box center [146, 54] width 25 height 5
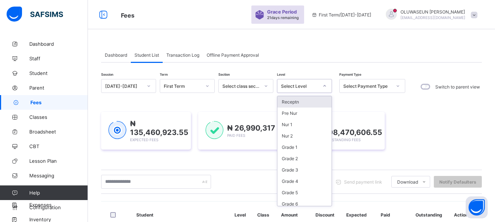
click at [327, 87] on div at bounding box center [324, 86] width 12 height 12
click at [293, 171] on div "Grade 3" at bounding box center [304, 169] width 54 height 11
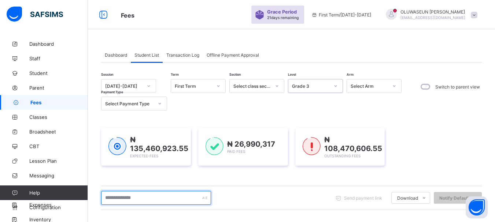
click at [167, 196] on input "text" at bounding box center [156, 198] width 110 height 14
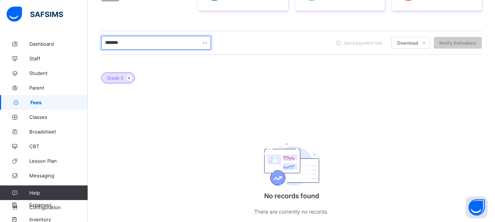
scroll to position [156, 0]
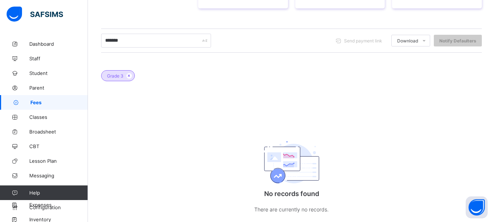
drag, startPoint x: 497, startPoint y: 118, endPoint x: 488, endPoint y: 200, distance: 83.0
click at [488, 200] on div "Dashboard Student List Transaction Log Offline Payment Approval Student List Mo…" at bounding box center [291, 60] width 407 height 360
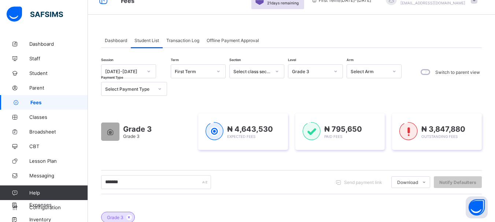
scroll to position [13, 0]
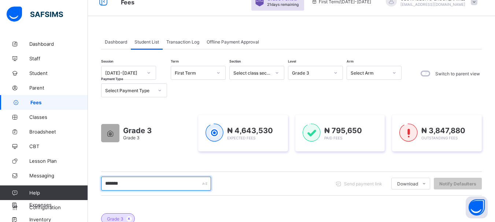
click at [127, 185] on input "*******" at bounding box center [156, 184] width 110 height 14
type input "*"
type input "**********"
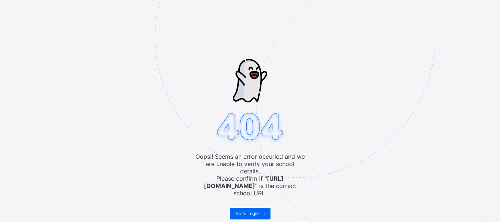
click at [243, 211] on span "Go to Login" at bounding box center [247, 213] width 23 height 5
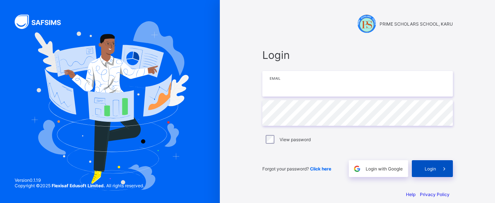
type input "**********"
click at [433, 169] on span "Login" at bounding box center [430, 168] width 11 height 5
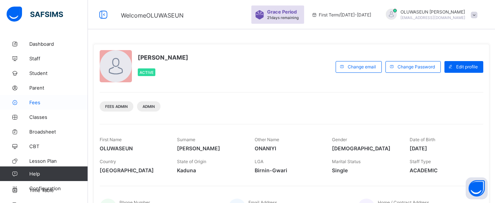
click at [37, 104] on span "Fees" at bounding box center [58, 103] width 59 height 6
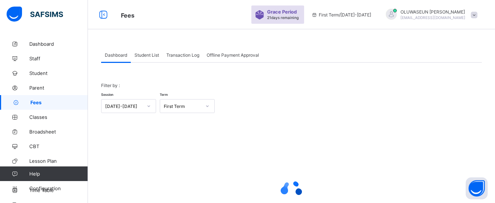
click at [149, 53] on span "Student List" at bounding box center [146, 54] width 25 height 5
click at [151, 54] on span "Student List" at bounding box center [146, 54] width 25 height 5
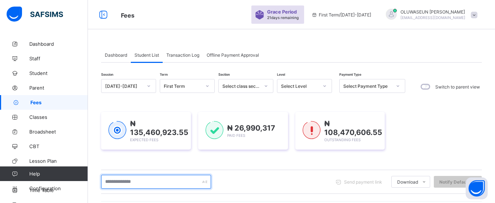
click at [145, 180] on input "text" at bounding box center [156, 182] width 110 height 14
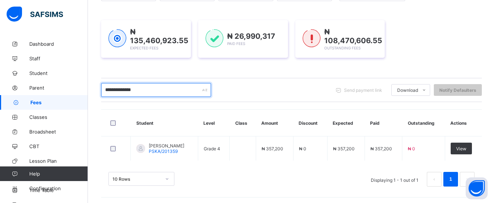
scroll to position [94, 0]
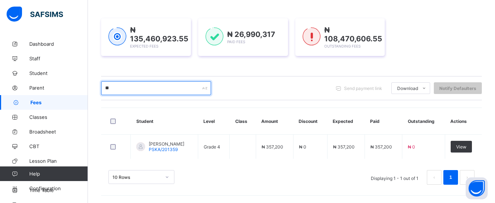
type input "*"
click at [43, 100] on span "Fees" at bounding box center [59, 103] width 58 height 6
click at [34, 103] on span "Fees" at bounding box center [59, 103] width 58 height 6
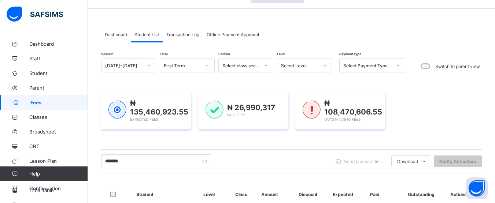
scroll to position [0, 0]
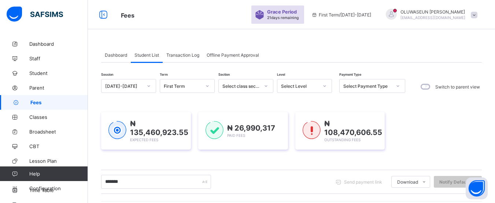
click at [326, 87] on icon at bounding box center [324, 85] width 4 height 7
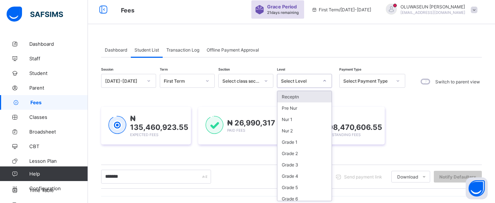
scroll to position [6, 0]
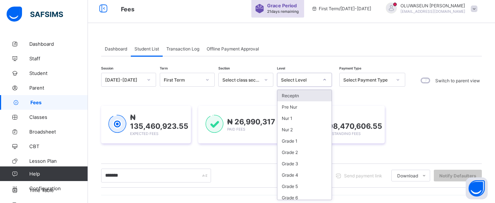
click at [301, 98] on div "Receptn" at bounding box center [304, 95] width 54 height 11
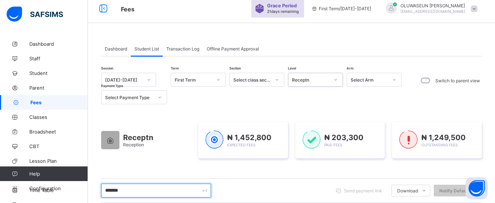
click at [128, 193] on input "*******" at bounding box center [156, 191] width 110 height 14
type input "*"
type input "*****"
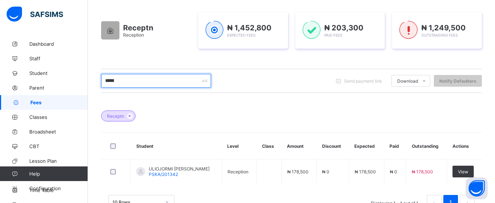
scroll to position [133, 0]
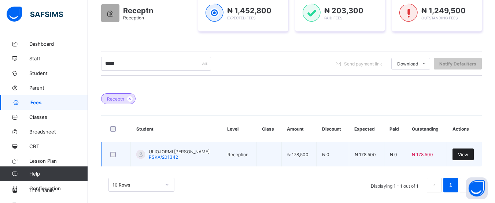
click at [468, 155] on span "View" at bounding box center [463, 154] width 10 height 5
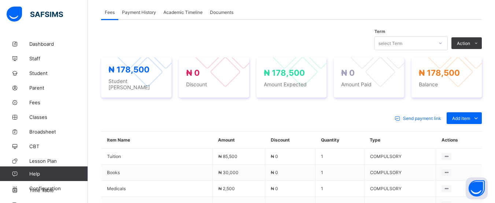
scroll to position [237, 0]
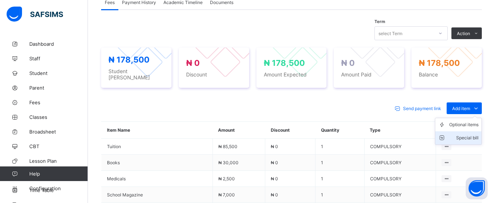
click at [470, 134] on div "Special bill" at bounding box center [463, 137] width 29 height 7
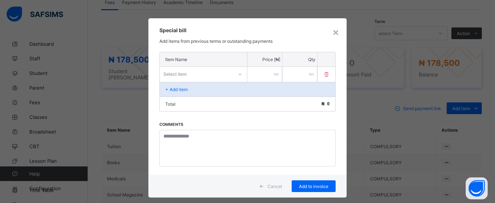
click at [240, 75] on icon at bounding box center [240, 74] width 4 height 7
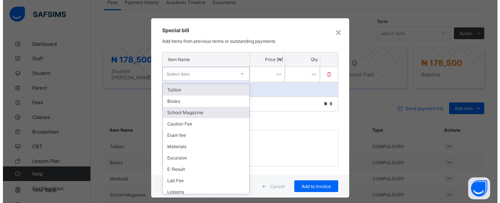
scroll to position [254, 0]
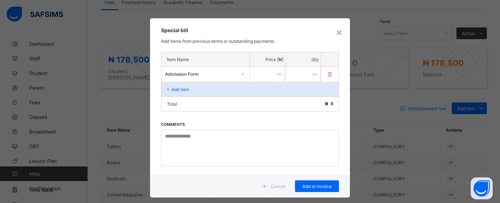
click at [263, 73] on input "number" at bounding box center [267, 74] width 35 height 15
type input "****"
click at [188, 90] on div "Add item" at bounding box center [250, 89] width 177 height 15
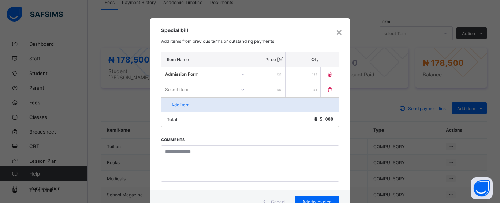
click at [242, 92] on div "Select item" at bounding box center [206, 89] width 88 height 14
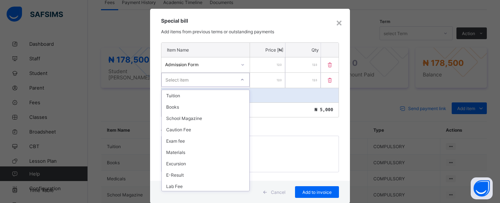
scroll to position [262, 0]
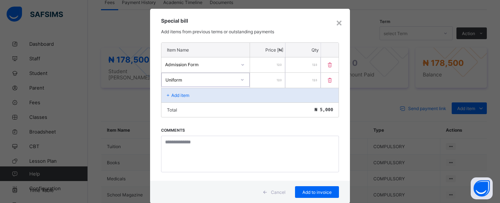
click at [272, 81] on input "number" at bounding box center [267, 80] width 35 height 15
type input "*****"
click at [306, 189] on div "Add to invoice" at bounding box center [317, 192] width 44 height 12
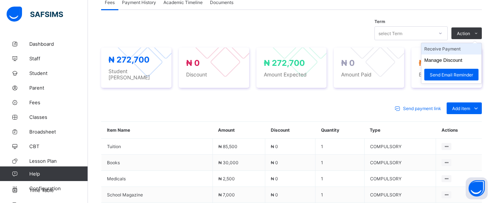
click at [446, 49] on li "Receive Payment" at bounding box center [451, 48] width 60 height 11
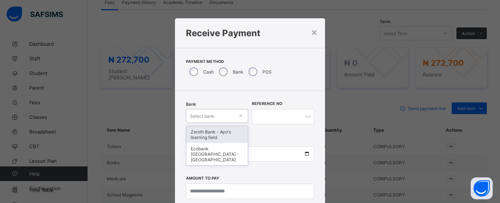
click at [239, 114] on icon at bounding box center [241, 115] width 4 height 7
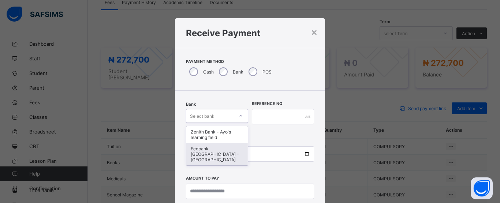
click at [218, 153] on div "Ecobank [GEOGRAPHIC_DATA] - [GEOGRAPHIC_DATA]" at bounding box center [217, 154] width 62 height 22
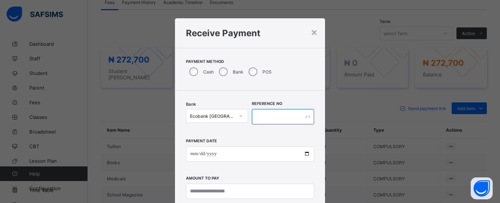
click at [258, 117] on input "text" at bounding box center [283, 116] width 62 height 15
type input "*****"
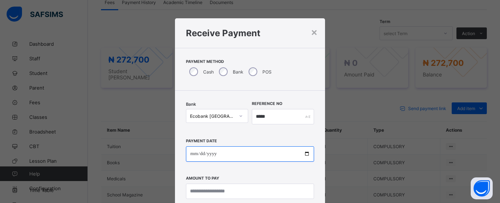
click at [192, 153] on input "date" at bounding box center [250, 154] width 128 height 15
type input "**********"
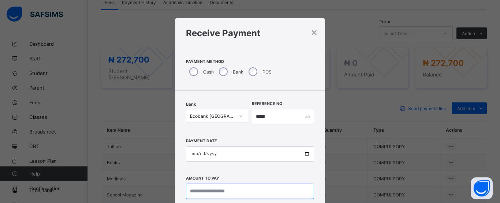
click at [199, 193] on input "currency" at bounding box center [250, 191] width 128 height 15
click at [197, 191] on input "currency" at bounding box center [250, 191] width 128 height 15
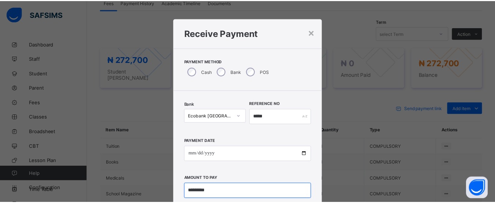
scroll to position [26, 0]
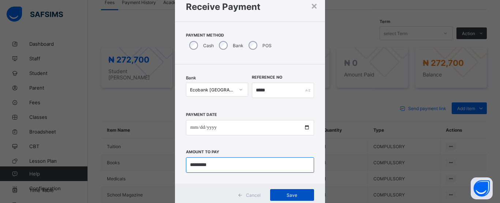
type input "*********"
click at [284, 193] on span "Save" at bounding box center [292, 195] width 33 height 5
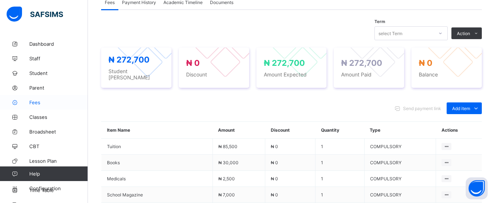
click at [40, 103] on span "Fees" at bounding box center [58, 103] width 59 height 6
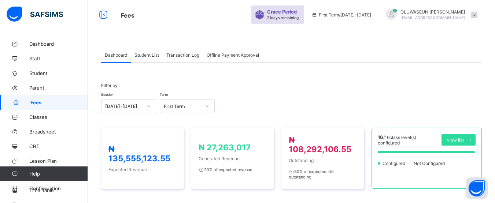
click at [154, 56] on span "Student List" at bounding box center [146, 54] width 25 height 5
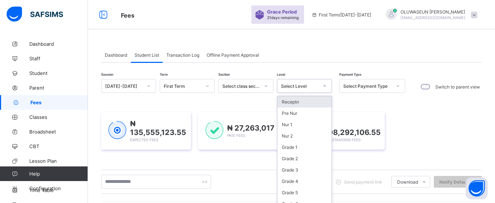
click at [322, 86] on div at bounding box center [324, 86] width 12 height 12
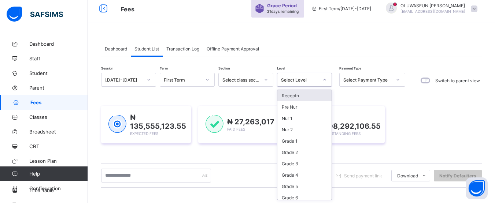
scroll to position [72, 0]
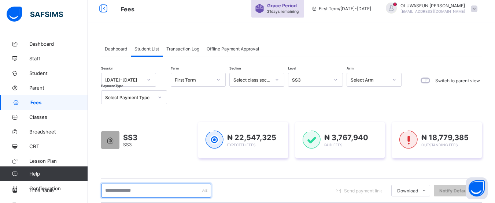
click at [113, 190] on input "text" at bounding box center [156, 191] width 110 height 14
type input "******"
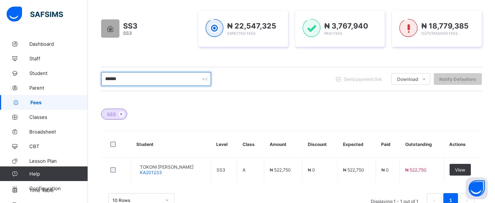
scroll to position [135, 0]
